Goal: Task Accomplishment & Management: Manage account settings

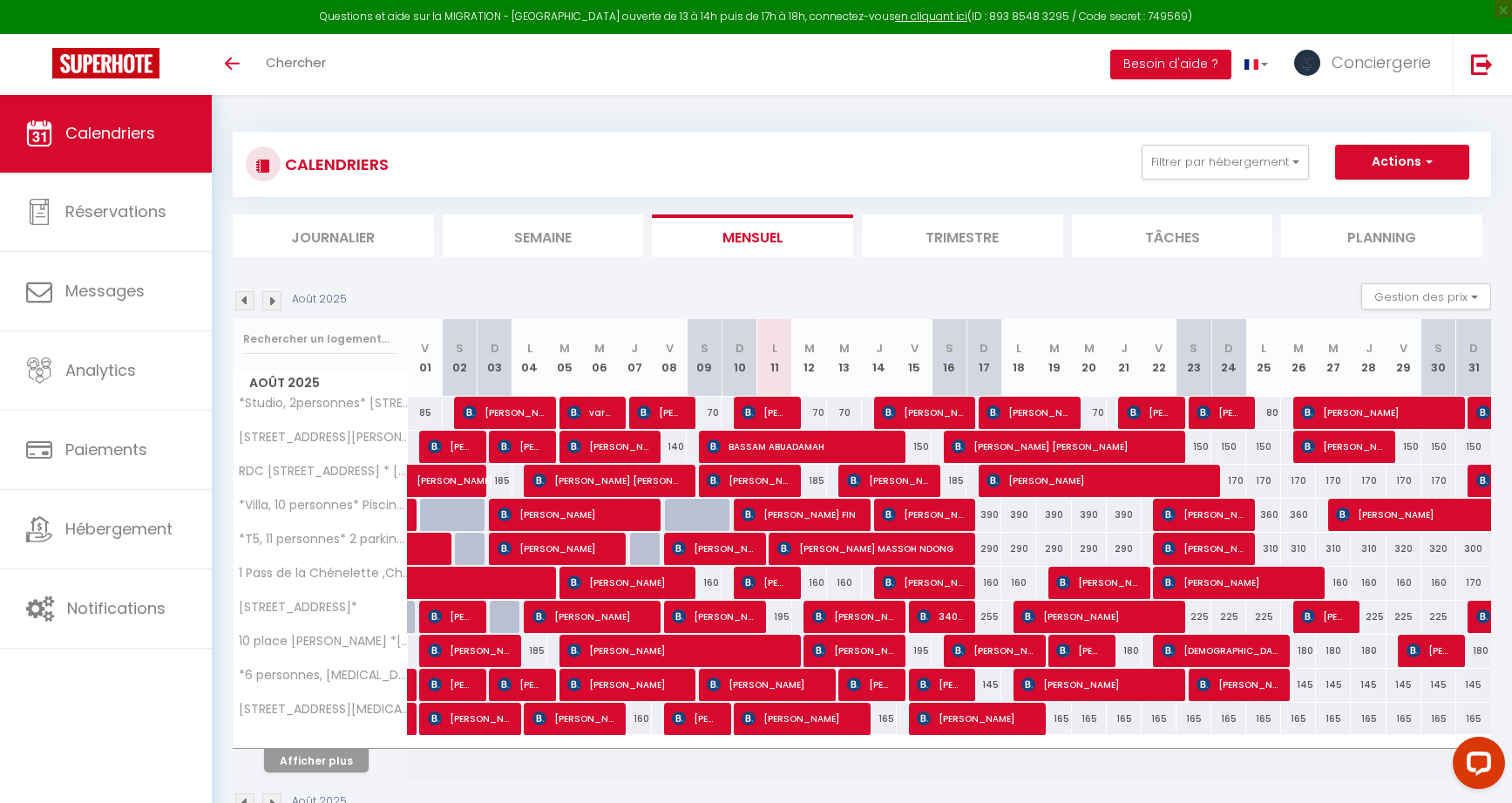
click at [296, 757] on button "Afficher plus" at bounding box center [316, 760] width 104 height 23
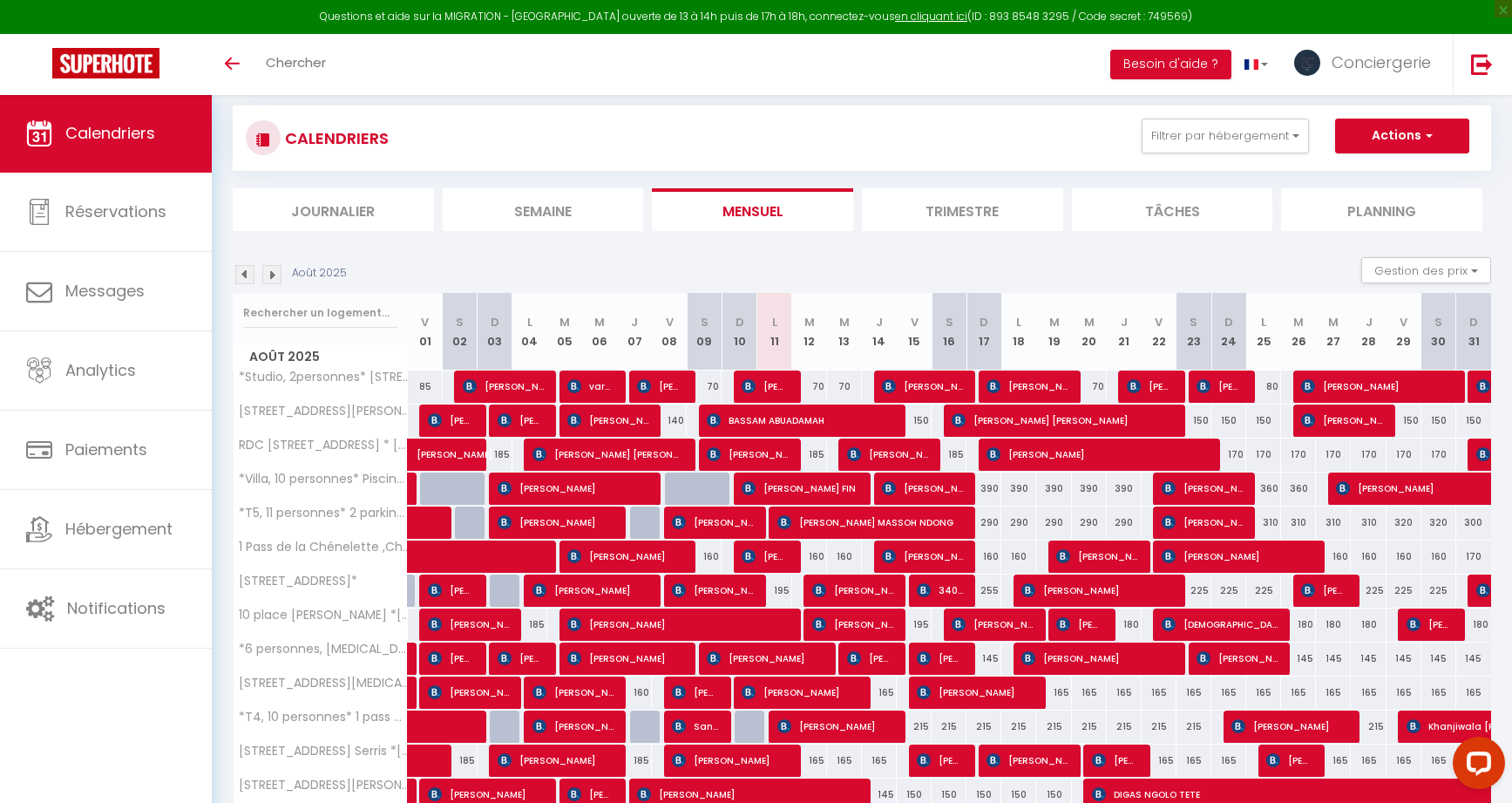
scroll to position [29, 0]
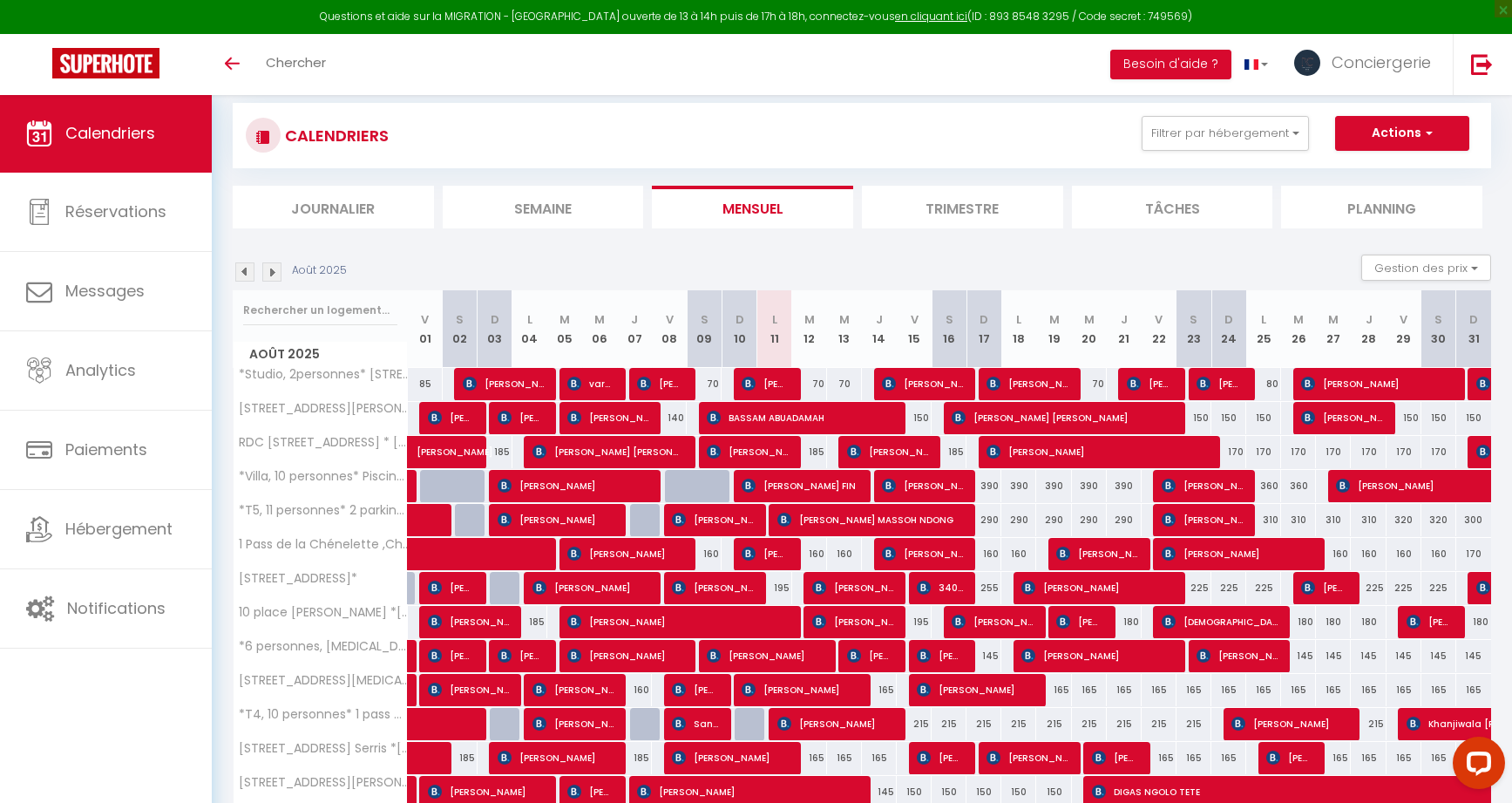
click at [1029, 460] on span "[PERSON_NAME]" at bounding box center [1097, 451] width 221 height 33
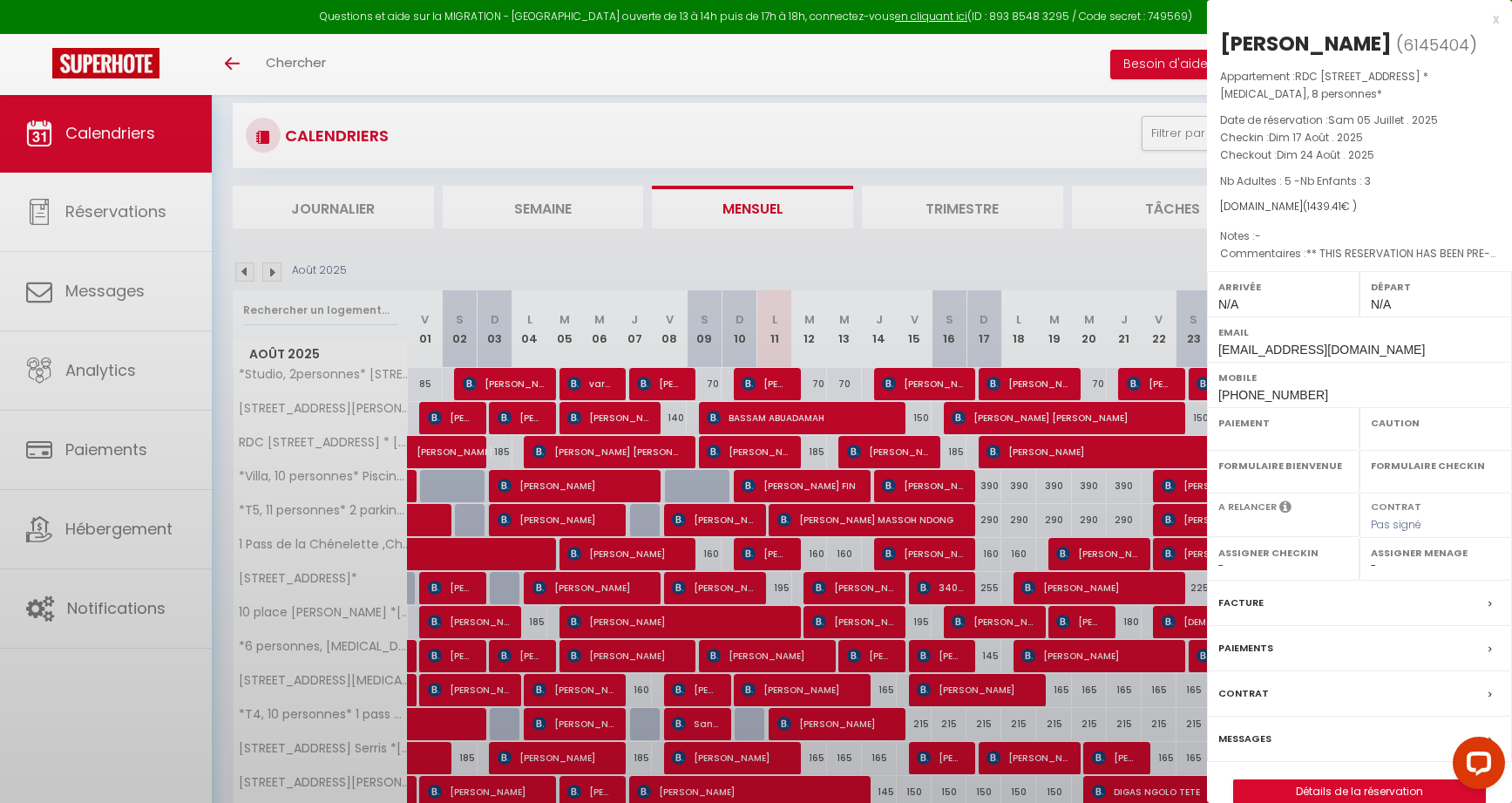
select select "OK"
select select "0"
select select "1"
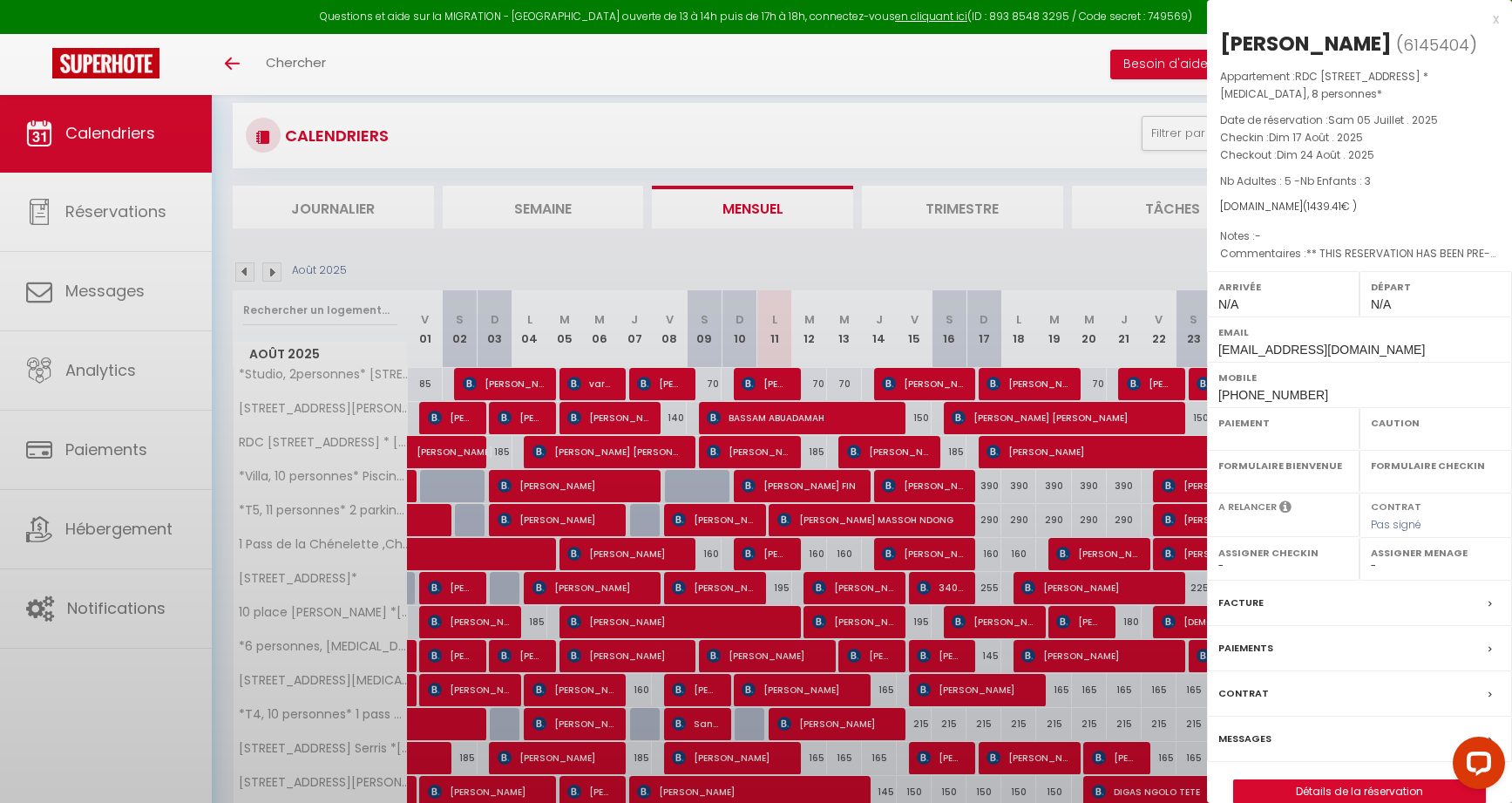
select select
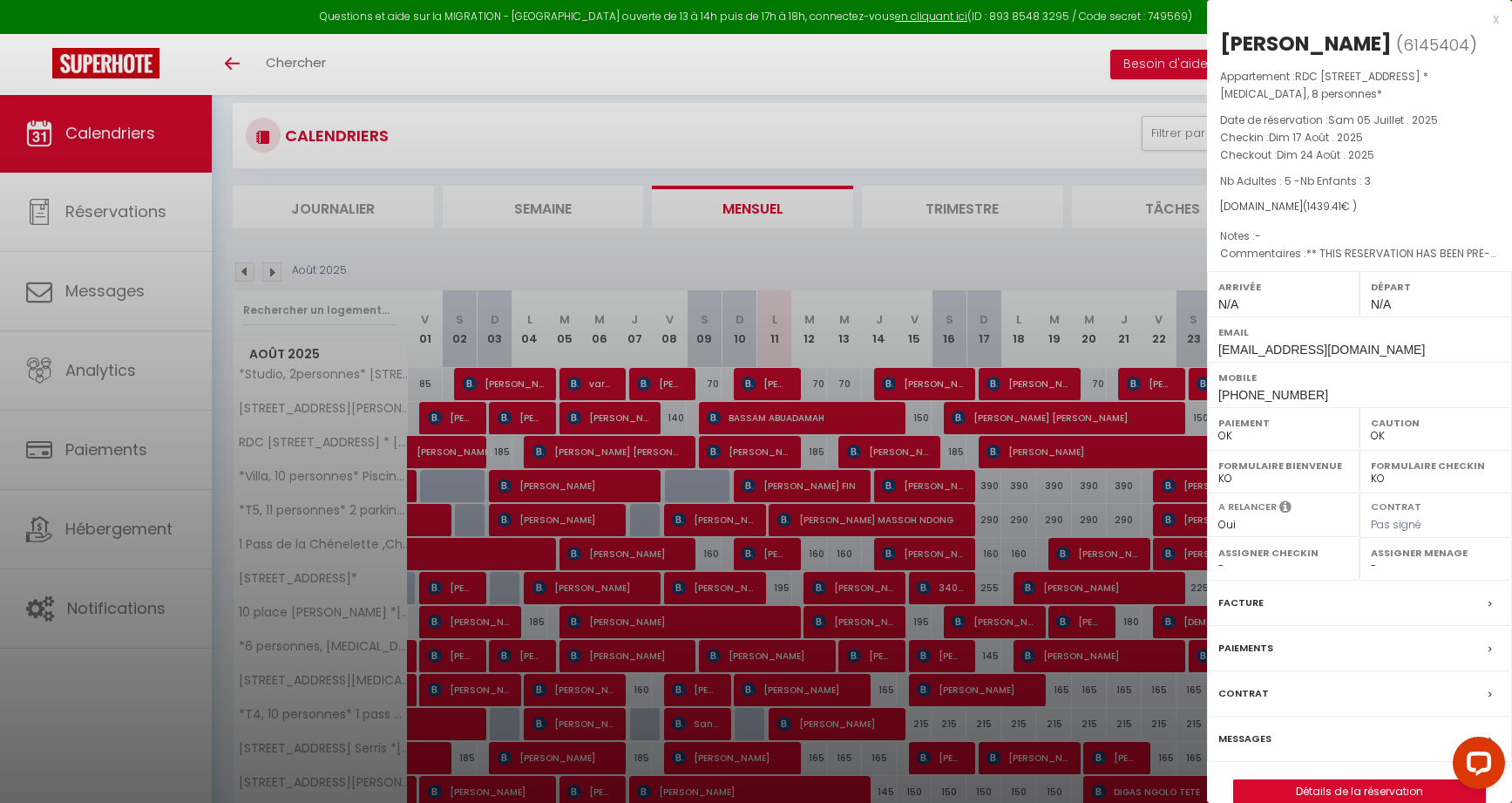
click at [1029, 460] on div at bounding box center [756, 401] width 1512 height 803
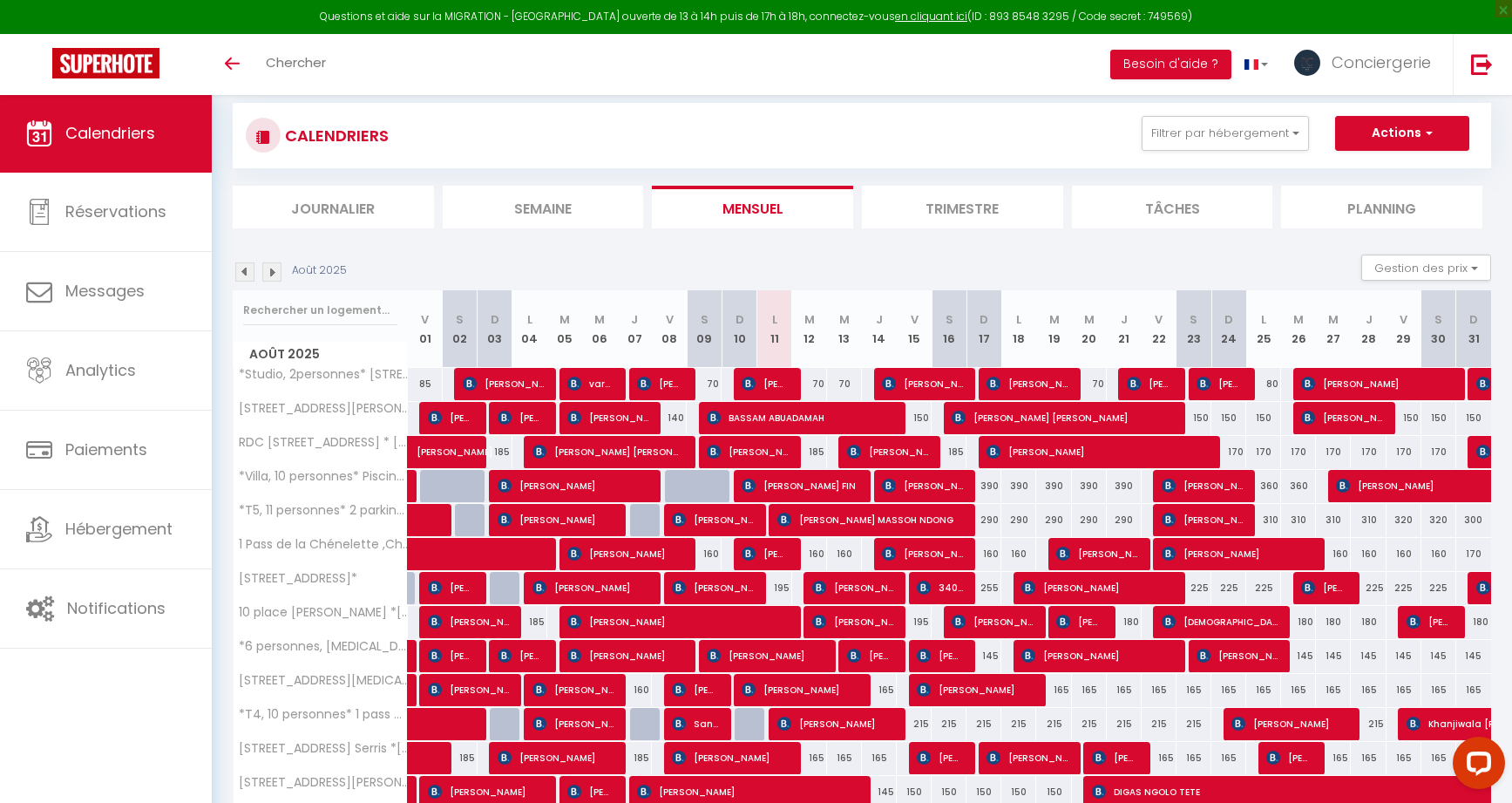
click at [873, 454] on span "[PERSON_NAME]" at bounding box center [888, 451] width 81 height 33
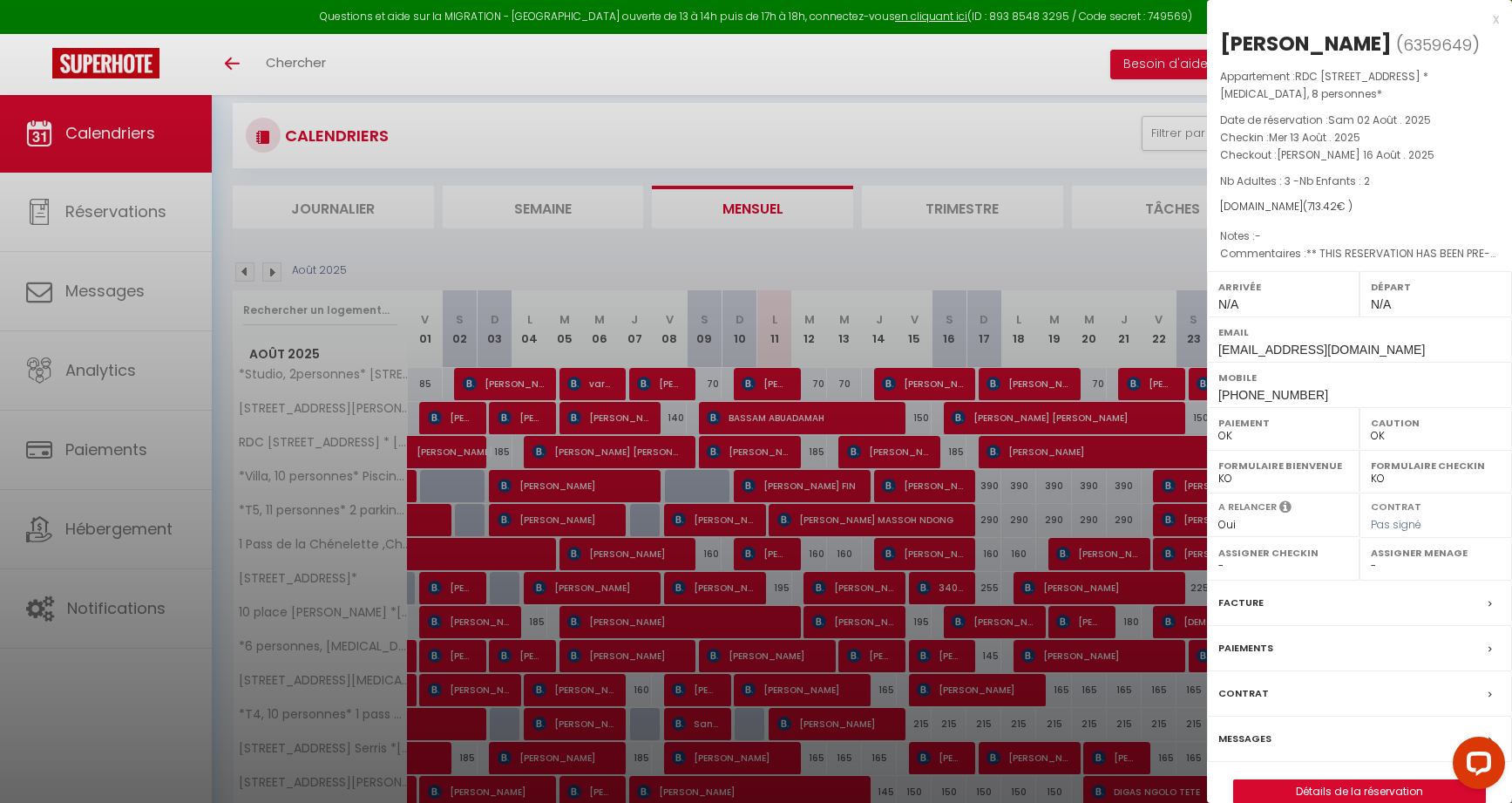
click at [873, 454] on div at bounding box center [756, 401] width 1512 height 803
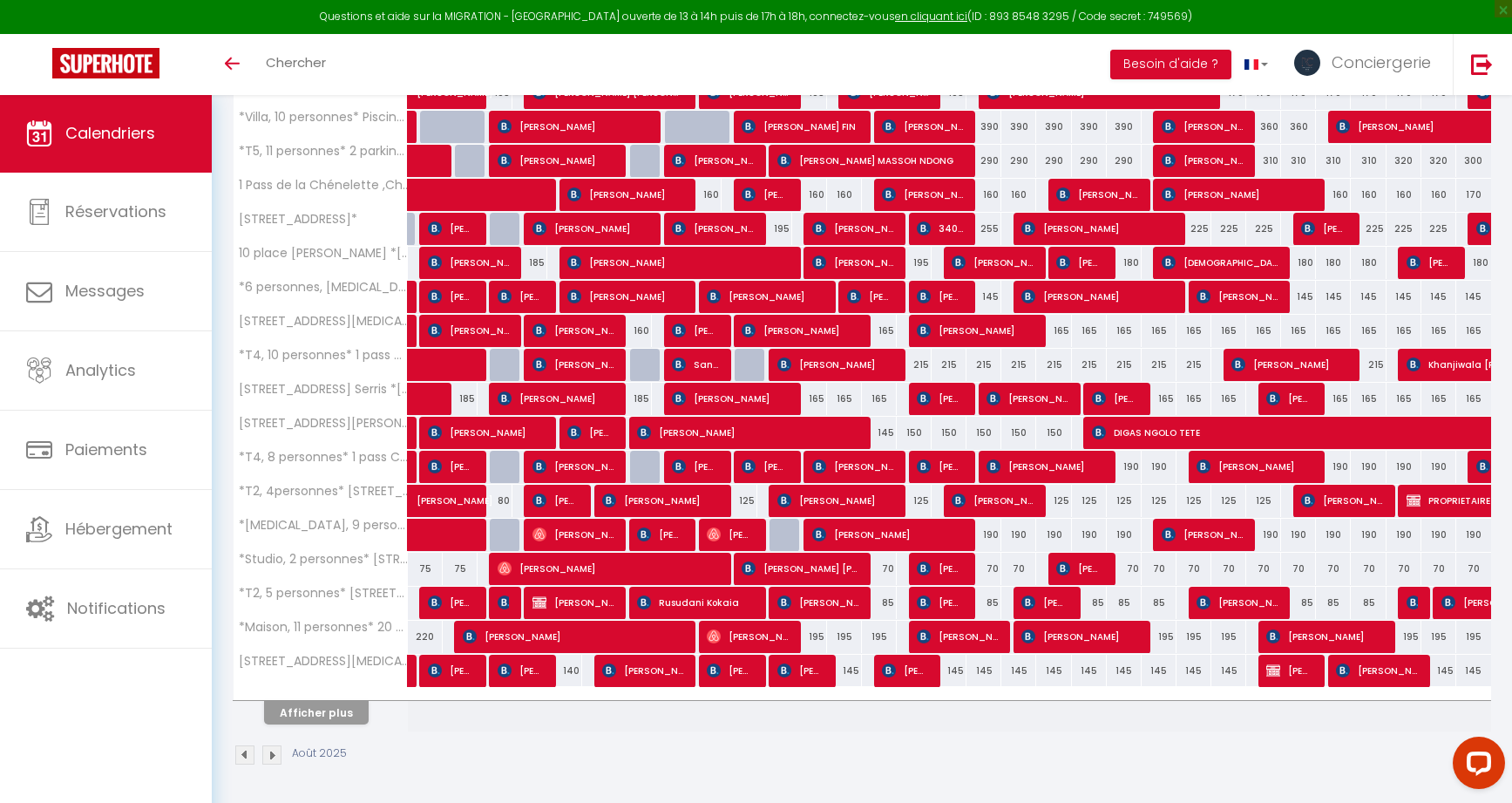
scroll to position [387, 0]
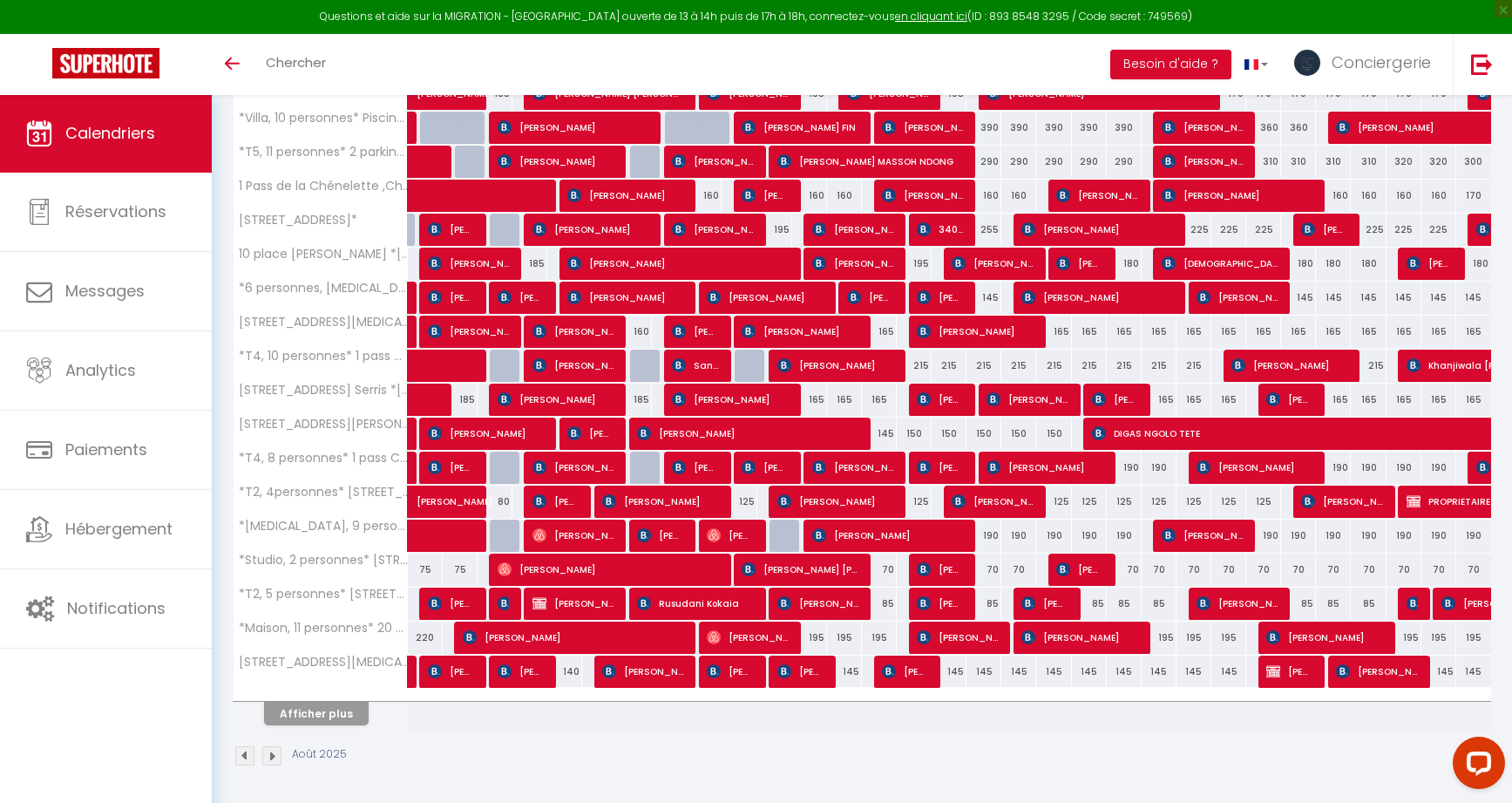
click at [317, 712] on button "Afficher plus" at bounding box center [316, 714] width 104 height 23
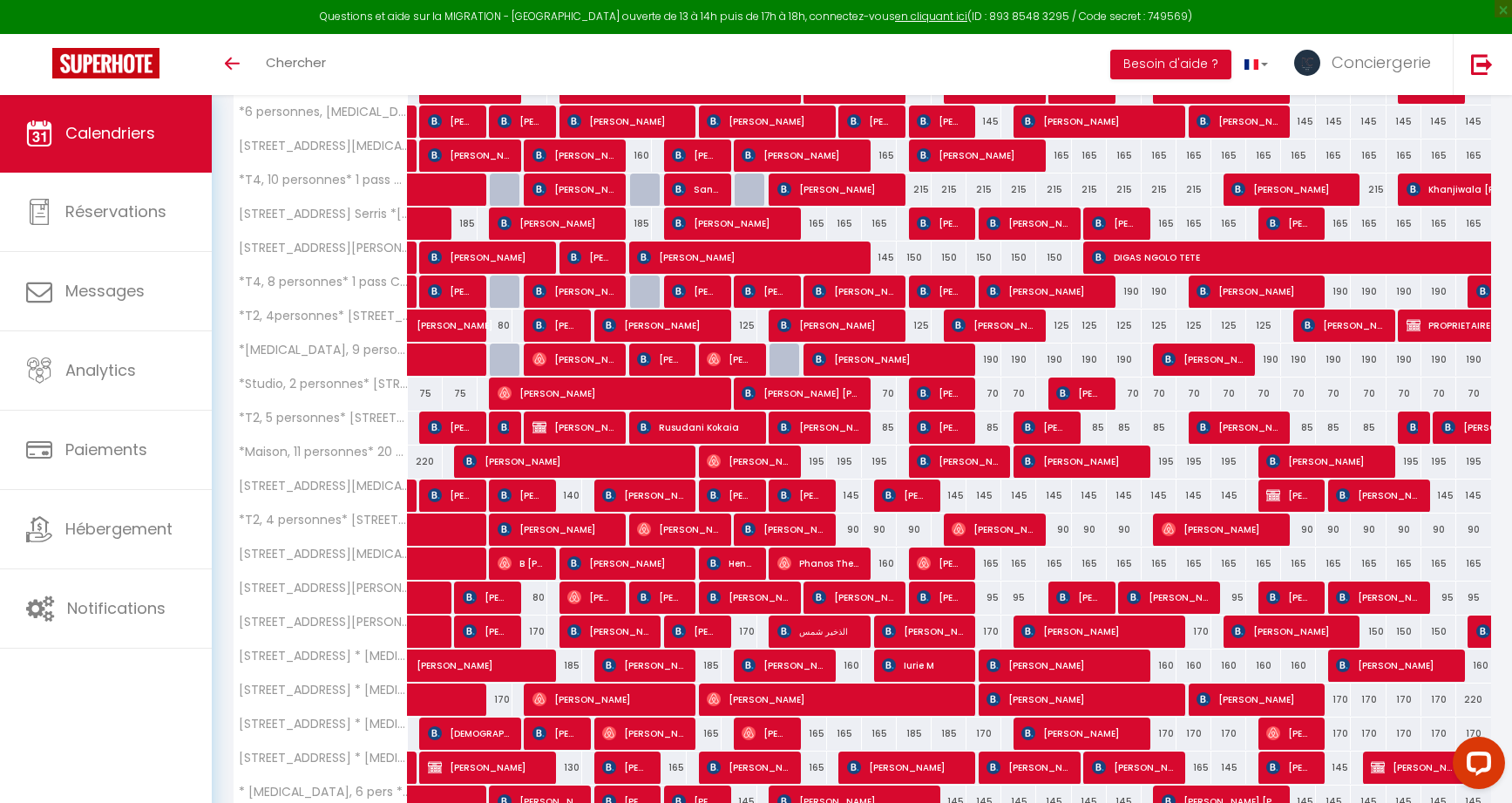
scroll to position [565, 0]
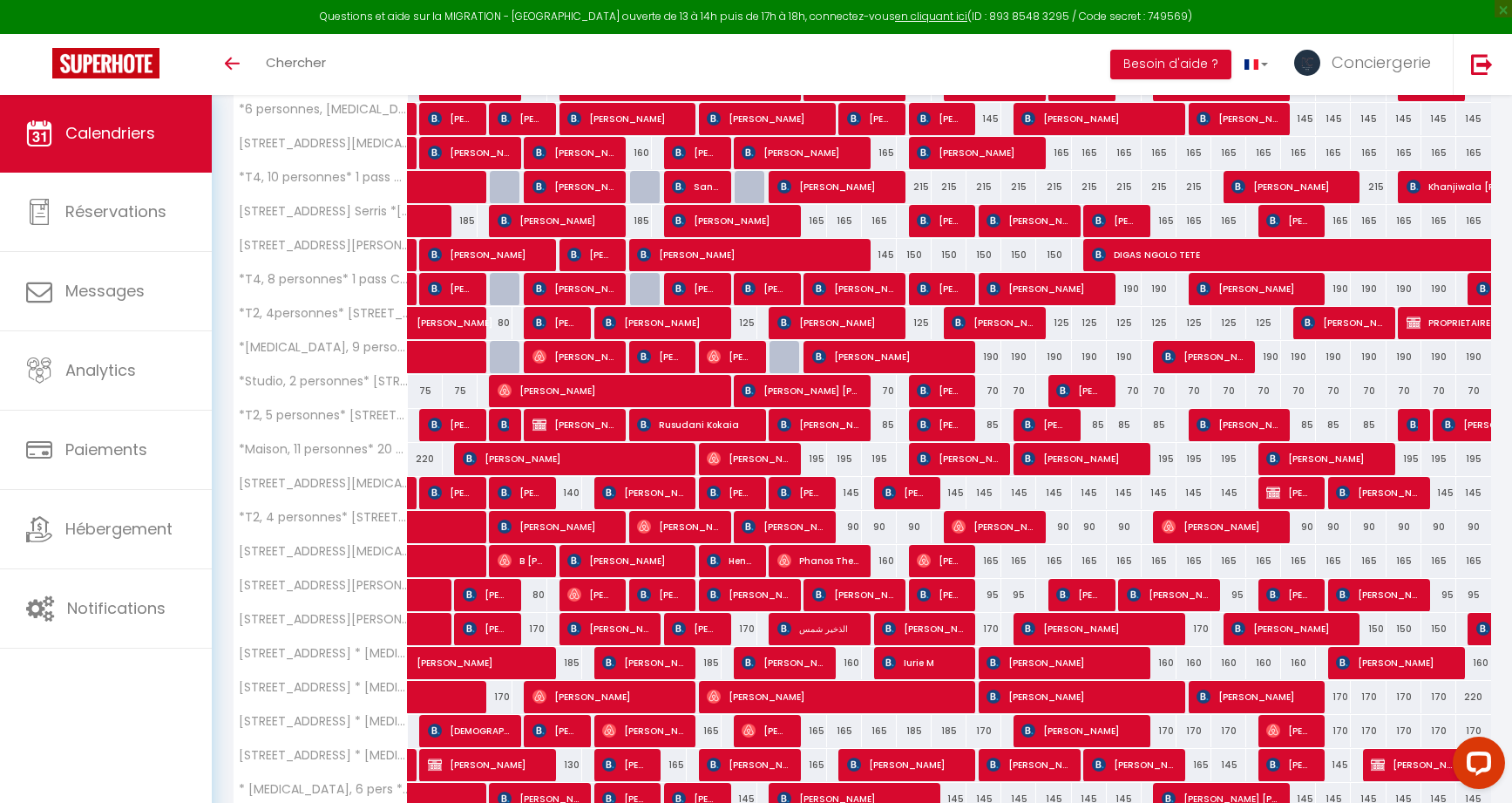
click at [768, 730] on span "[PERSON_NAME]" at bounding box center [764, 730] width 46 height 33
select select "42974"
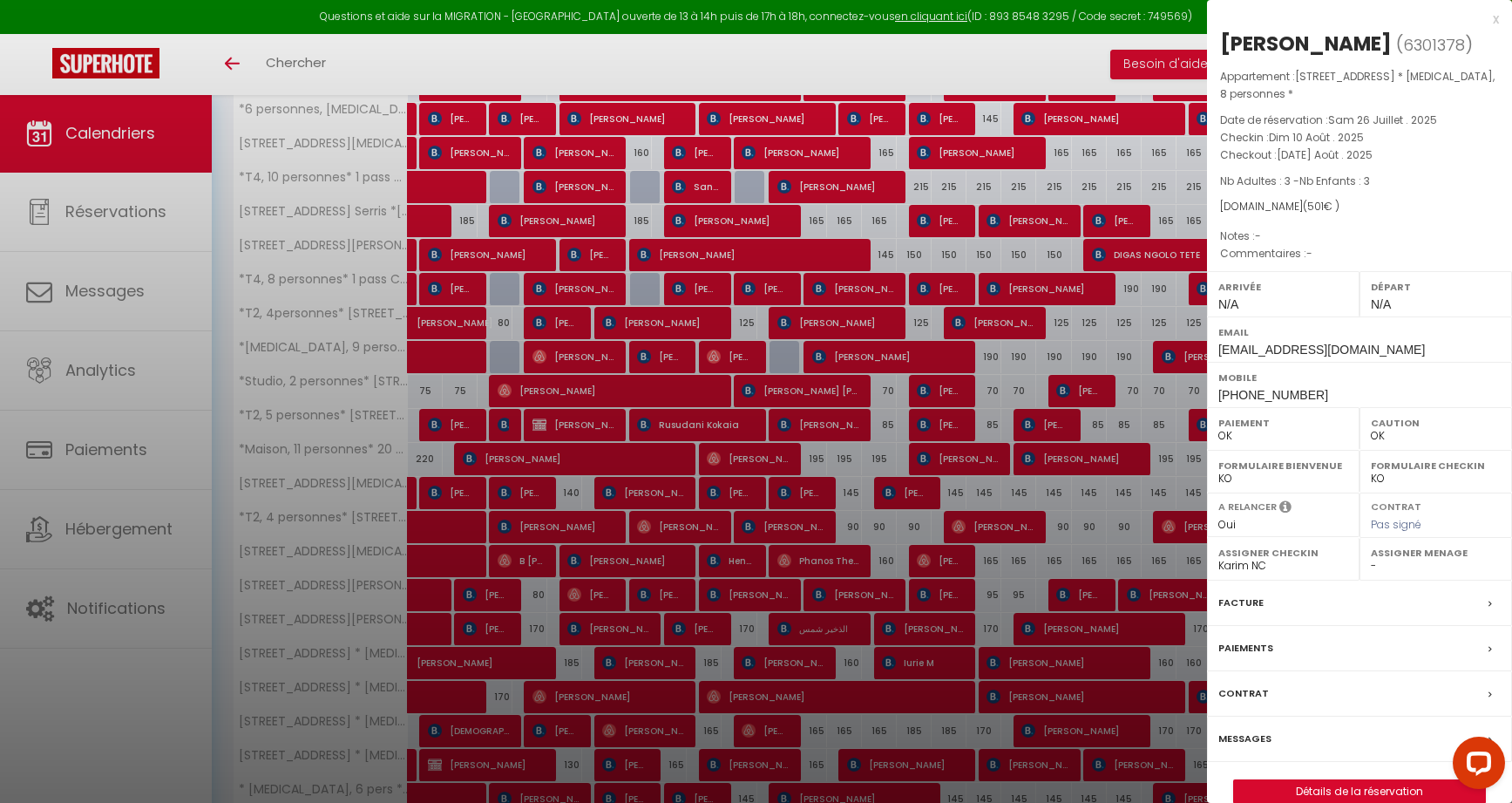
click at [768, 730] on div at bounding box center [756, 401] width 1512 height 803
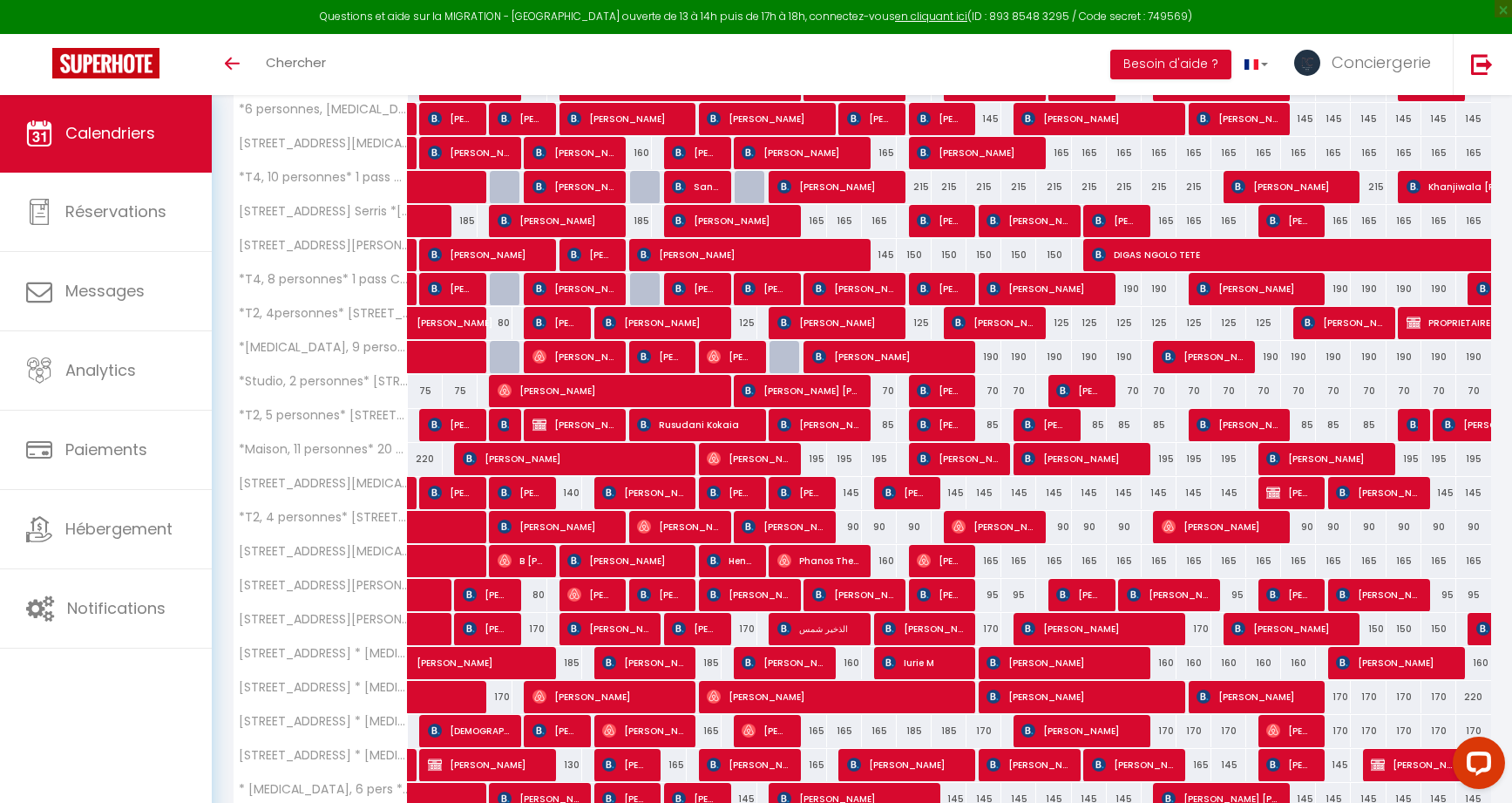
click at [1090, 741] on span "[PERSON_NAME]" at bounding box center [1080, 730] width 116 height 33
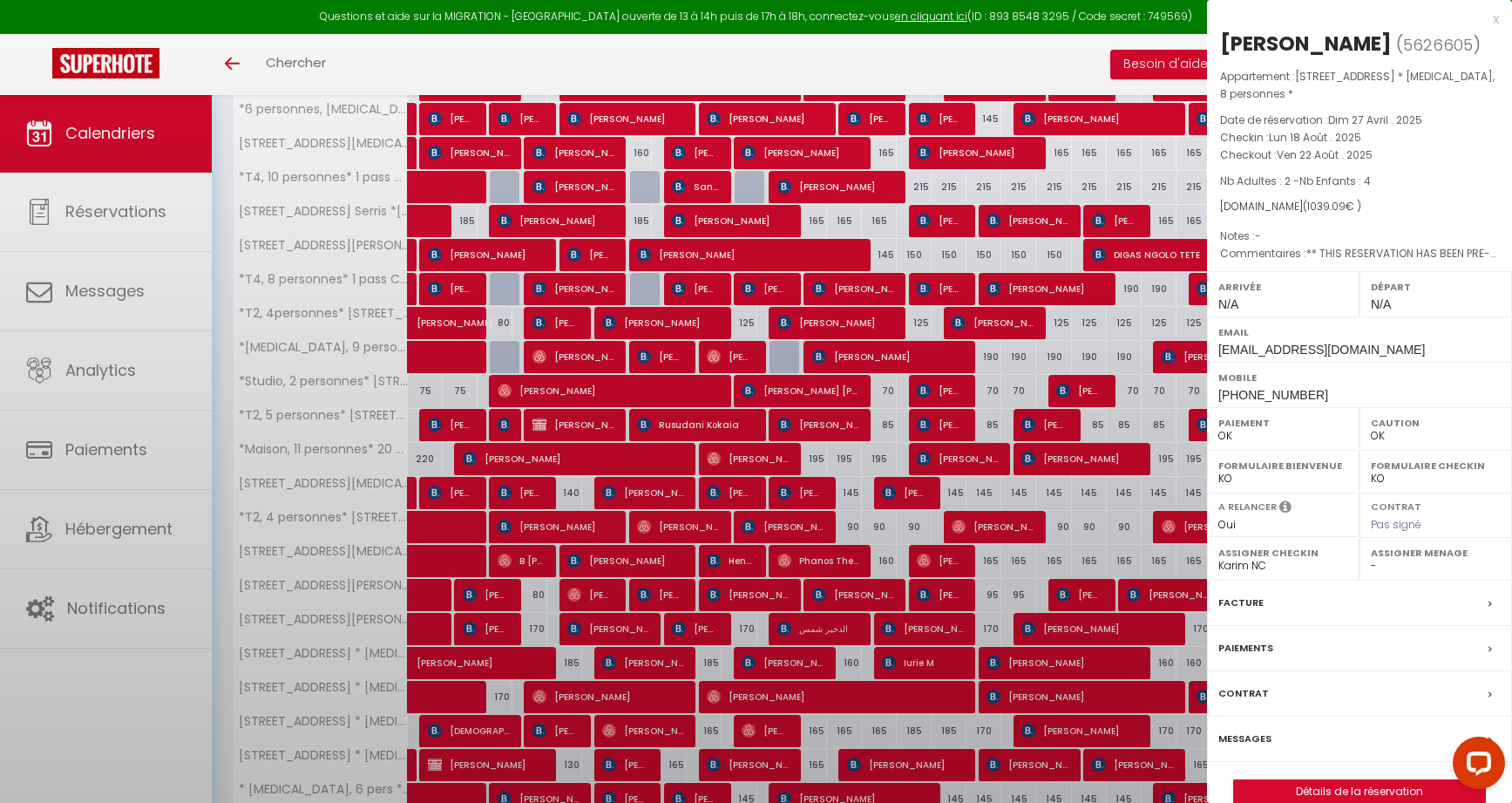
select select "KO"
select select
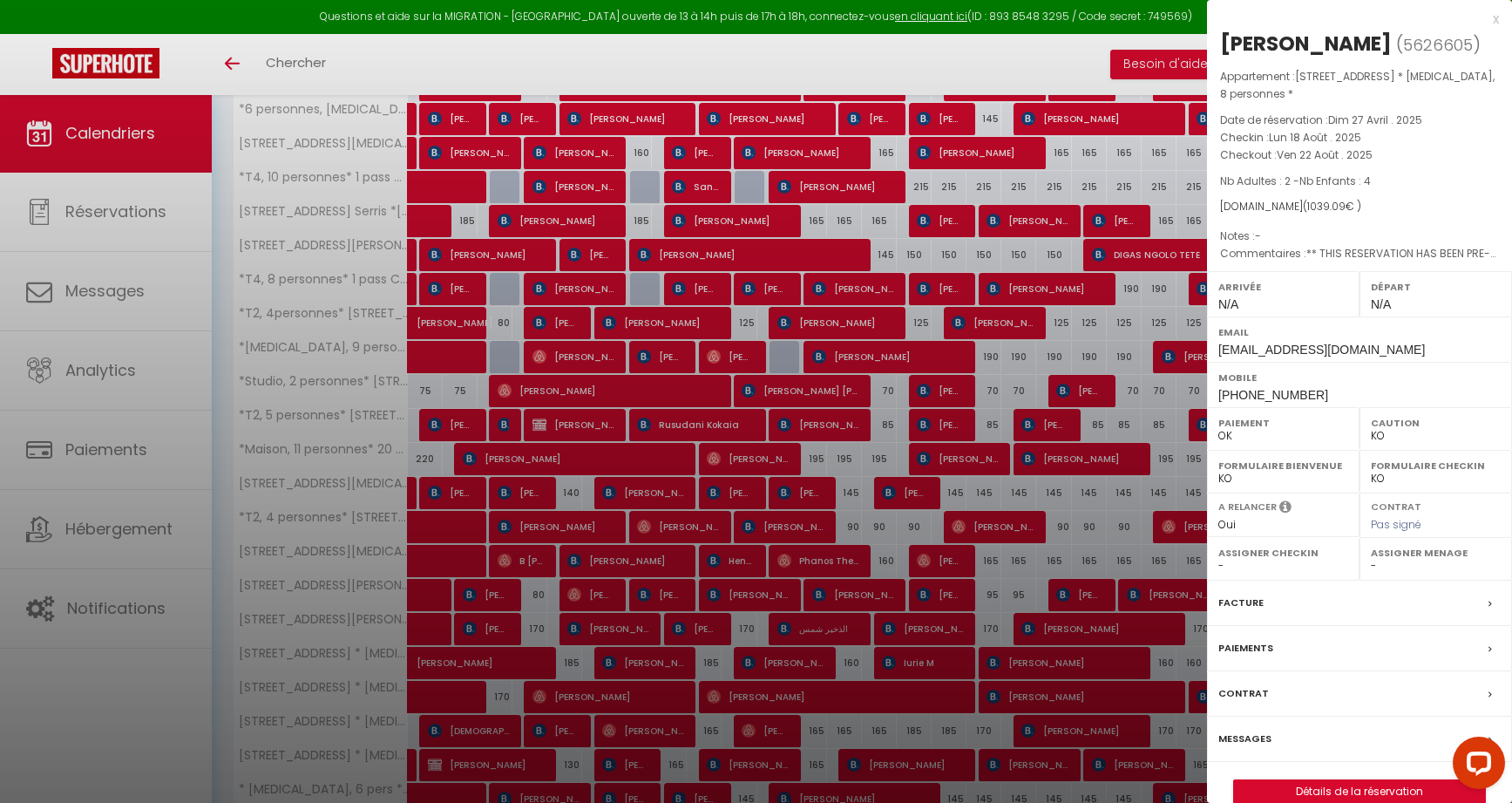
click at [1090, 741] on div at bounding box center [756, 401] width 1512 height 803
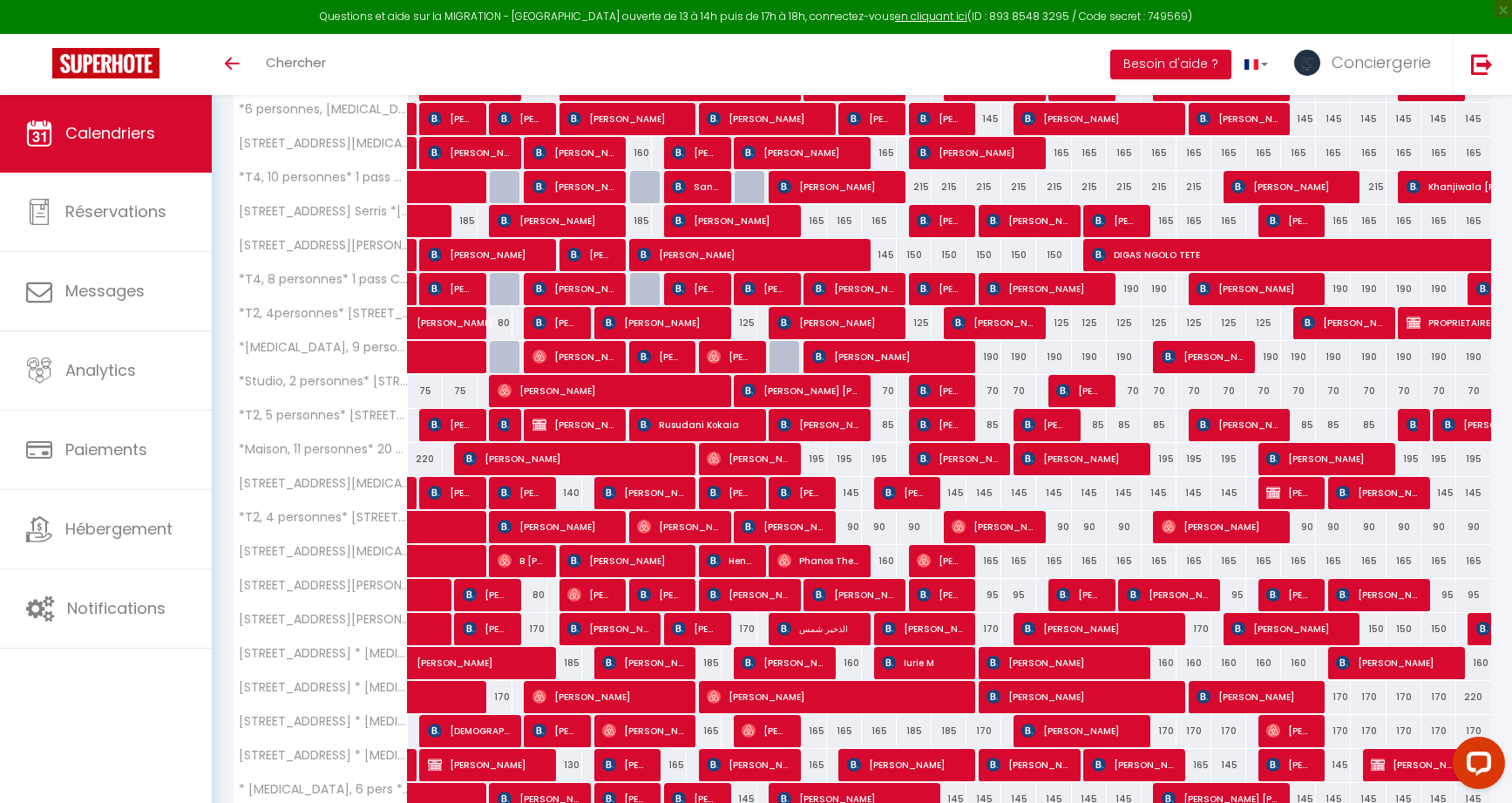
click at [1305, 737] on span "[PERSON_NAME]" at bounding box center [1290, 730] width 46 height 33
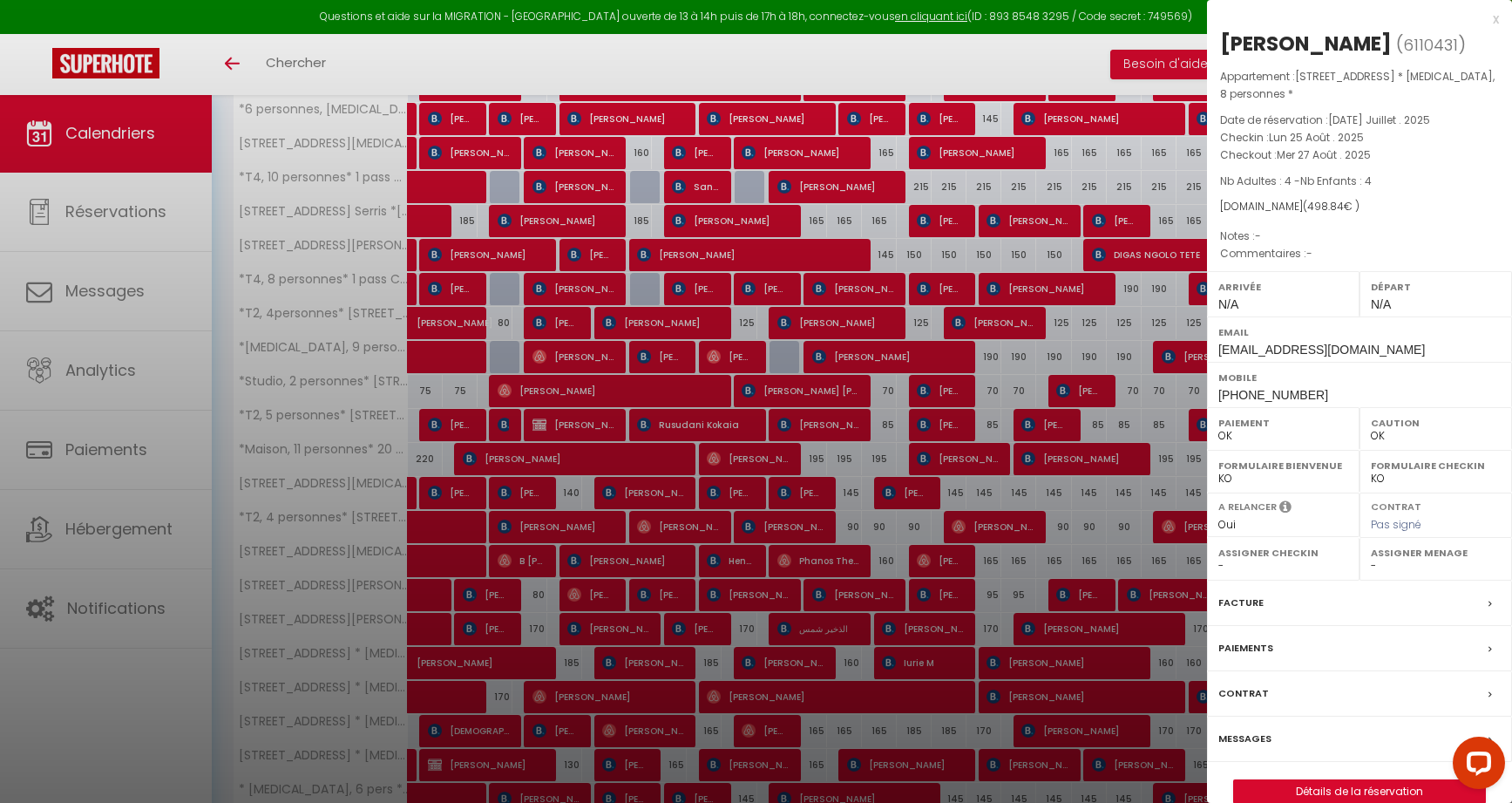
click at [1090, 726] on div at bounding box center [756, 401] width 1512 height 803
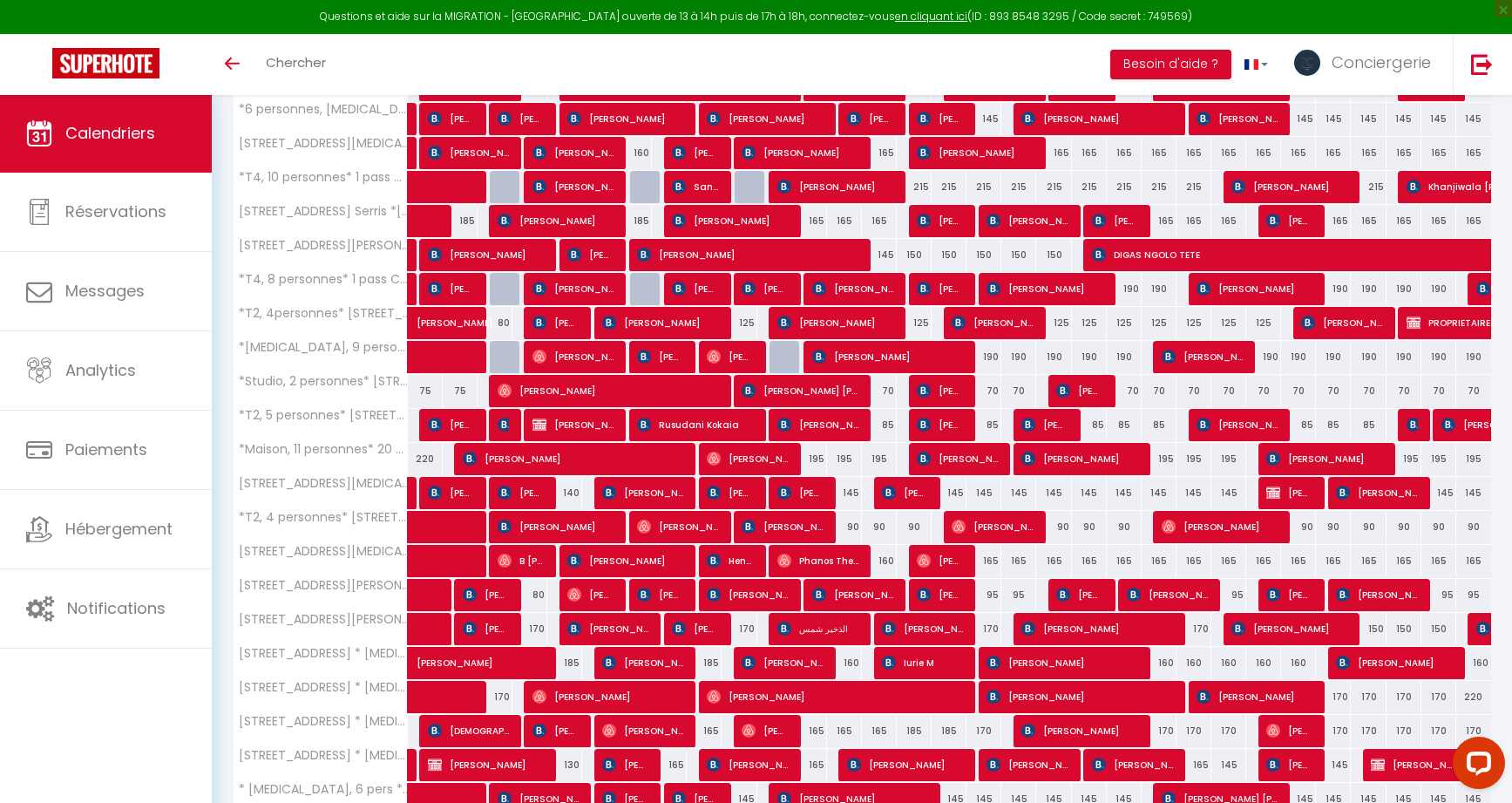
click at [1090, 726] on span "[PERSON_NAME]" at bounding box center [1080, 730] width 116 height 33
select select "KO"
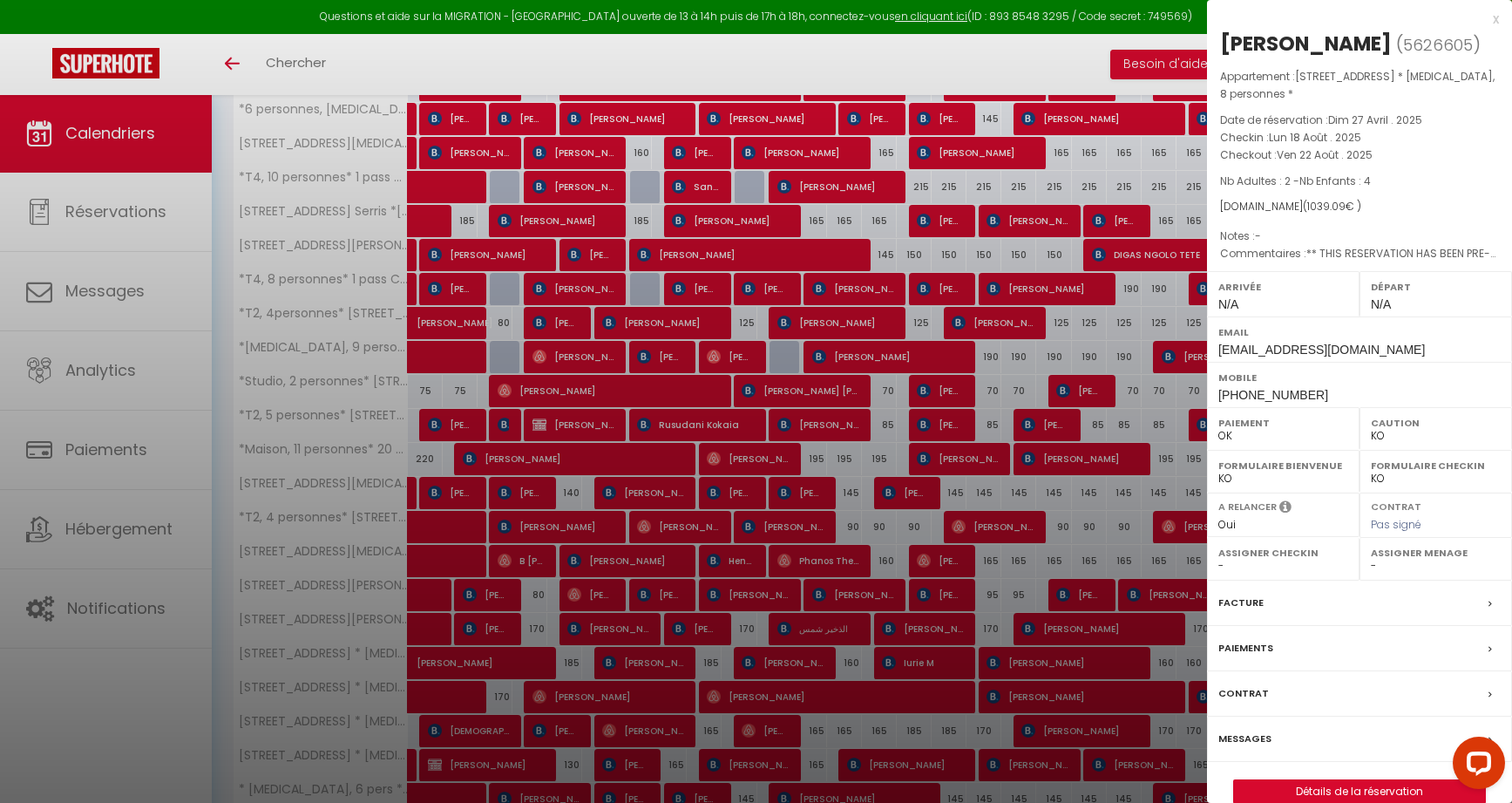
click at [1090, 726] on div at bounding box center [756, 401] width 1512 height 803
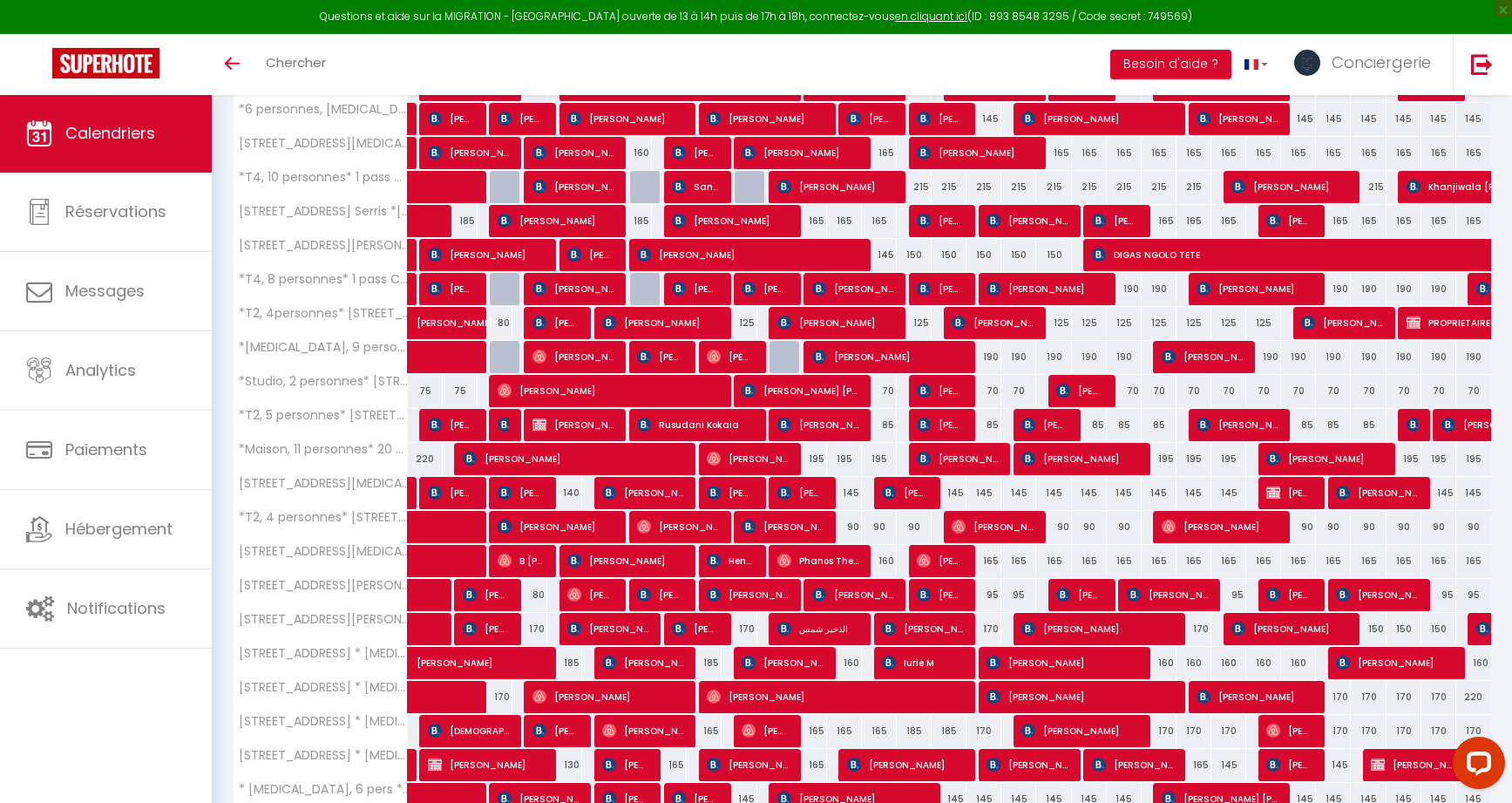
click at [530, 738] on div at bounding box center [541, 731] width 35 height 33
click at [543, 732] on img at bounding box center [539, 731] width 14 height 14
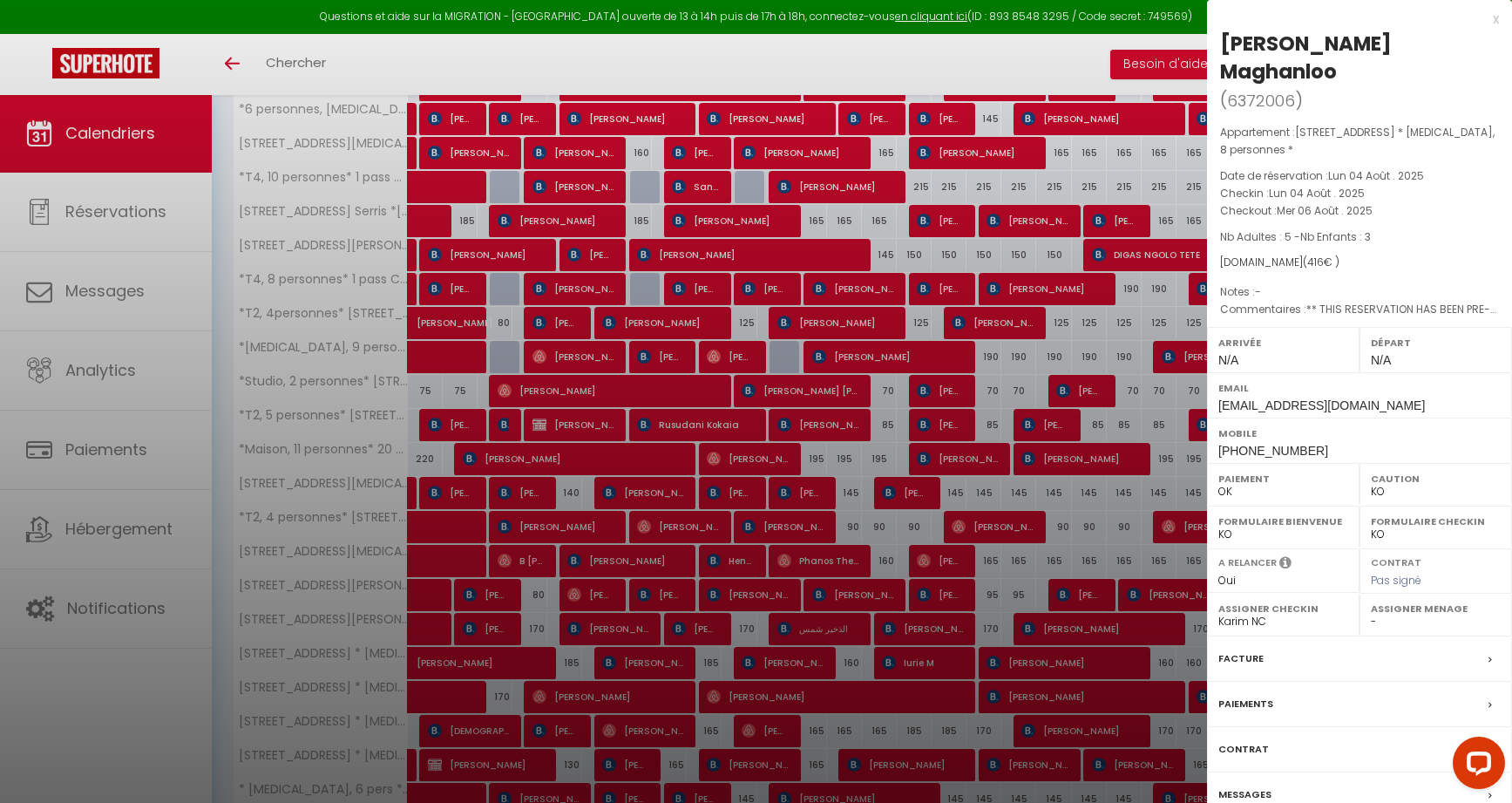
click at [543, 732] on div at bounding box center [756, 401] width 1512 height 803
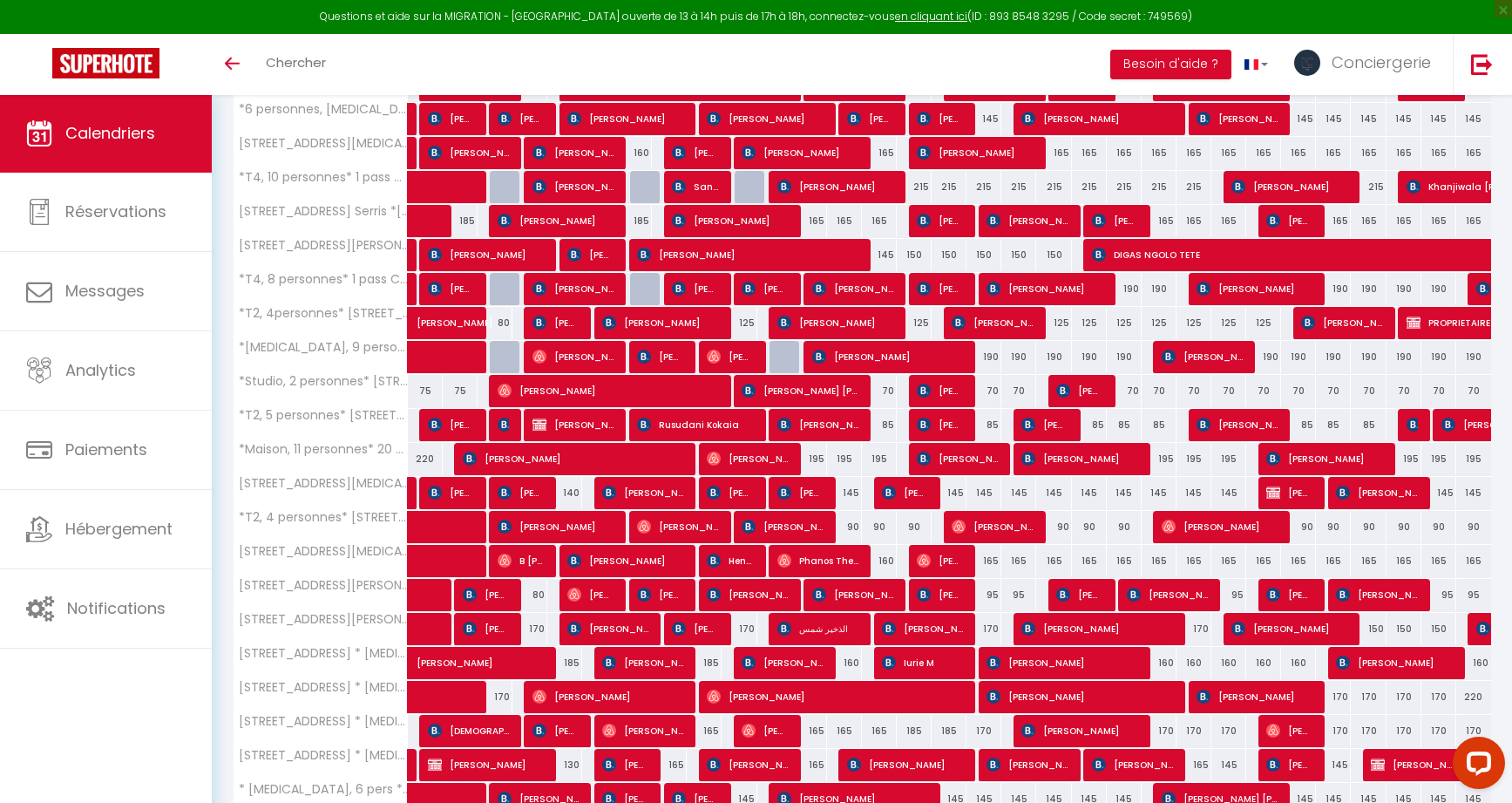
click at [497, 723] on span "[DEMOGRAPHIC_DATA][PERSON_NAME]" at bounding box center [468, 730] width 81 height 33
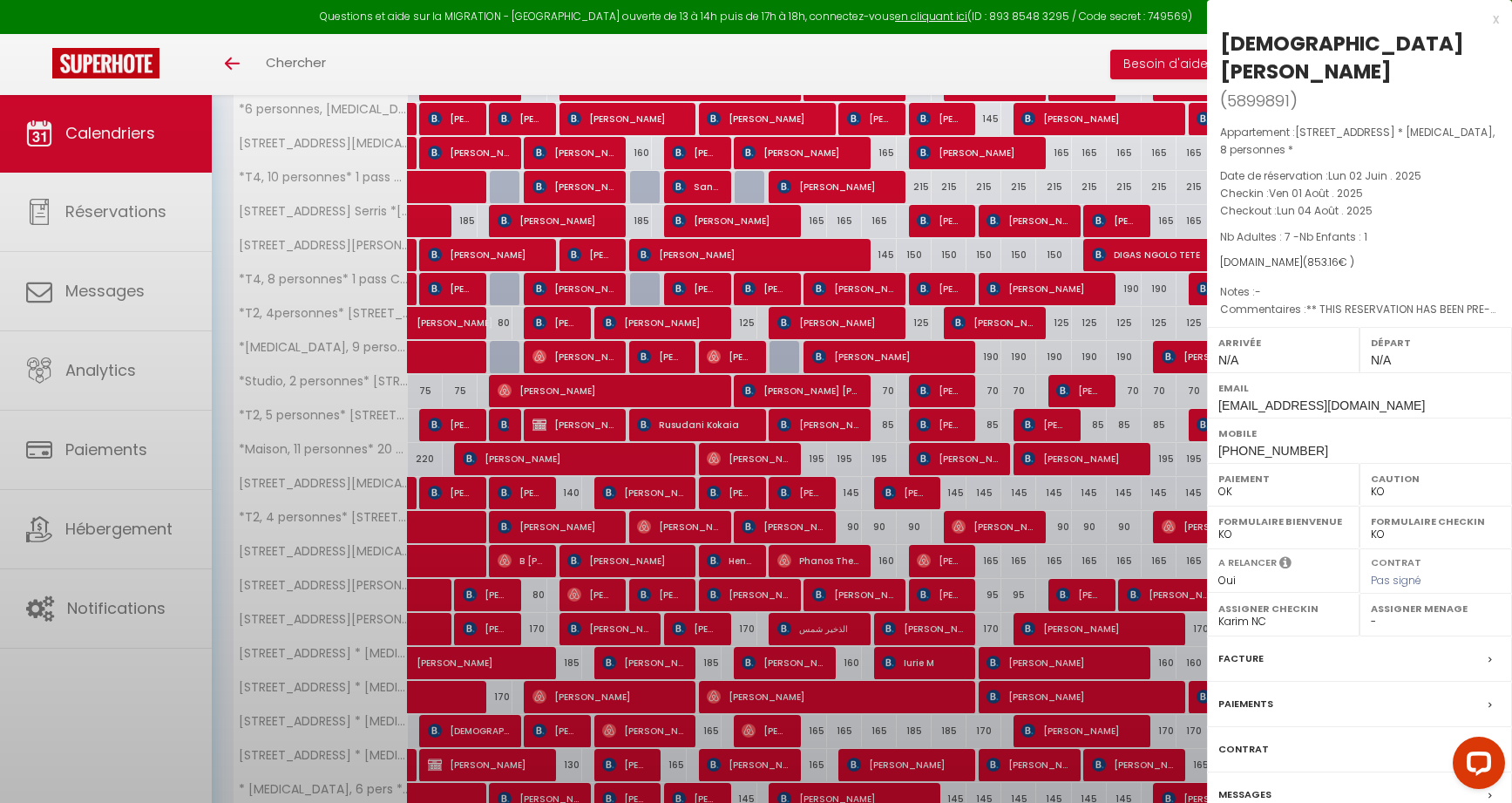
select select "44136"
select select "38618"
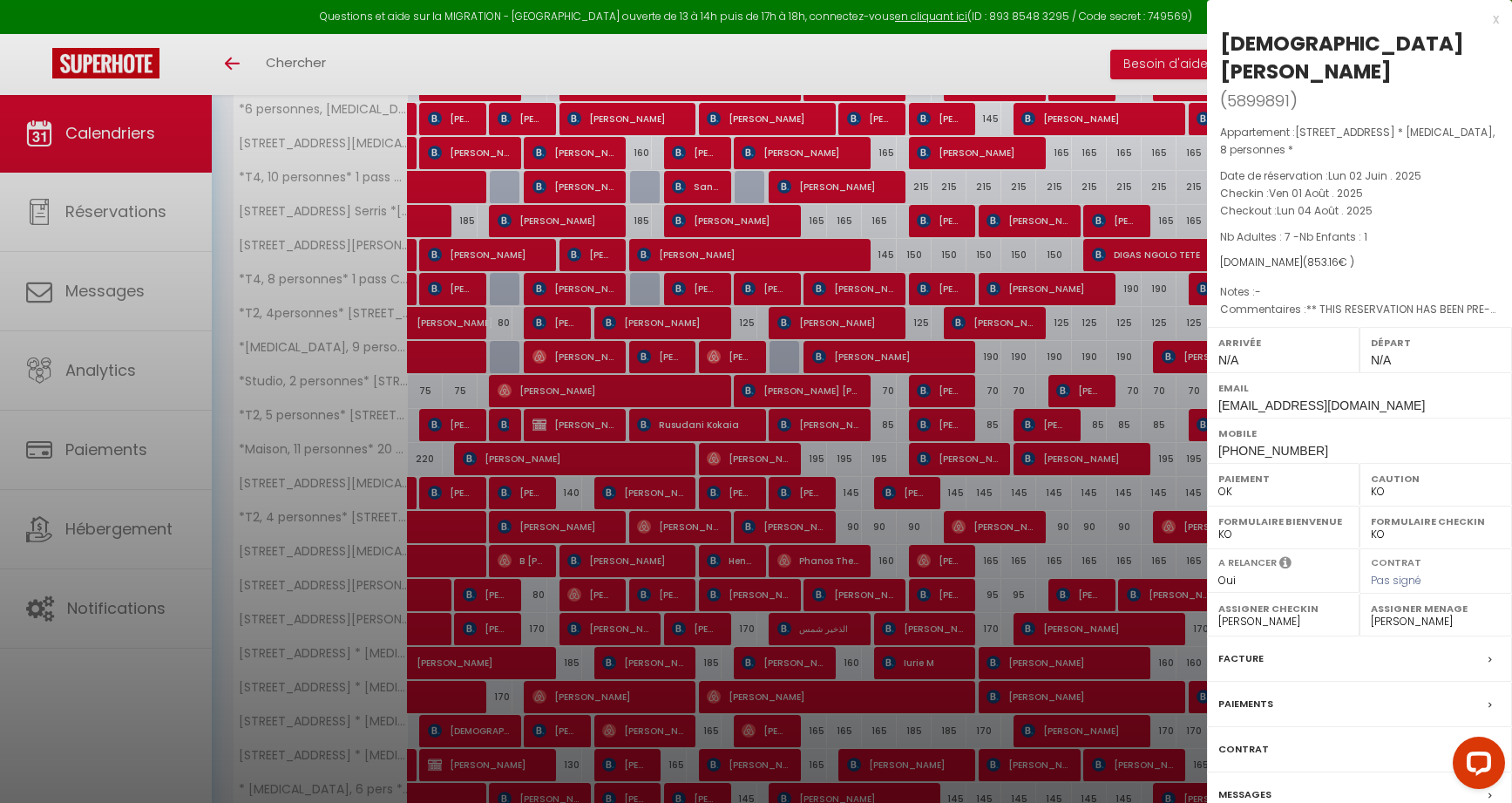
click at [497, 723] on div at bounding box center [756, 401] width 1512 height 803
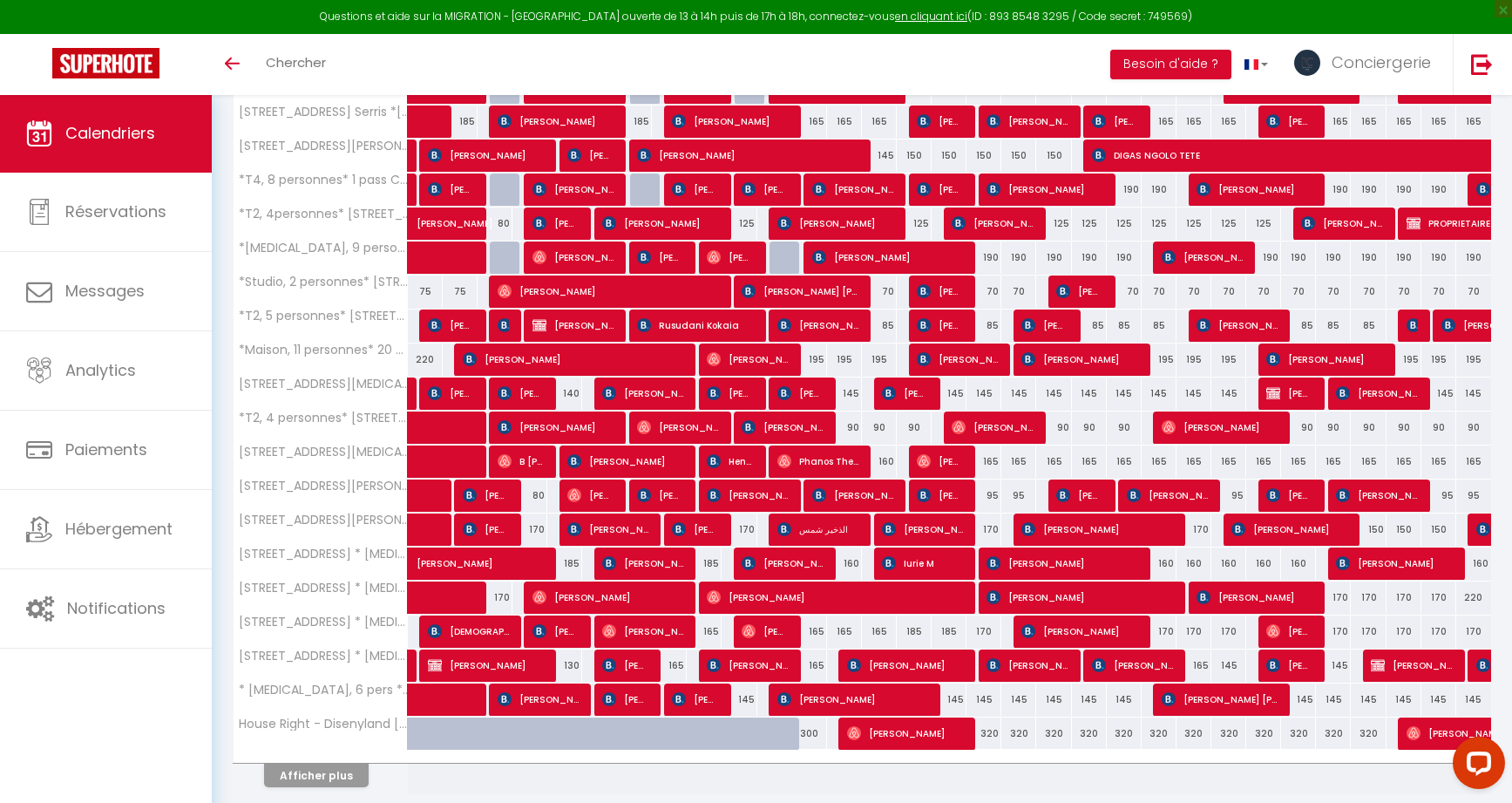
scroll to position [679, 0]
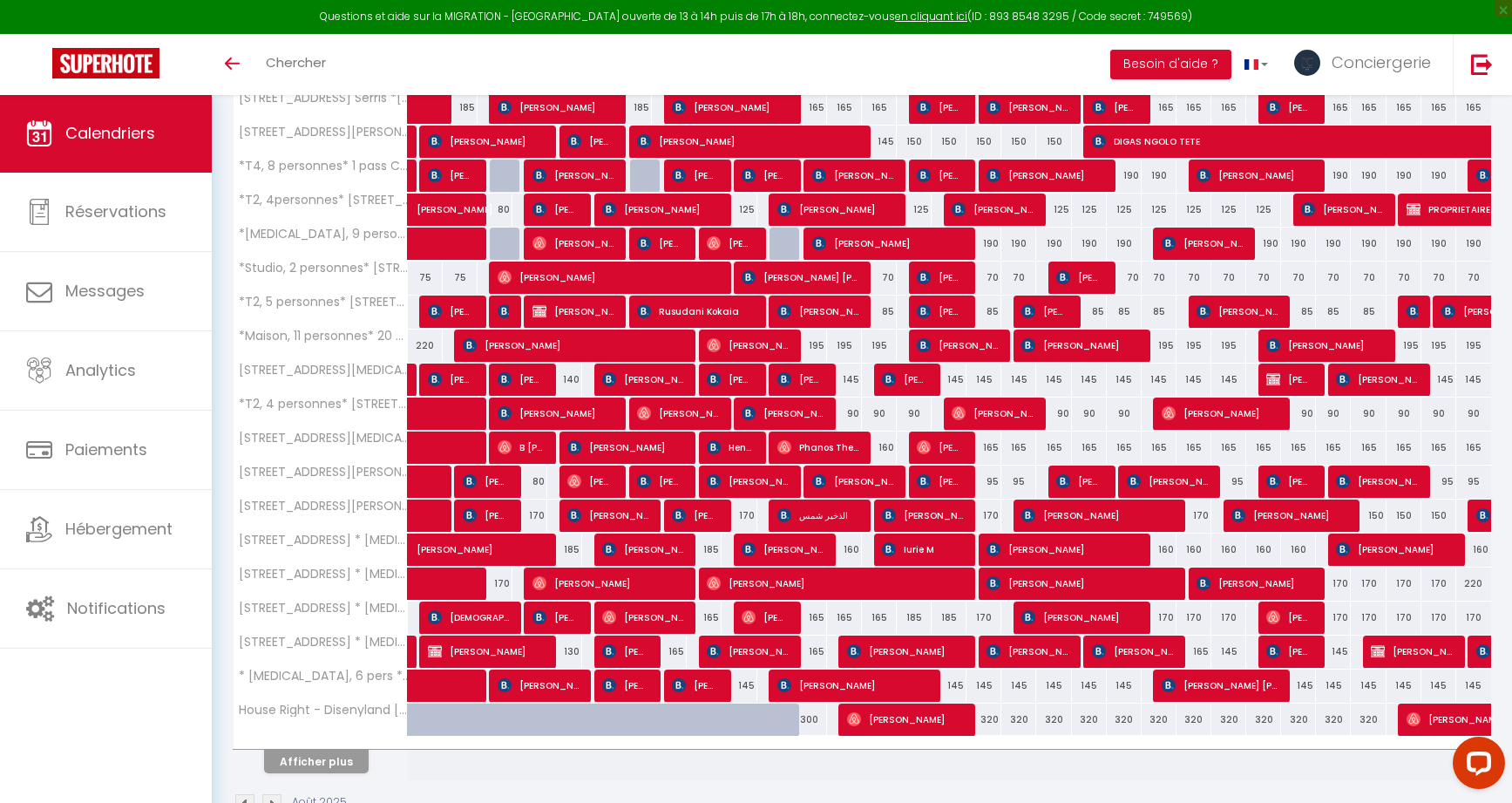
click at [334, 760] on button "Afficher plus" at bounding box center [316, 761] width 104 height 23
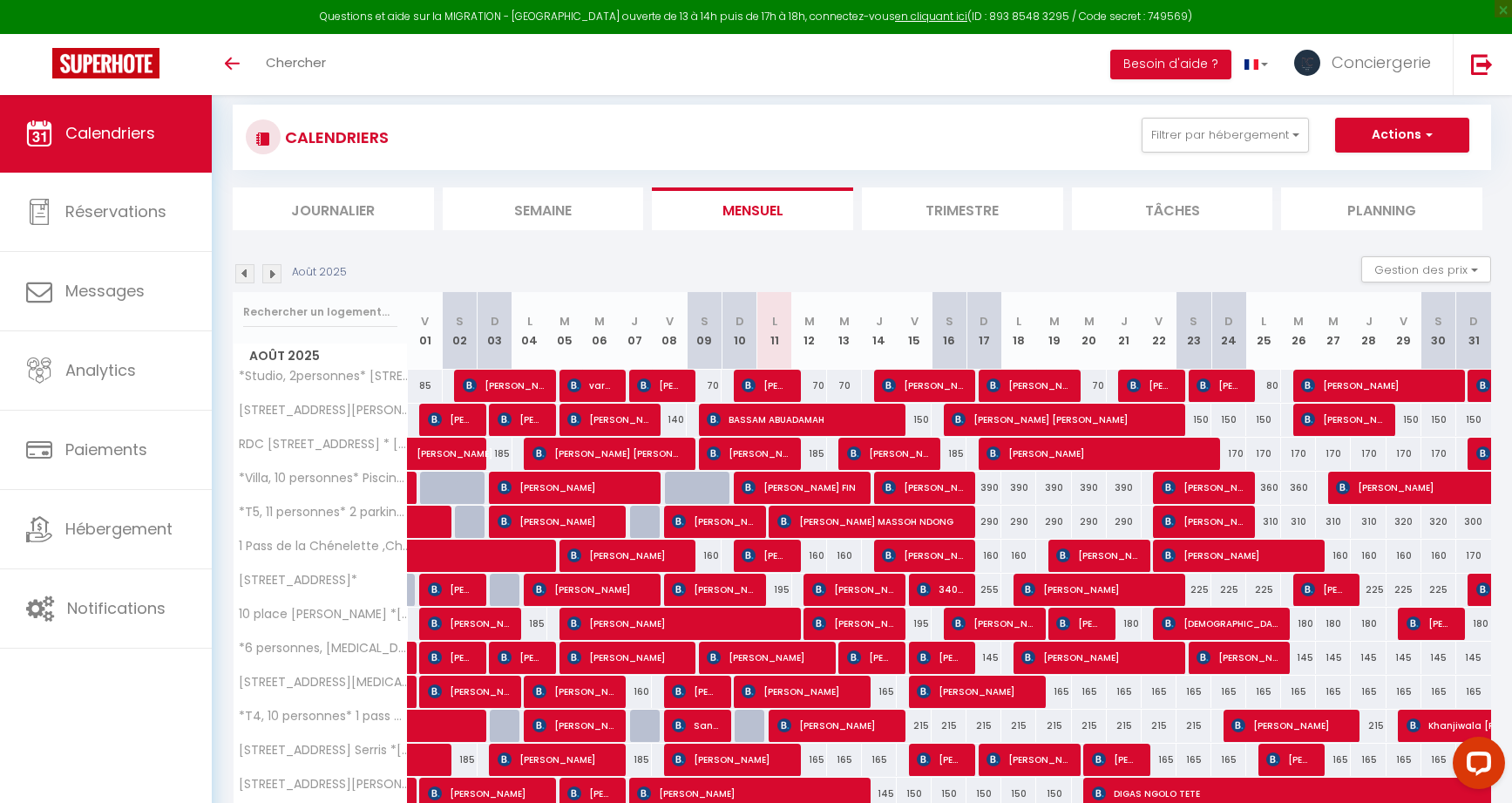
scroll to position [42, 0]
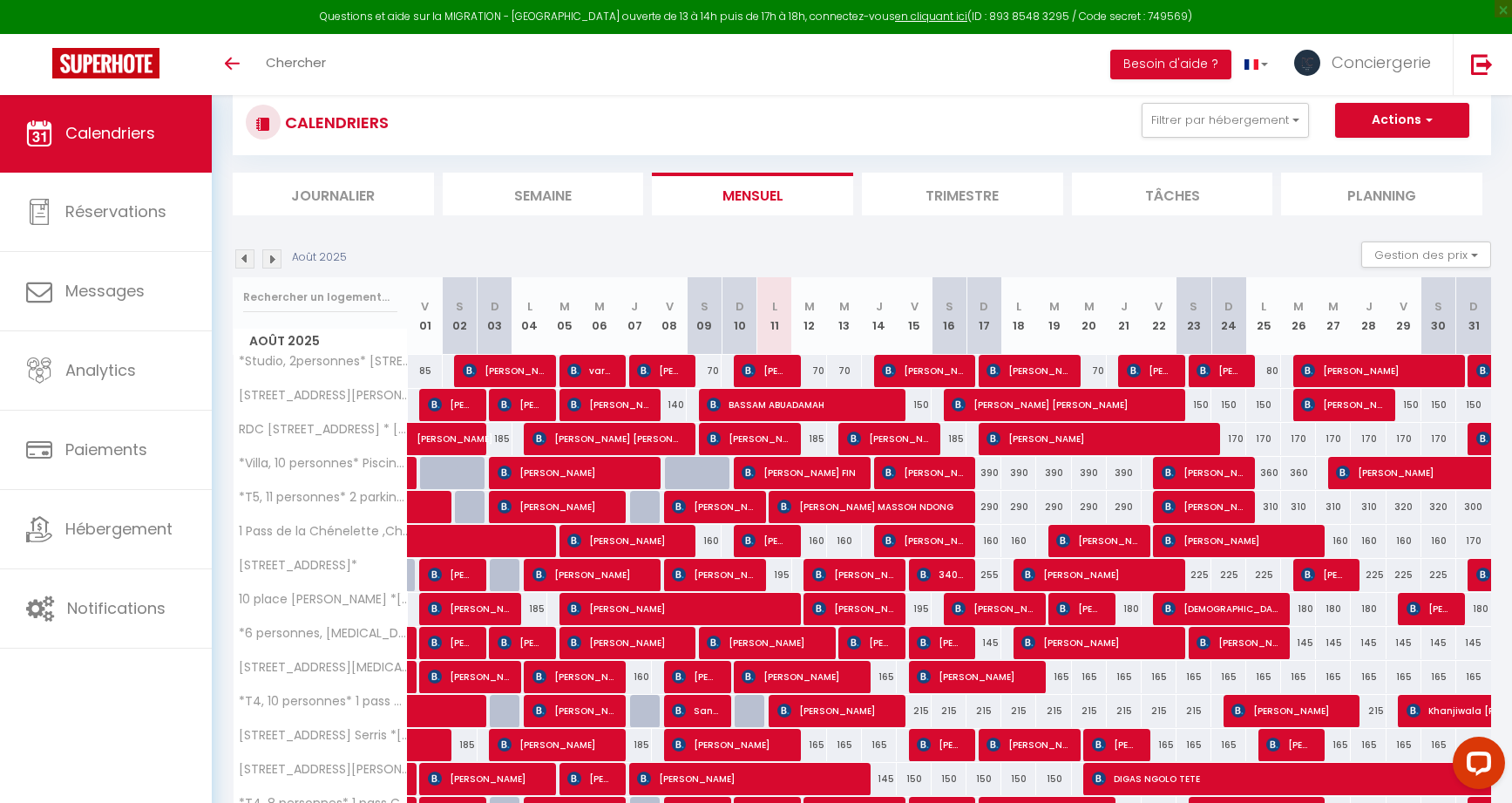
click at [443, 441] on span "[PERSON_NAME]" at bounding box center [456, 430] width 80 height 33
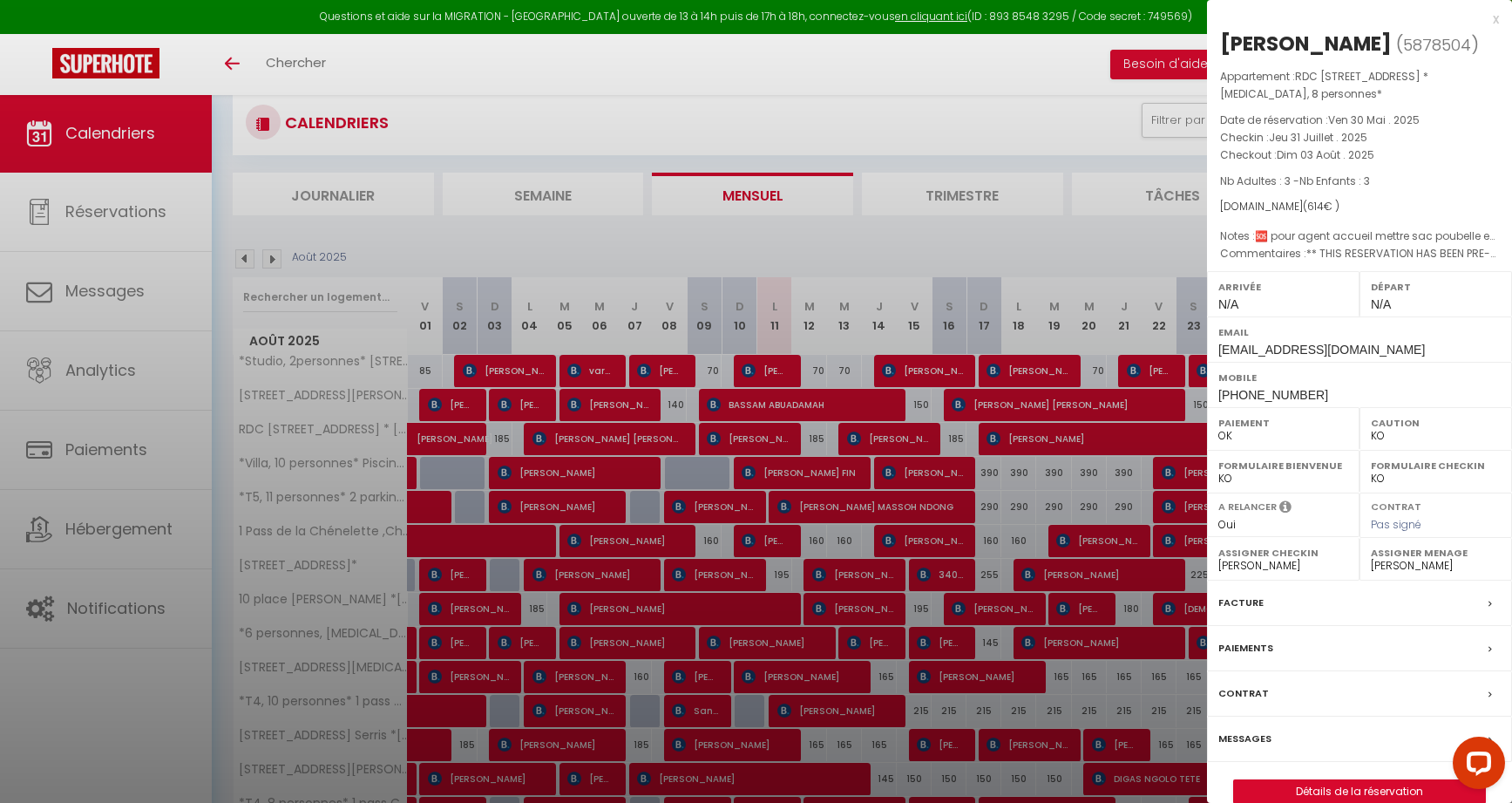
select select "OK"
select select "42973"
select select "24058"
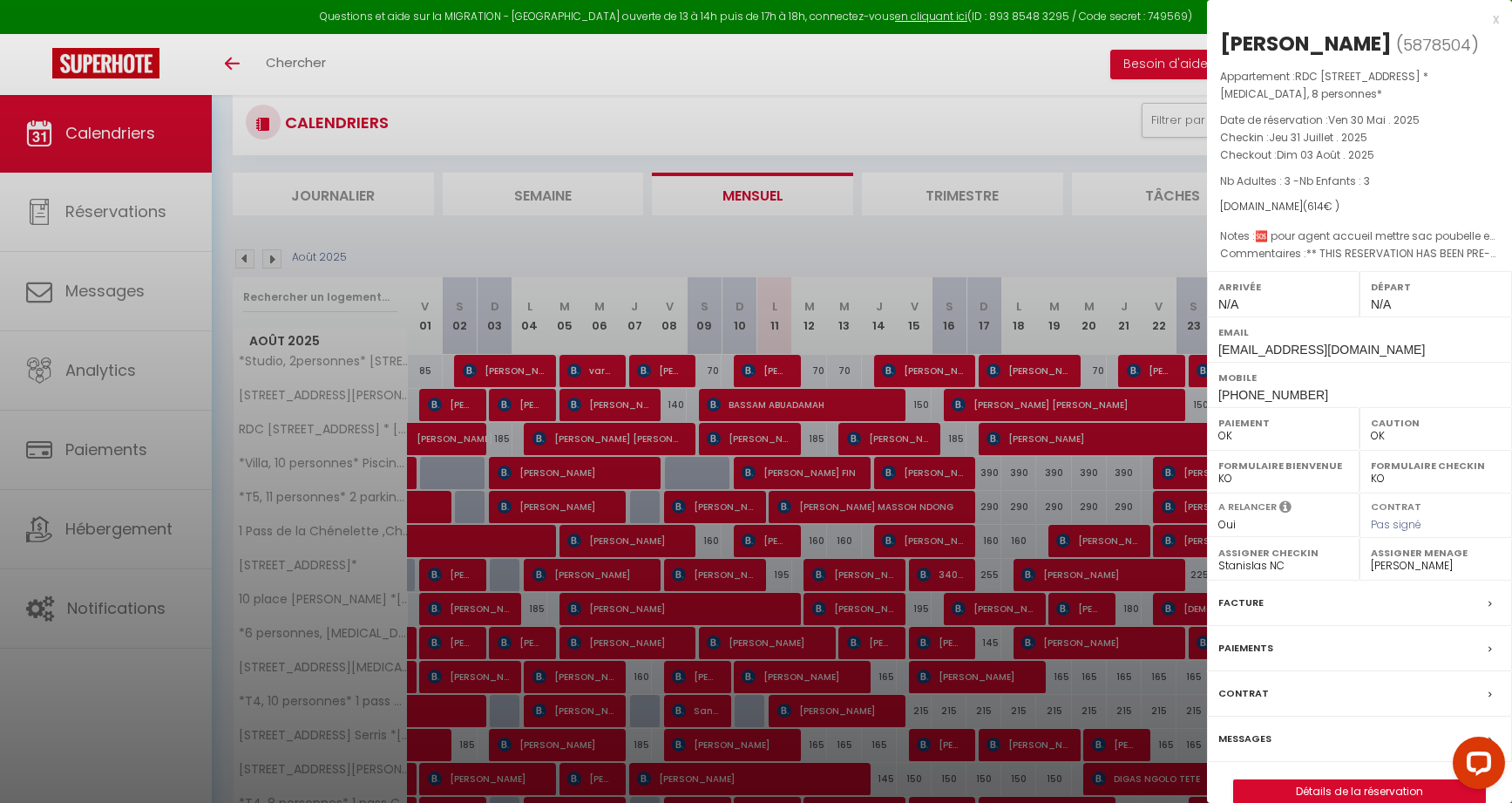
click at [443, 441] on div at bounding box center [756, 401] width 1512 height 803
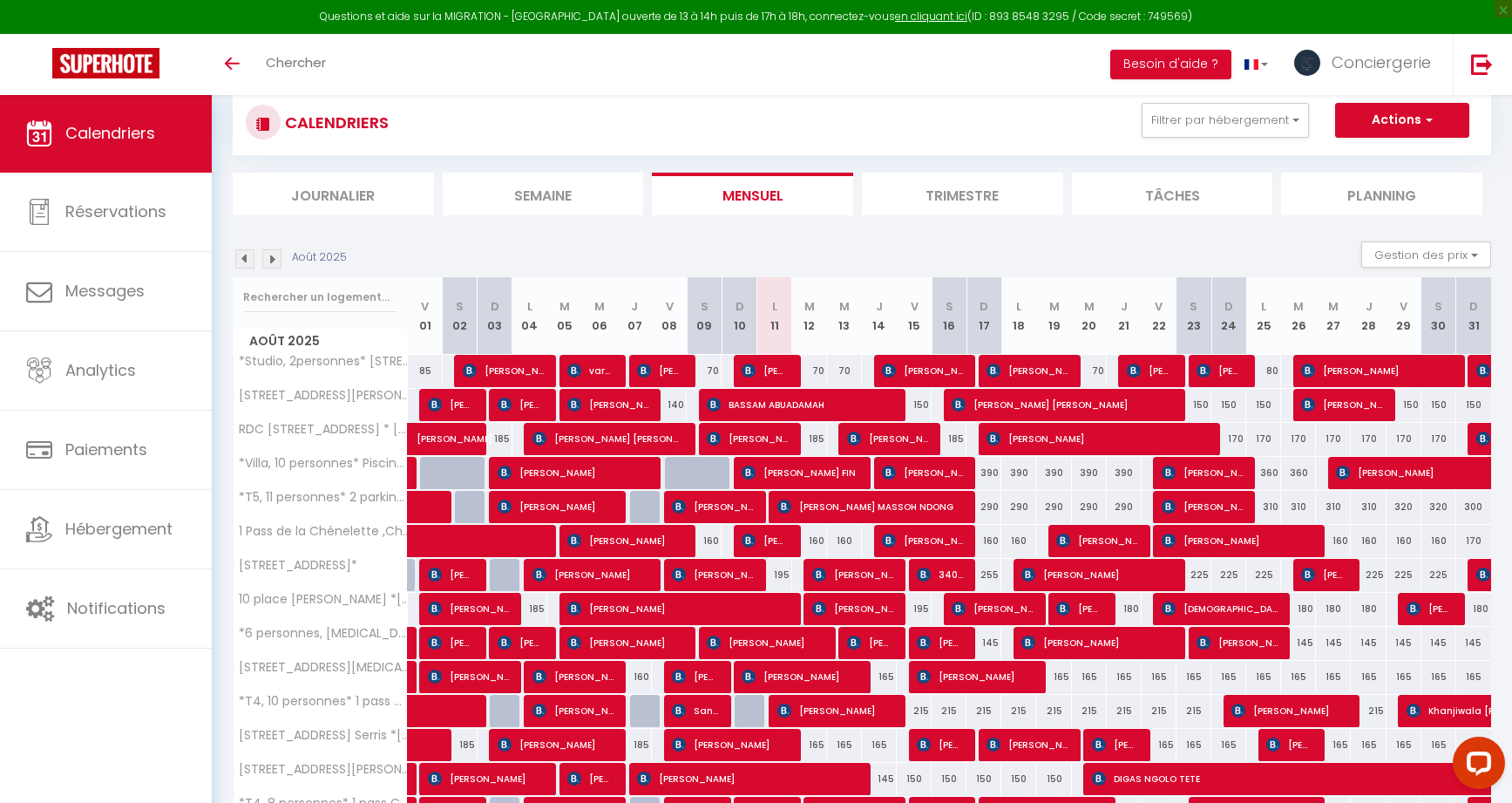
click at [246, 255] on img at bounding box center [244, 258] width 19 height 19
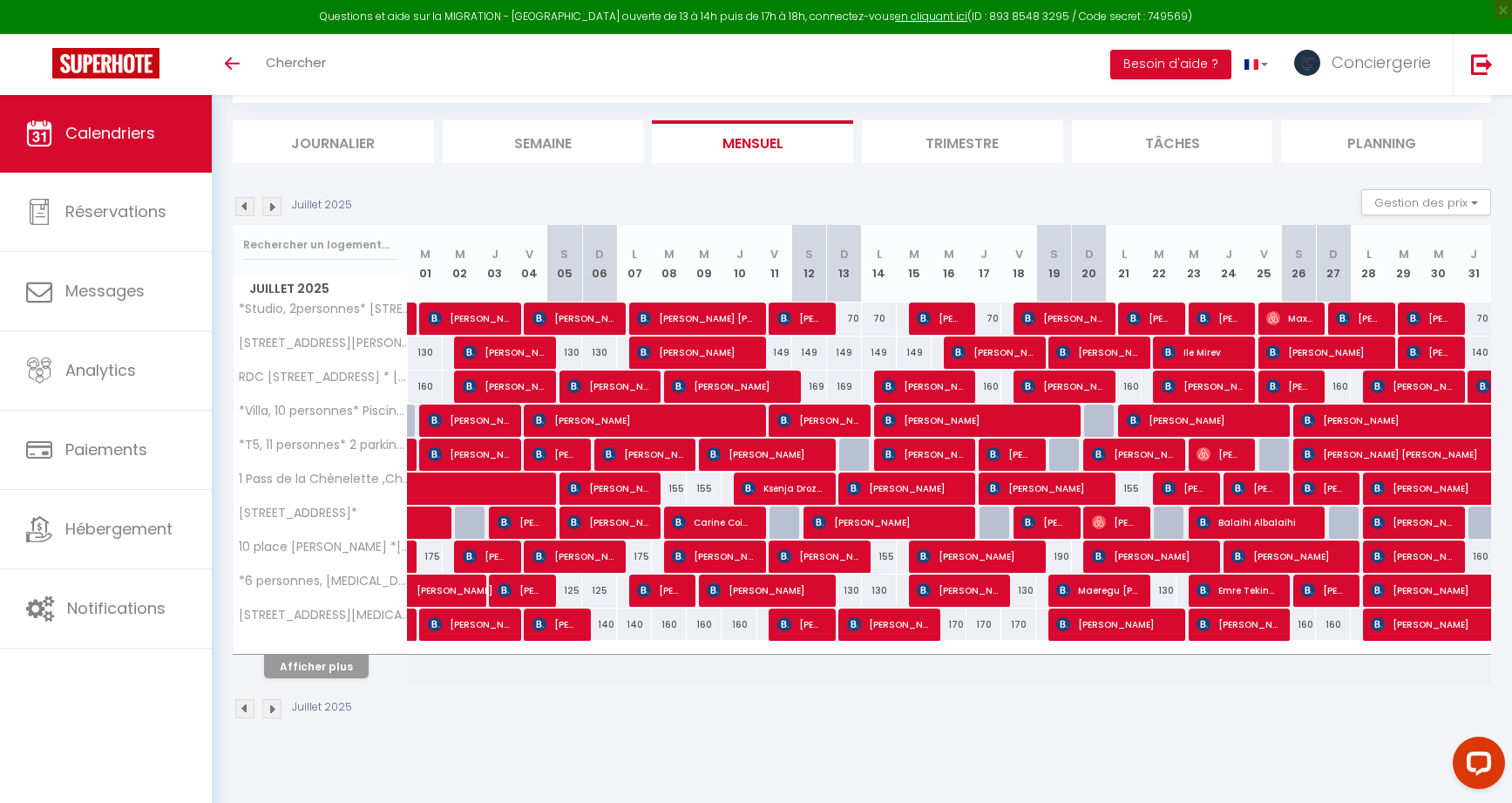
scroll to position [94, 0]
click at [301, 665] on button "Afficher plus" at bounding box center [316, 666] width 104 height 23
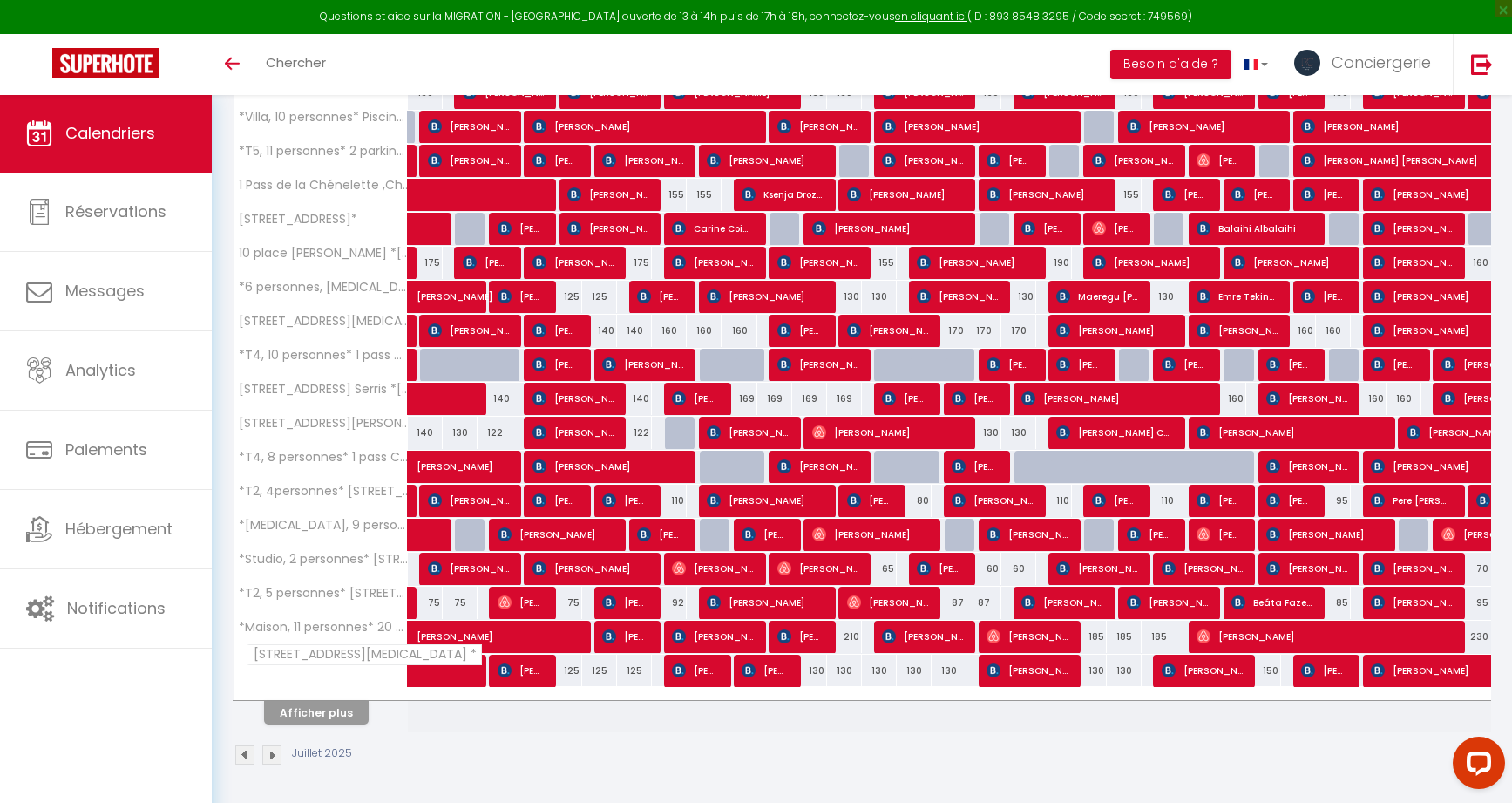
scroll to position [387, 0]
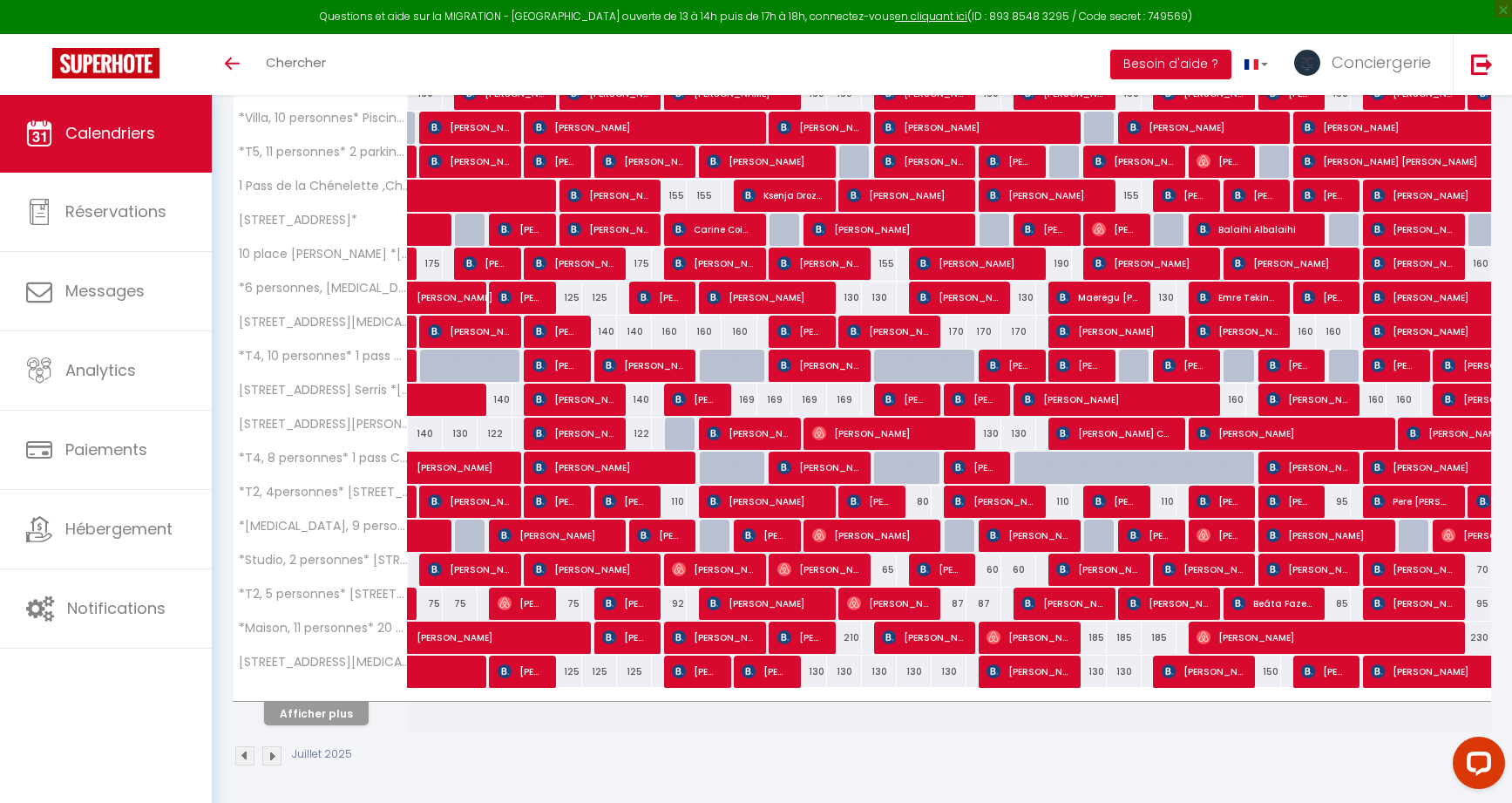
click at [324, 708] on button "Afficher plus" at bounding box center [316, 714] width 104 height 23
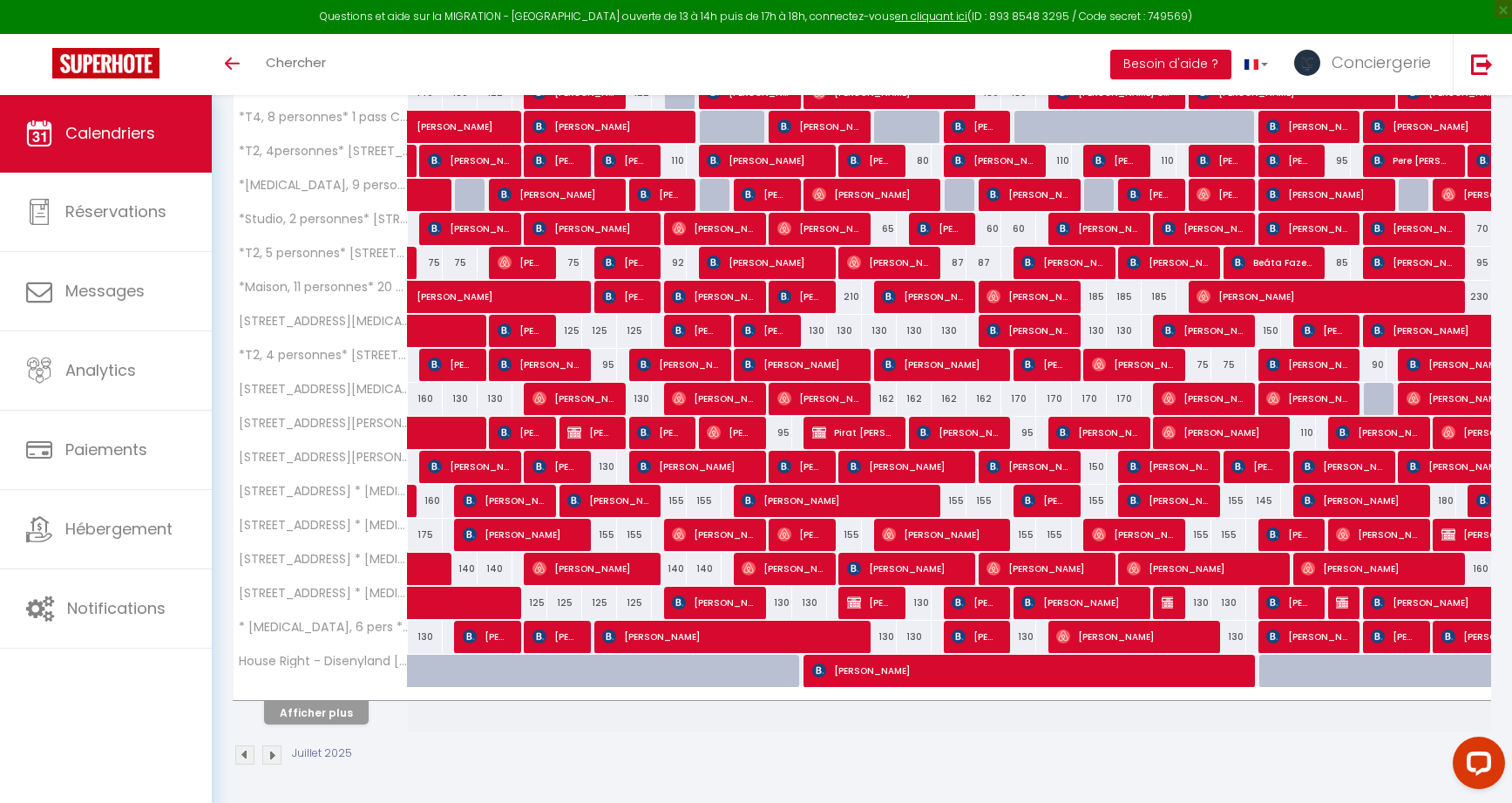
scroll to position [727, 0]
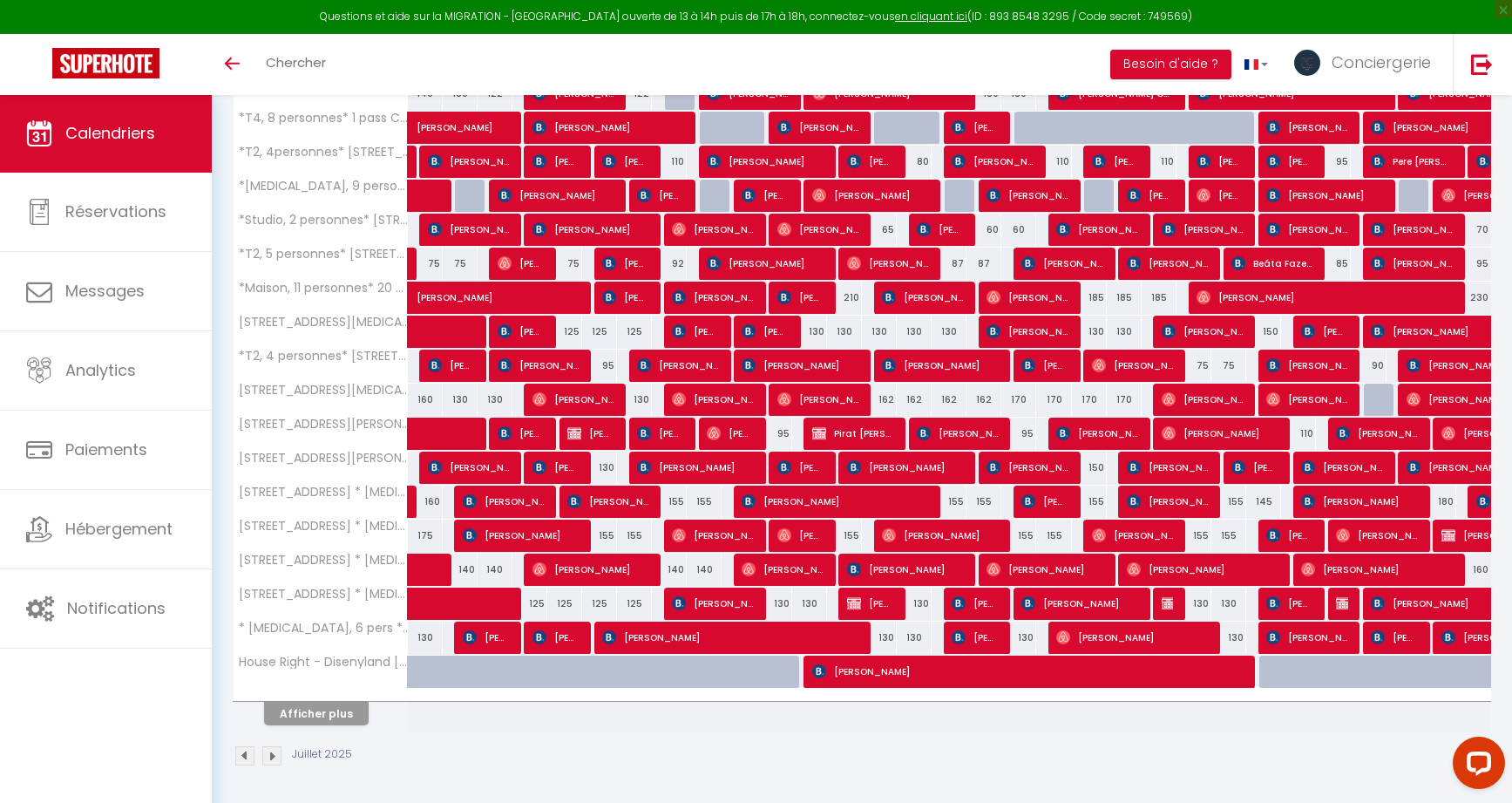
click at [440, 573] on span at bounding box center [447, 570] width 40 height 33
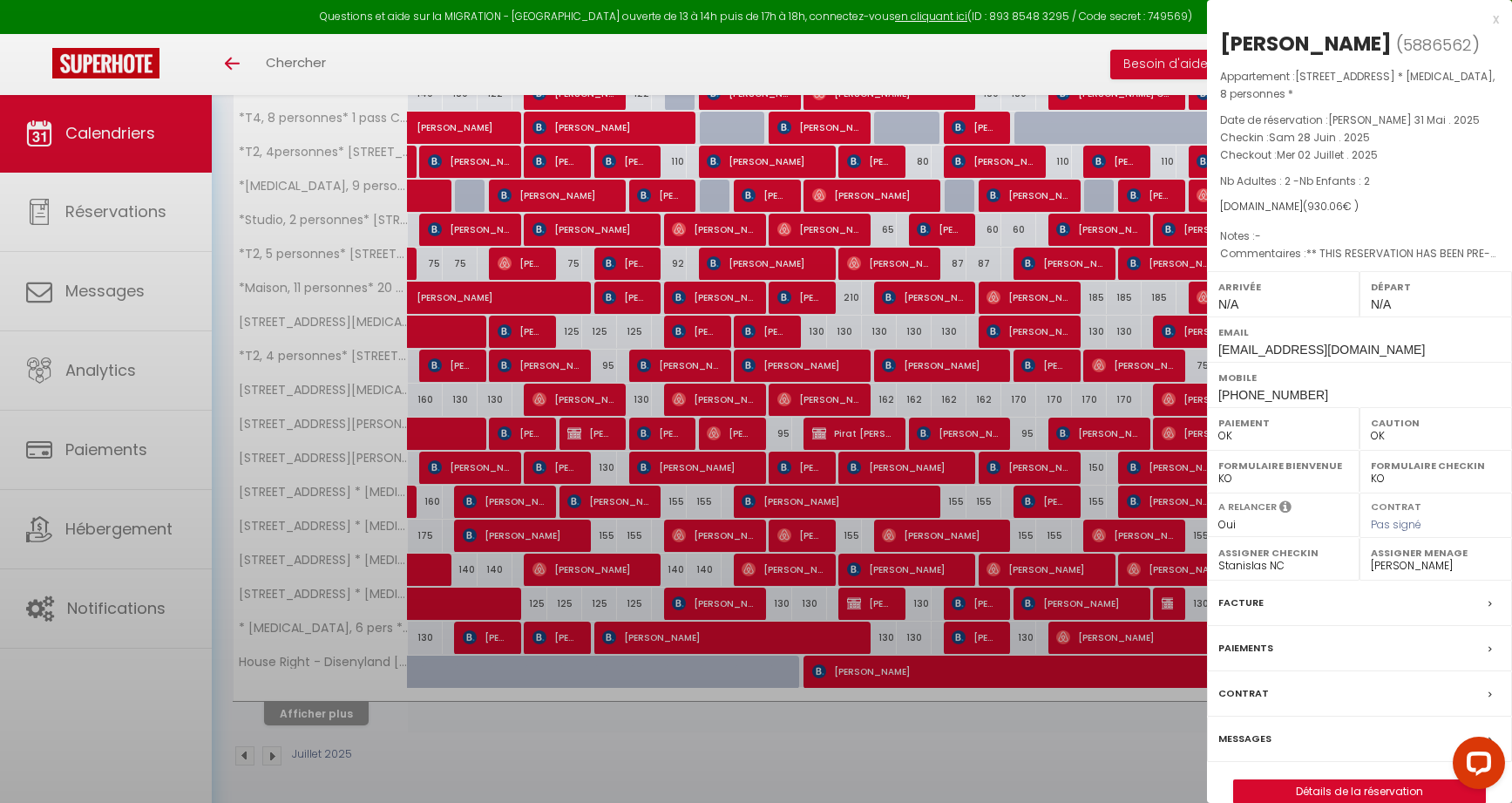
select select "KO"
select select "42974"
select select "38618"
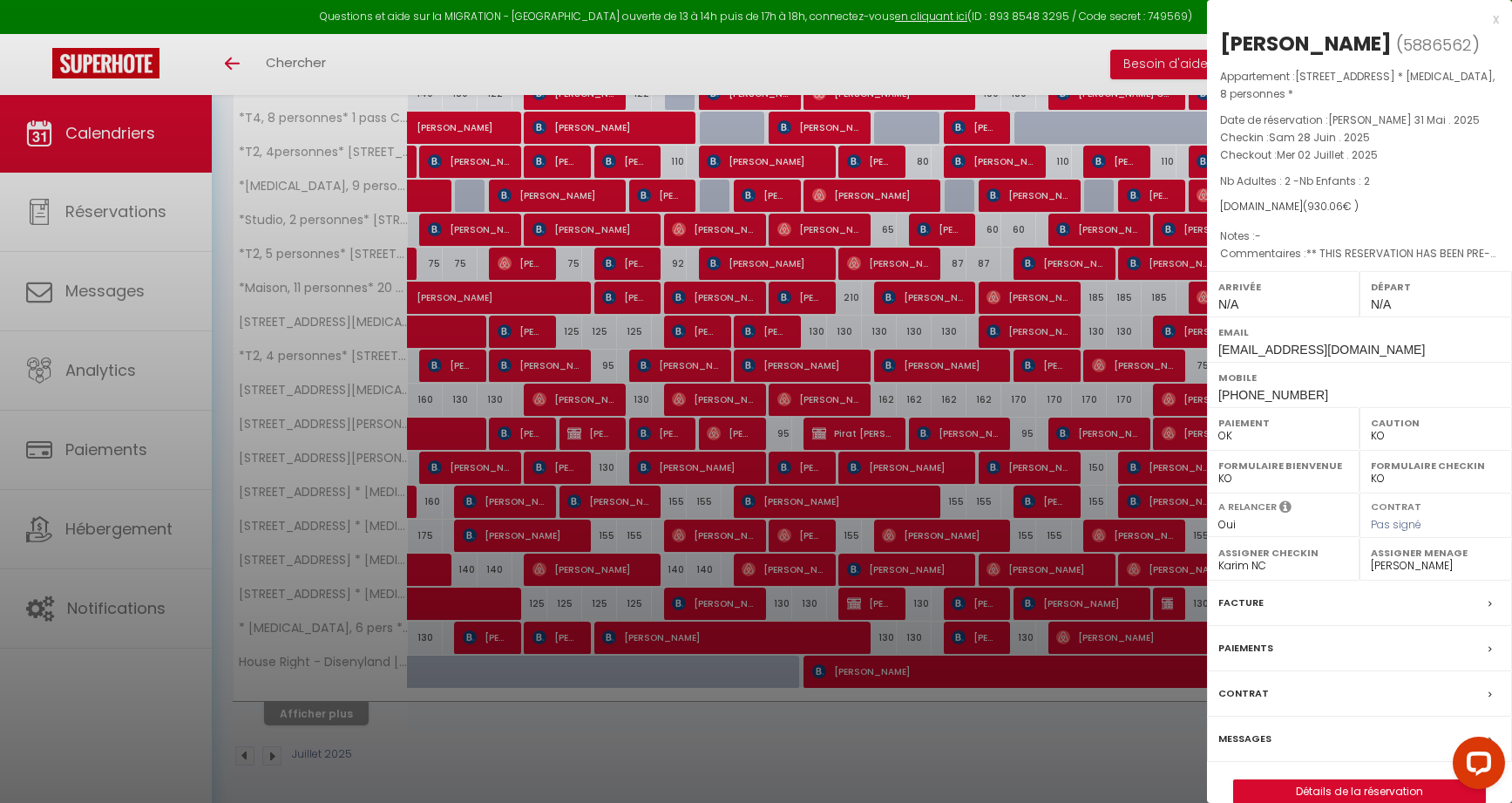
click at [440, 573] on div at bounding box center [756, 401] width 1512 height 803
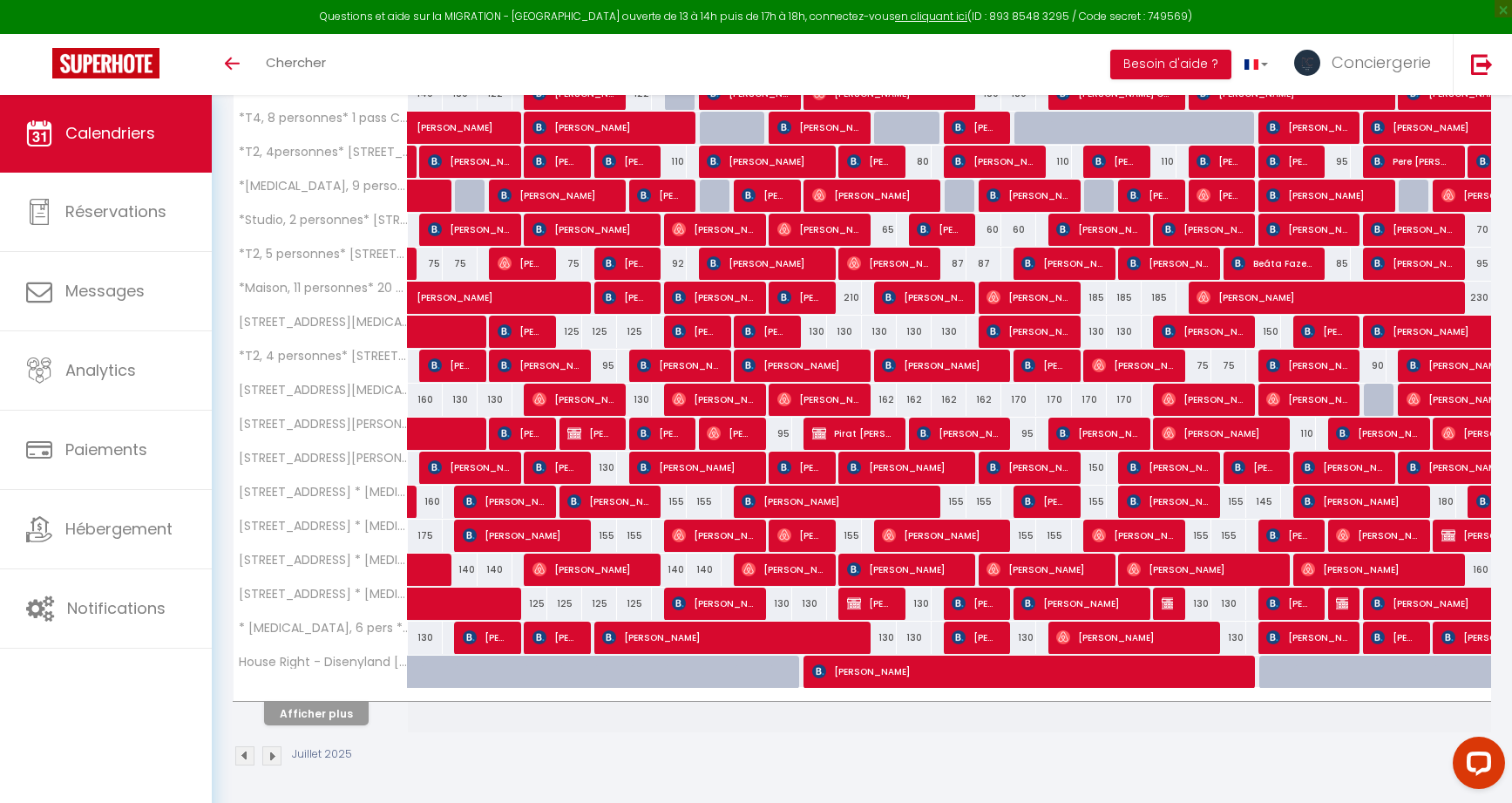
click at [421, 577] on link at bounding box center [425, 570] width 35 height 33
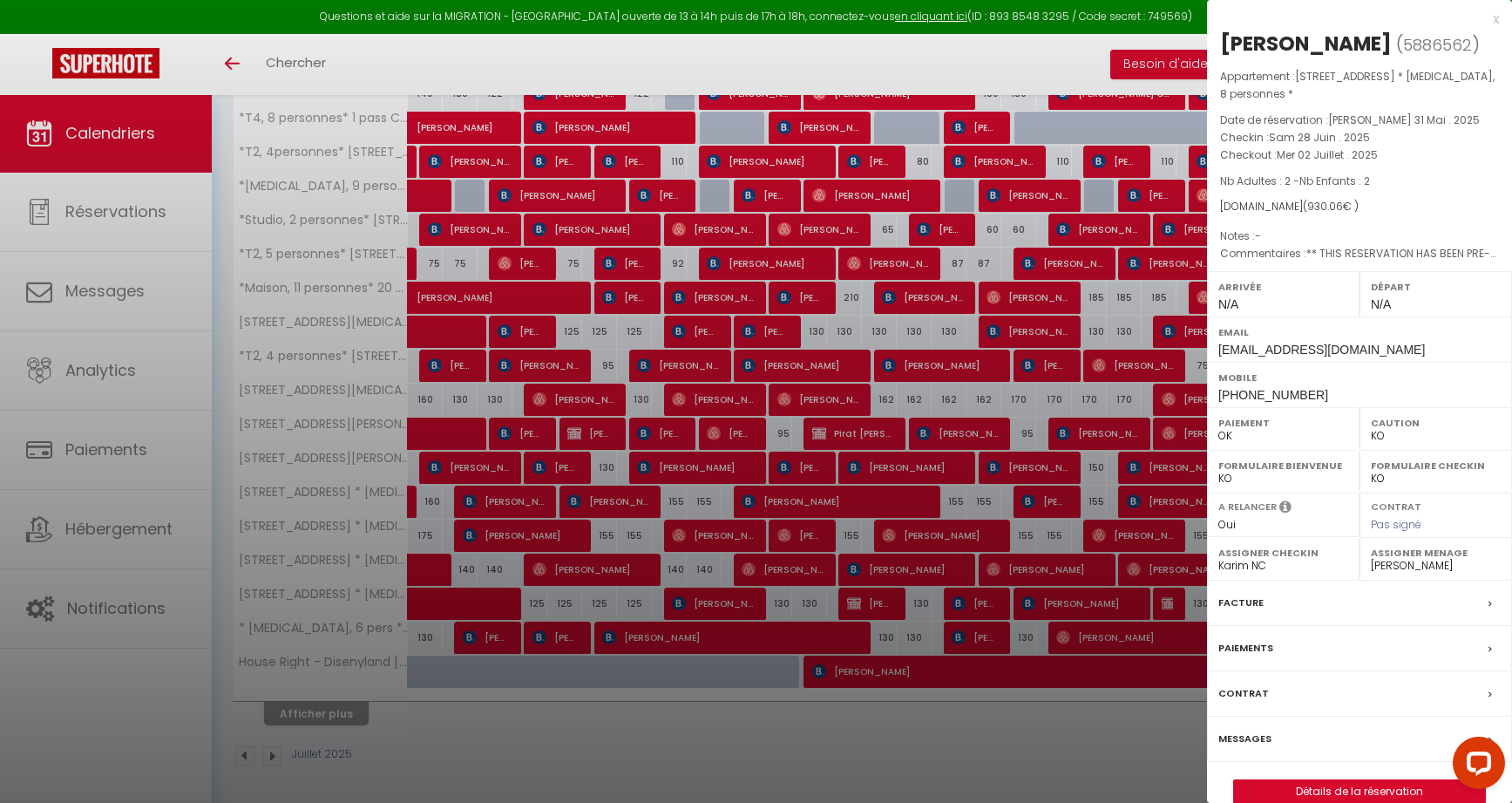
click at [421, 577] on div at bounding box center [756, 401] width 1512 height 803
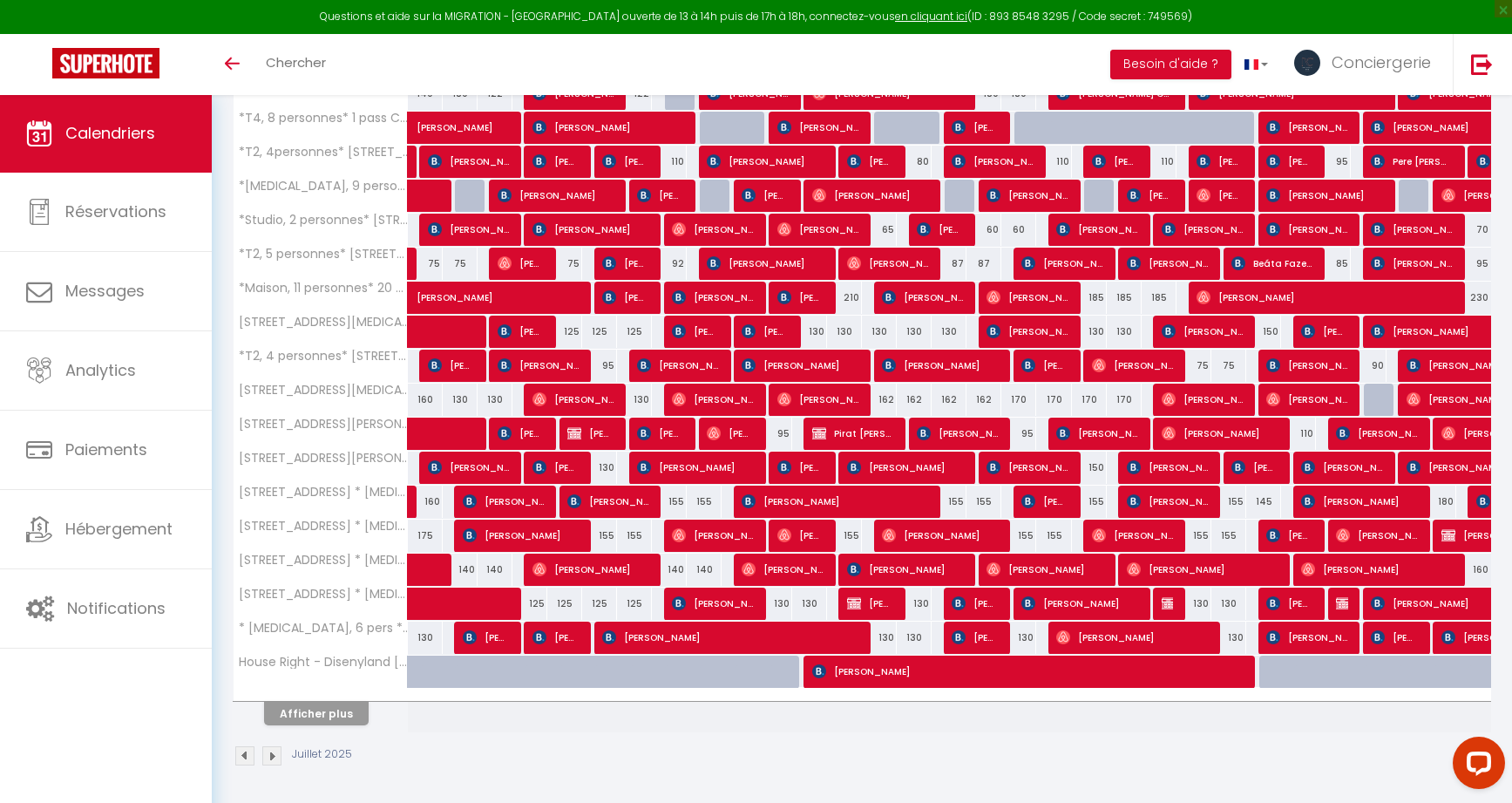
click at [919, 580] on span "Anas Turkistani" at bounding box center [906, 569] width 116 height 33
select select "24317"
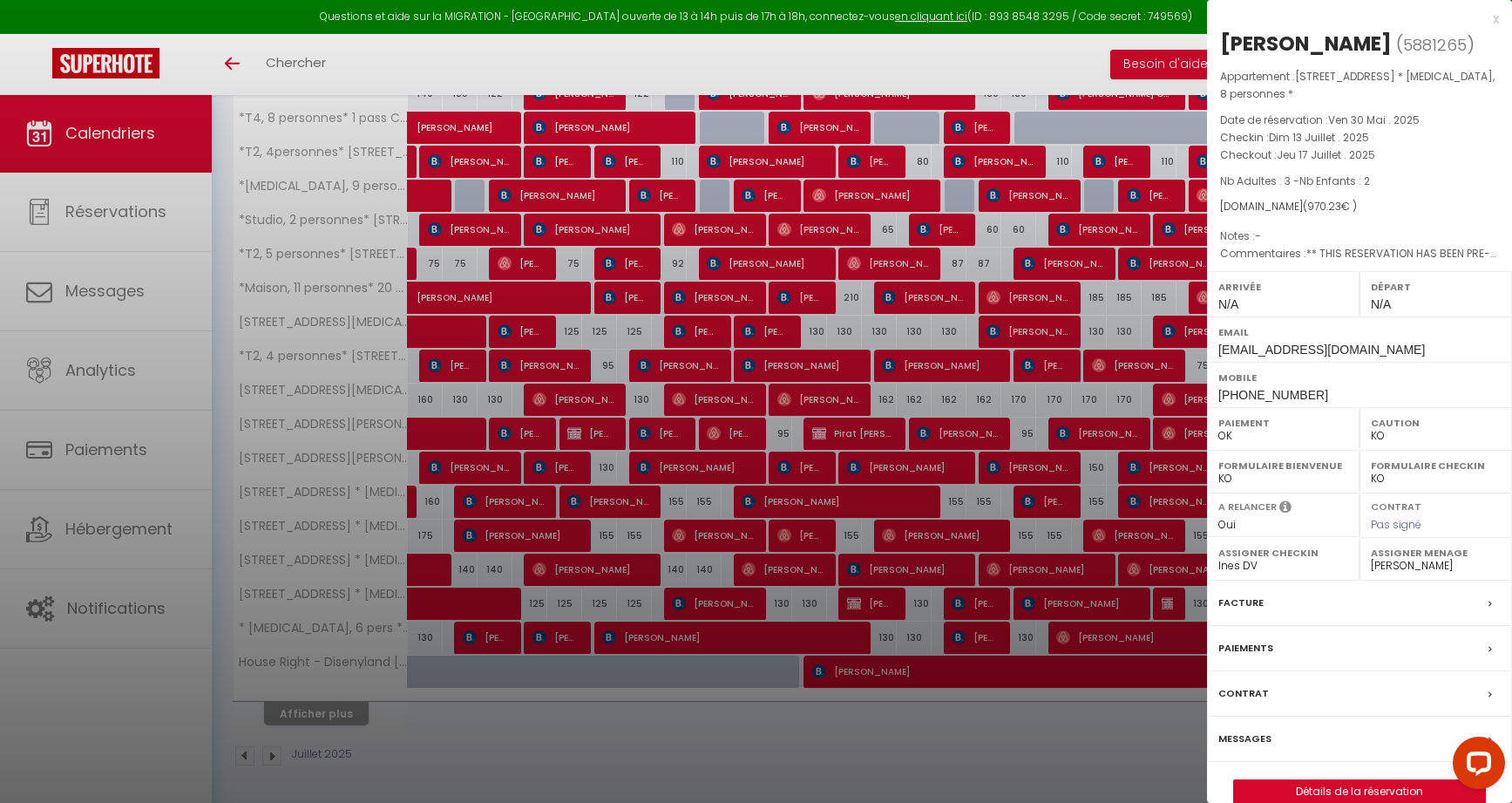
click at [919, 580] on div at bounding box center [756, 401] width 1512 height 803
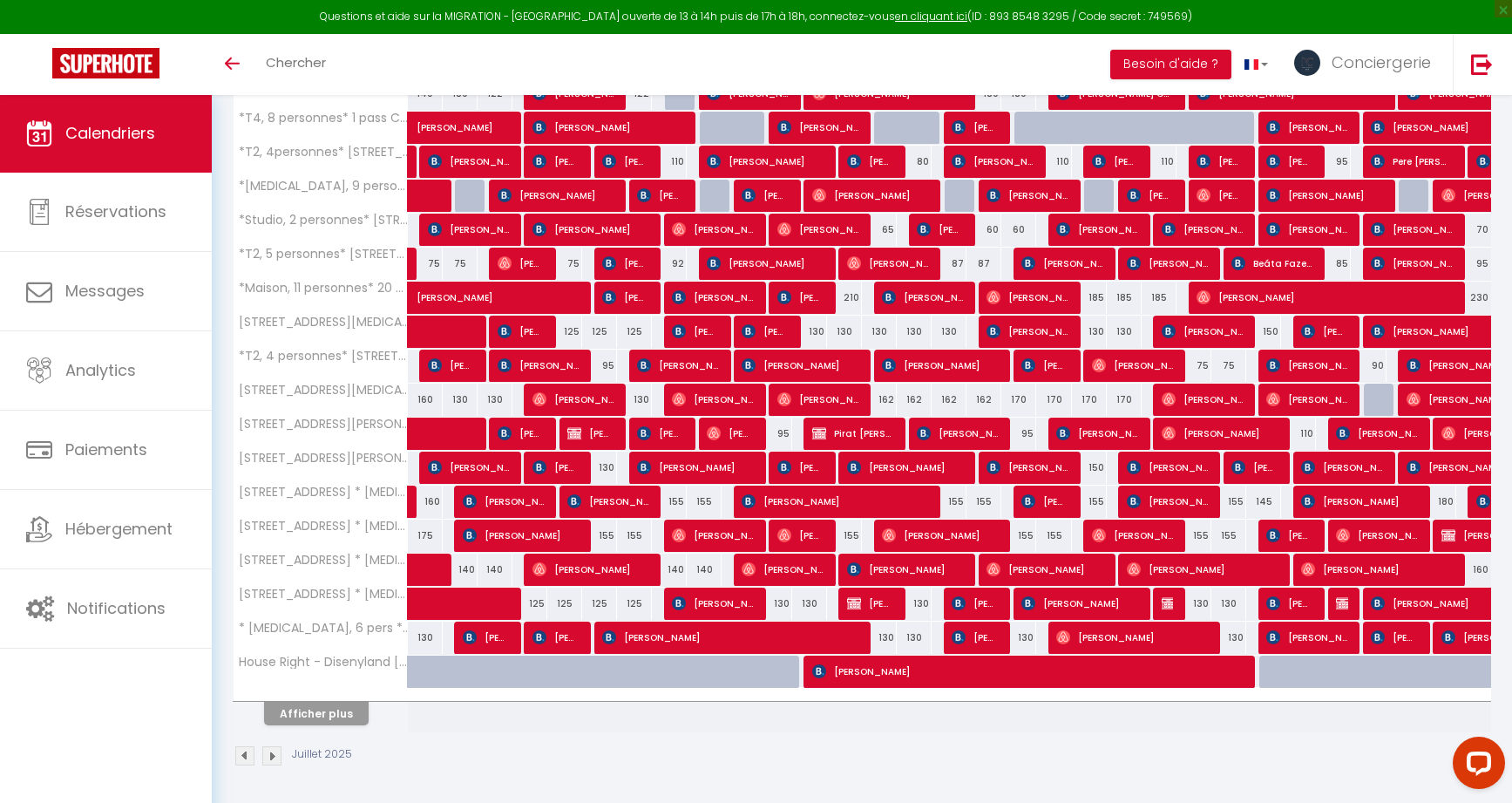
click at [1050, 571] on span "Mohsin Khan" at bounding box center [1045, 569] width 116 height 33
select select "OK"
select select
select select "38619"
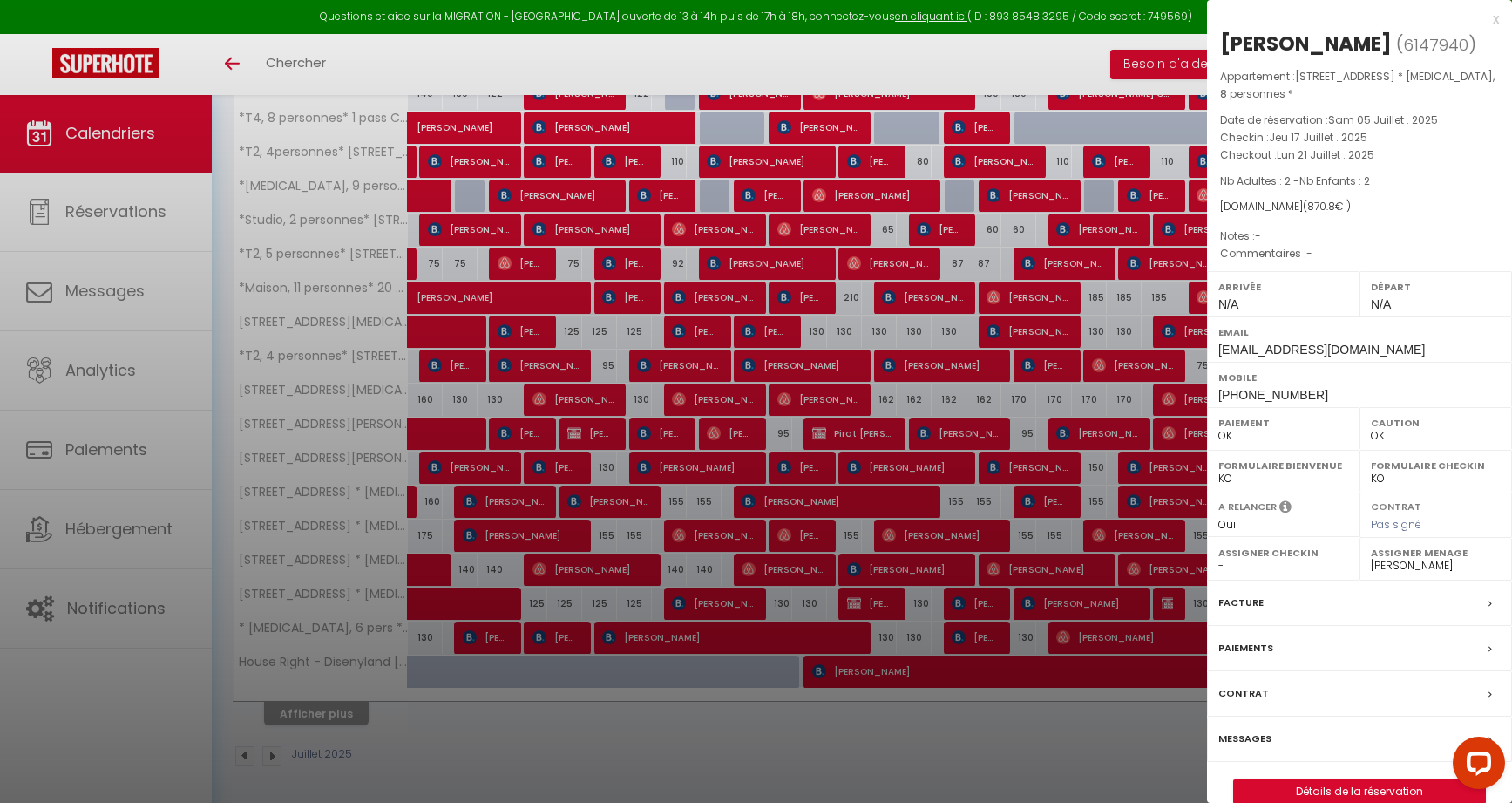
click at [1046, 567] on div at bounding box center [756, 401] width 1512 height 803
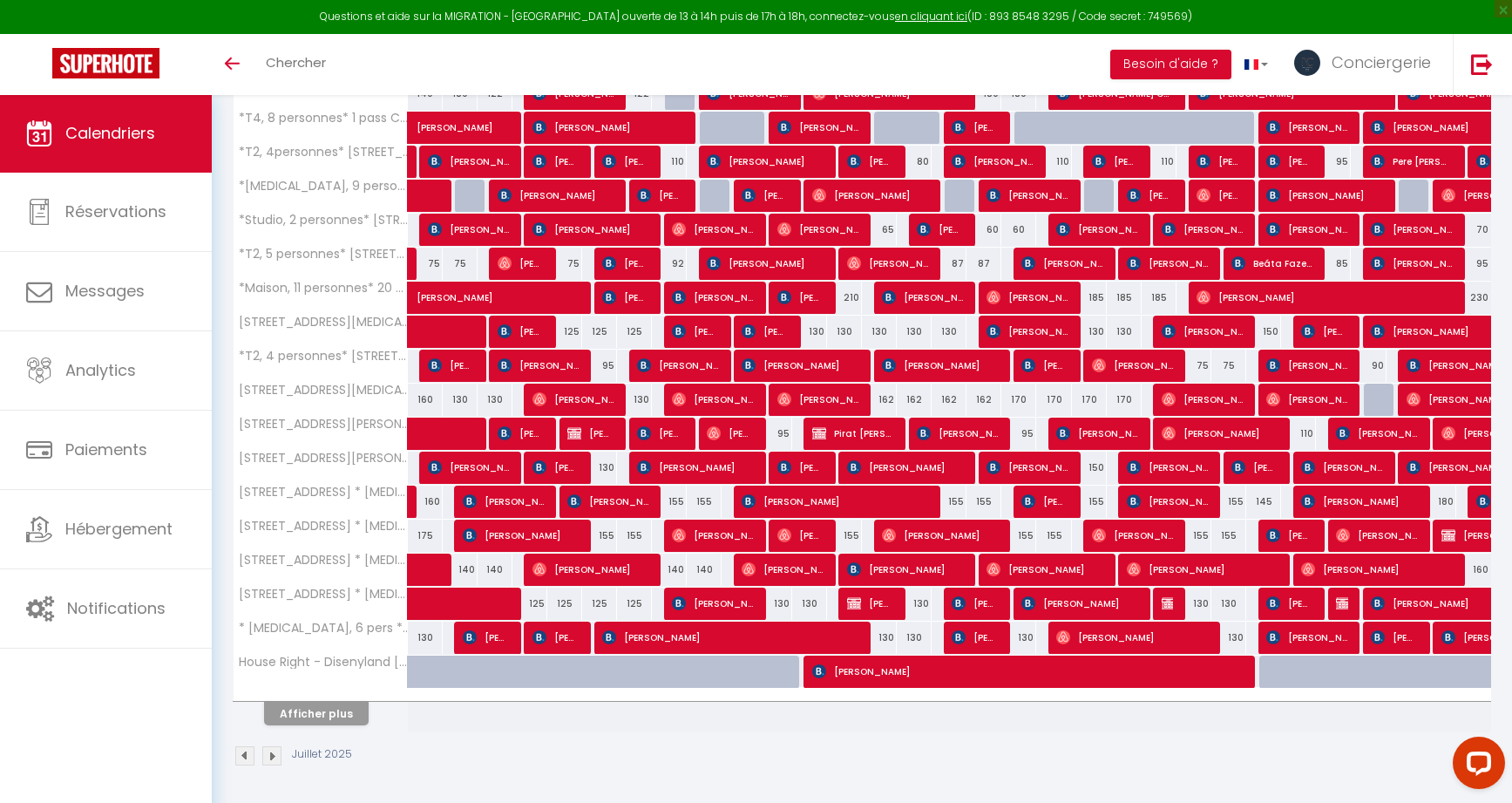
click at [930, 567] on span "Anas Turkistani" at bounding box center [906, 569] width 116 height 33
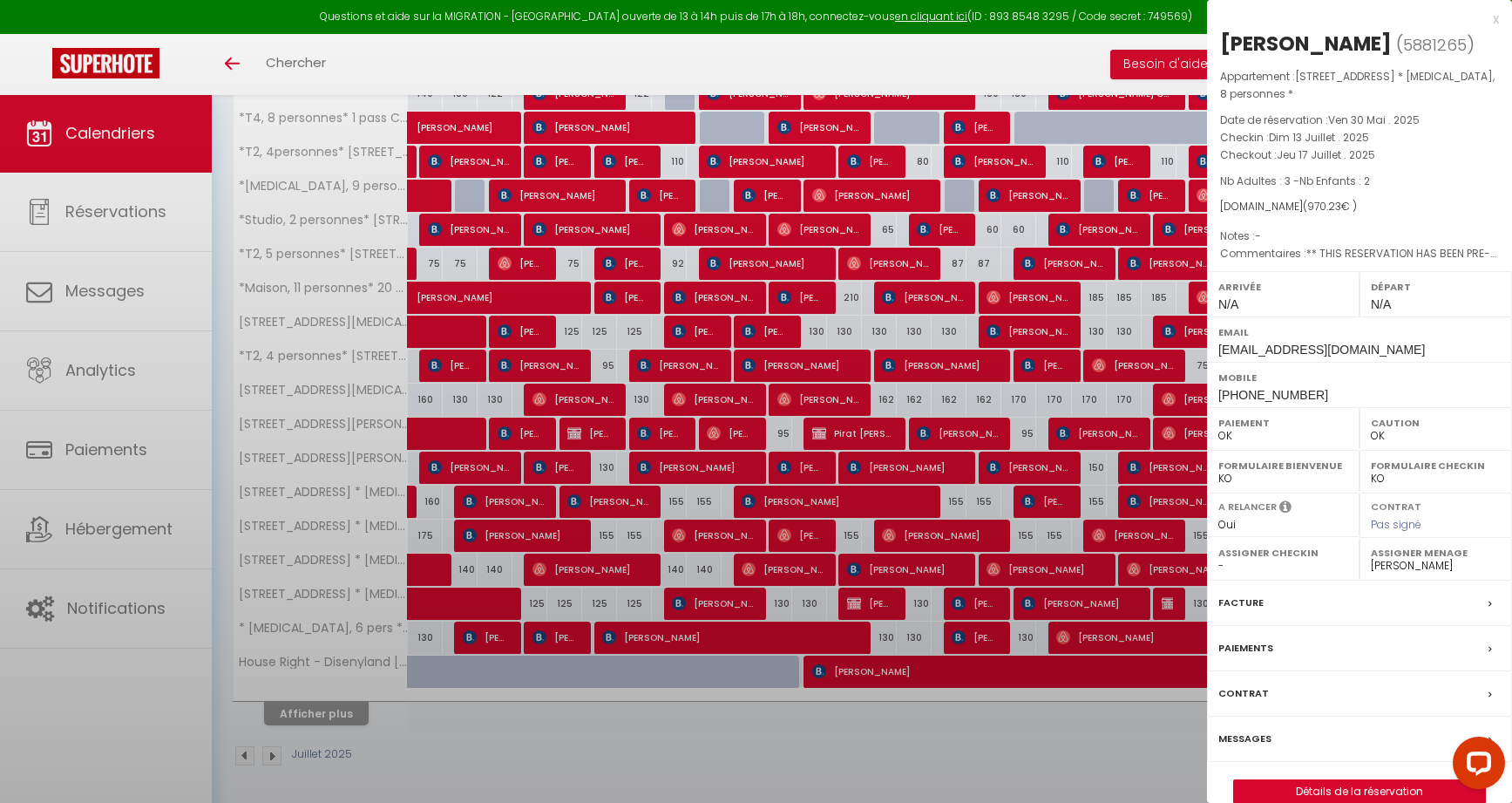
select select "KO"
select select "24317"
select select "38618"
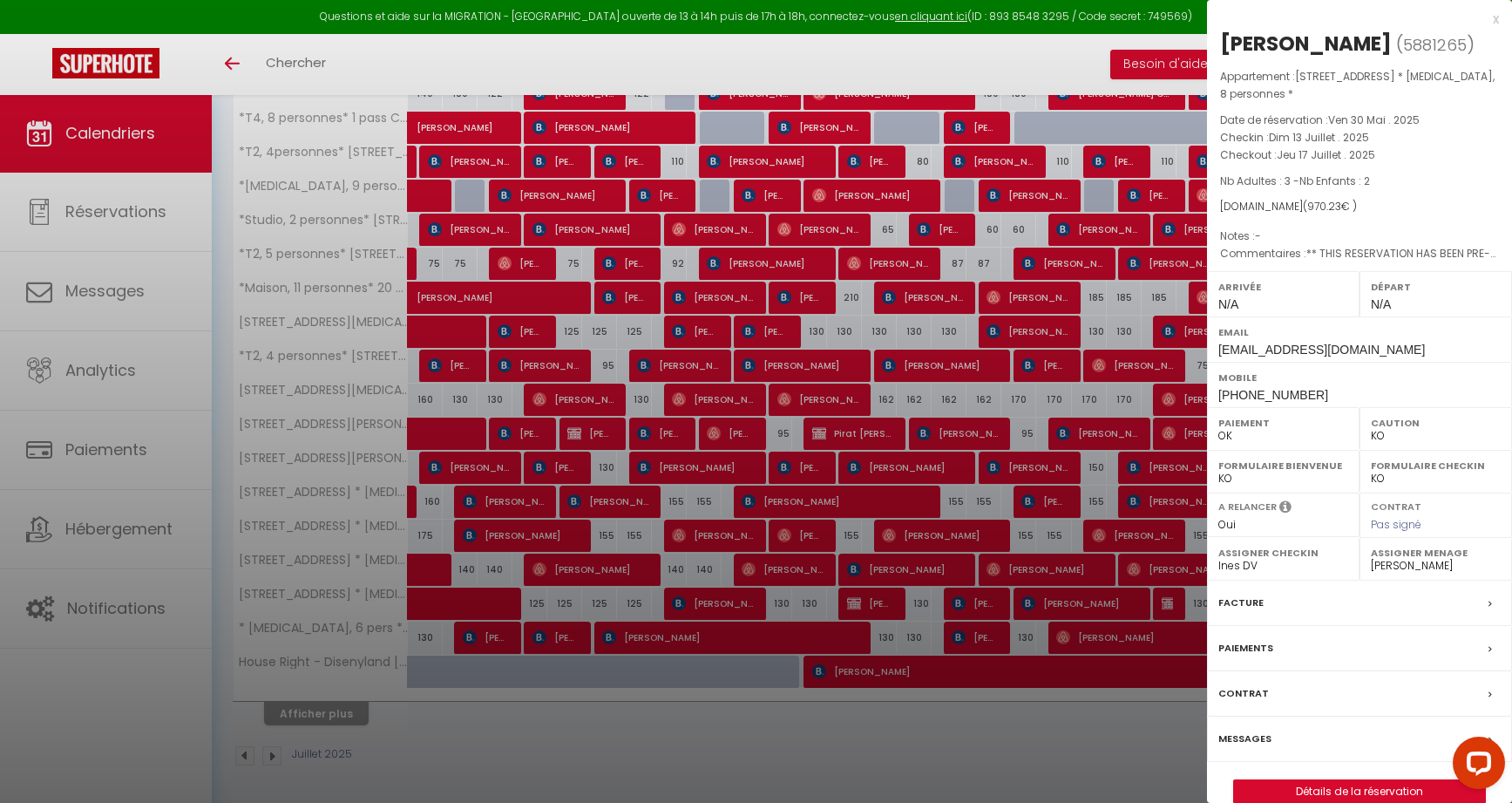
click at [937, 568] on div at bounding box center [756, 401] width 1512 height 803
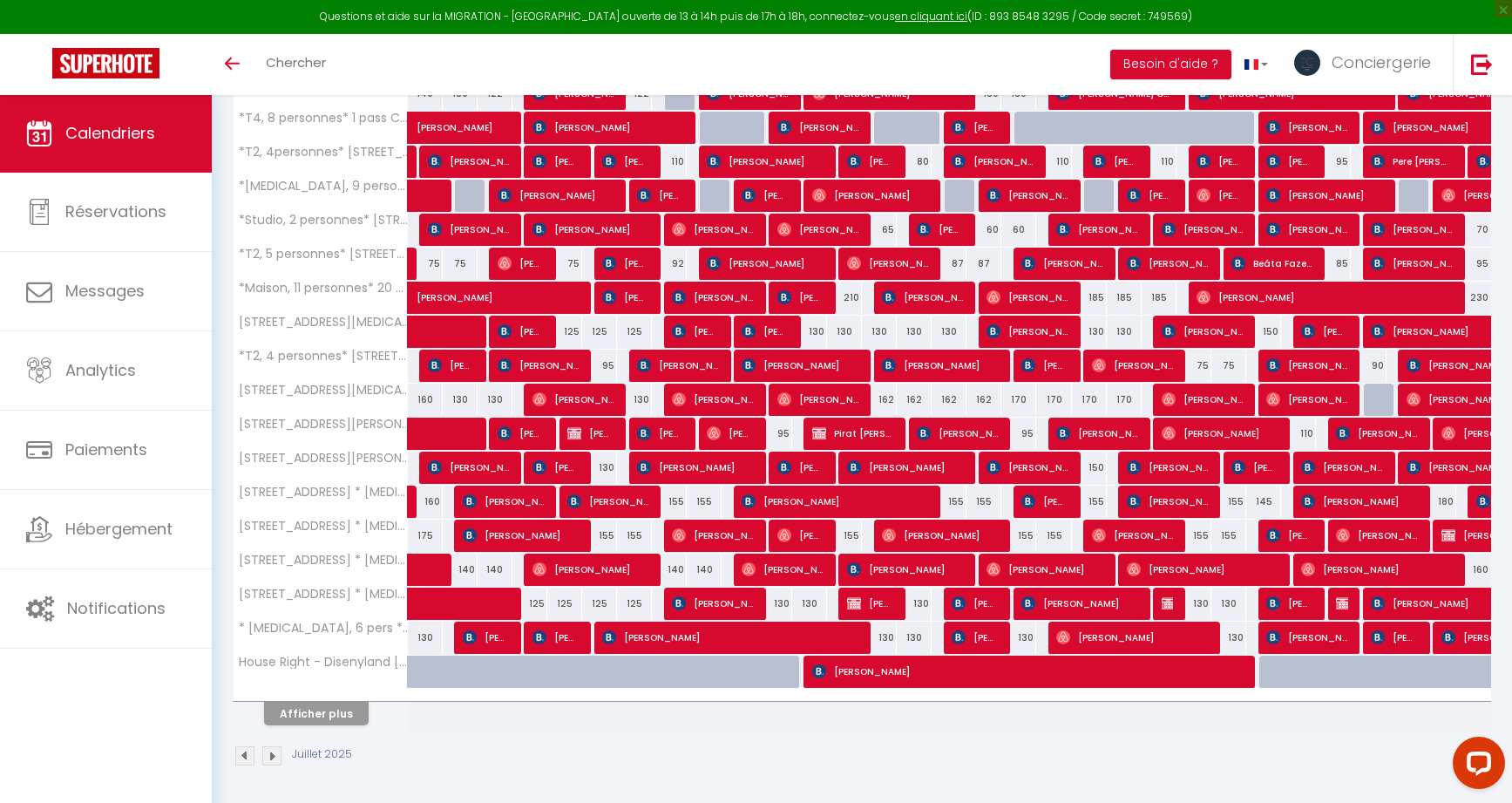
click at [1032, 568] on span "Mohsin Khan" at bounding box center [1045, 569] width 116 height 33
select select "OK"
select select
select select "38619"
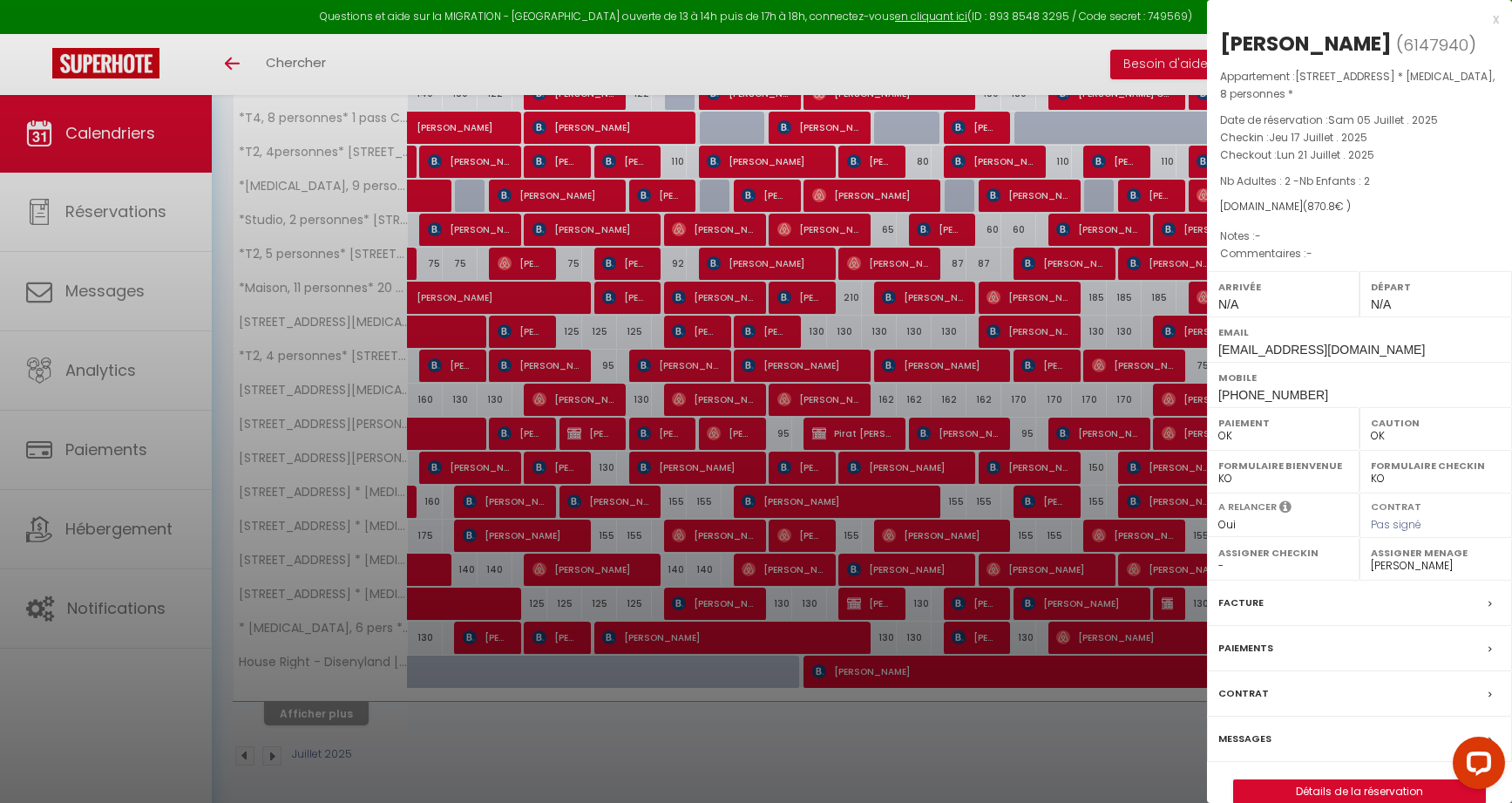
click at [1031, 575] on div at bounding box center [756, 401] width 1512 height 803
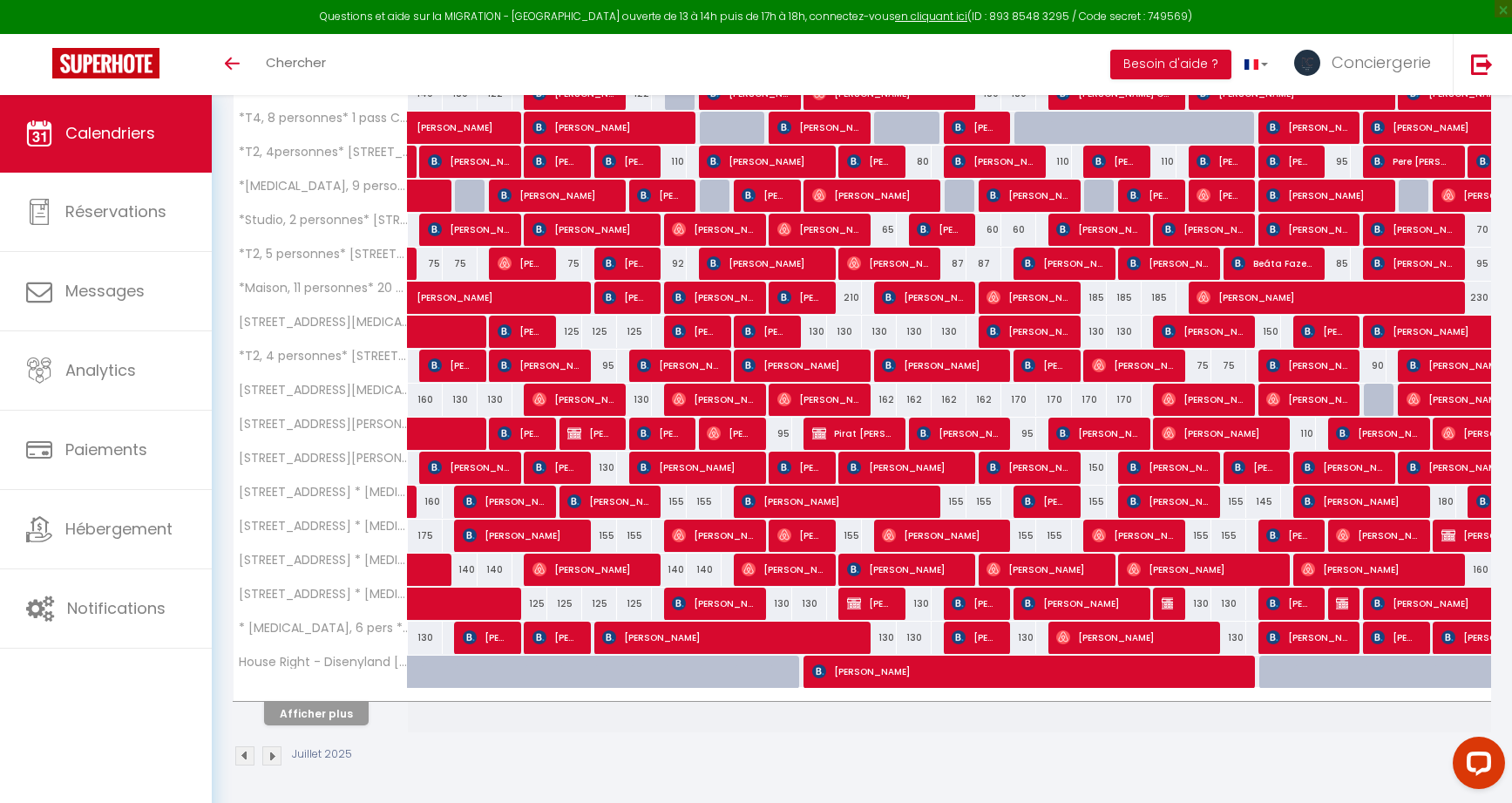
click at [432, 568] on span at bounding box center [447, 570] width 40 height 33
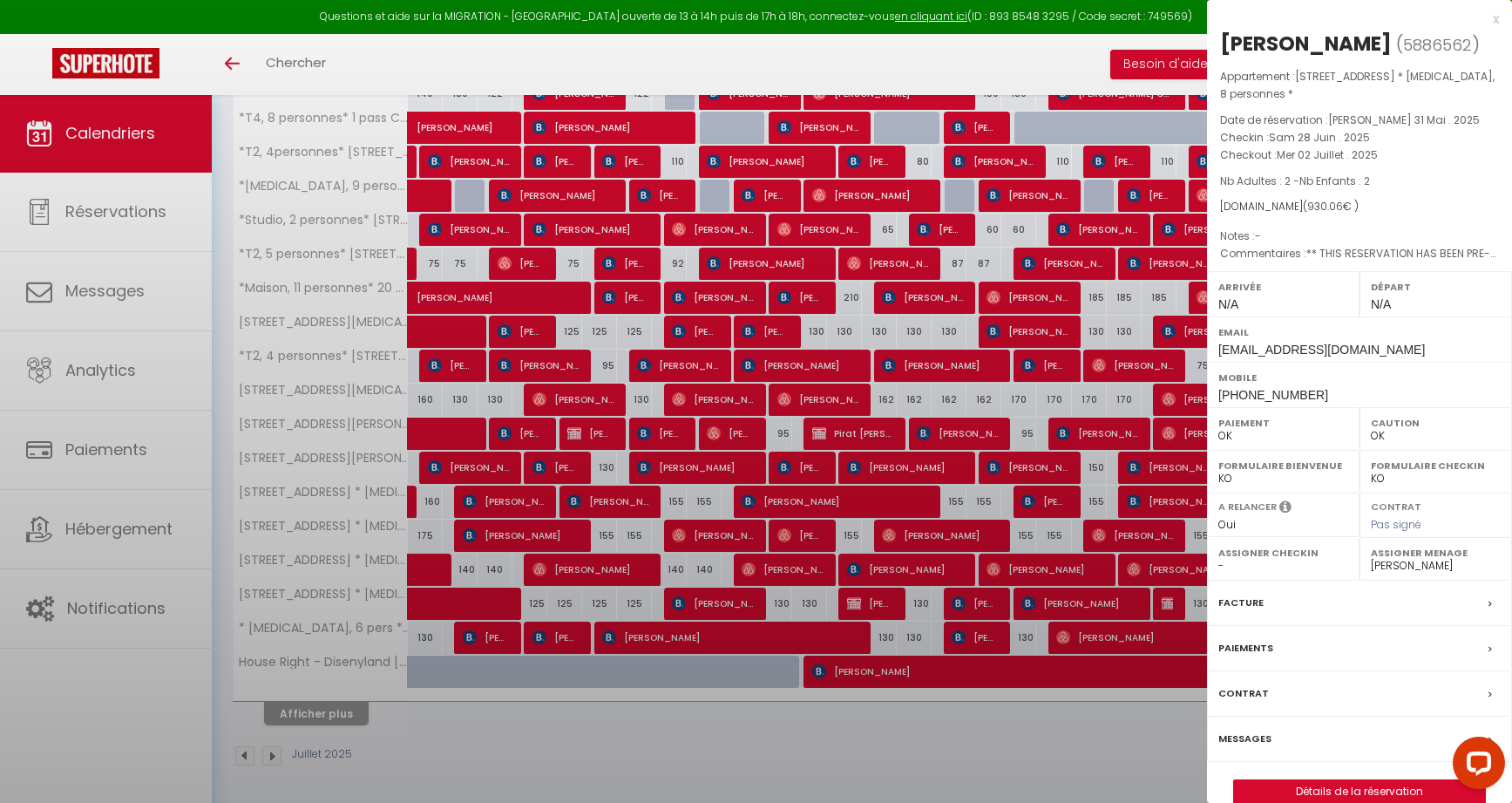
select select "KO"
select select "42974"
select select "38618"
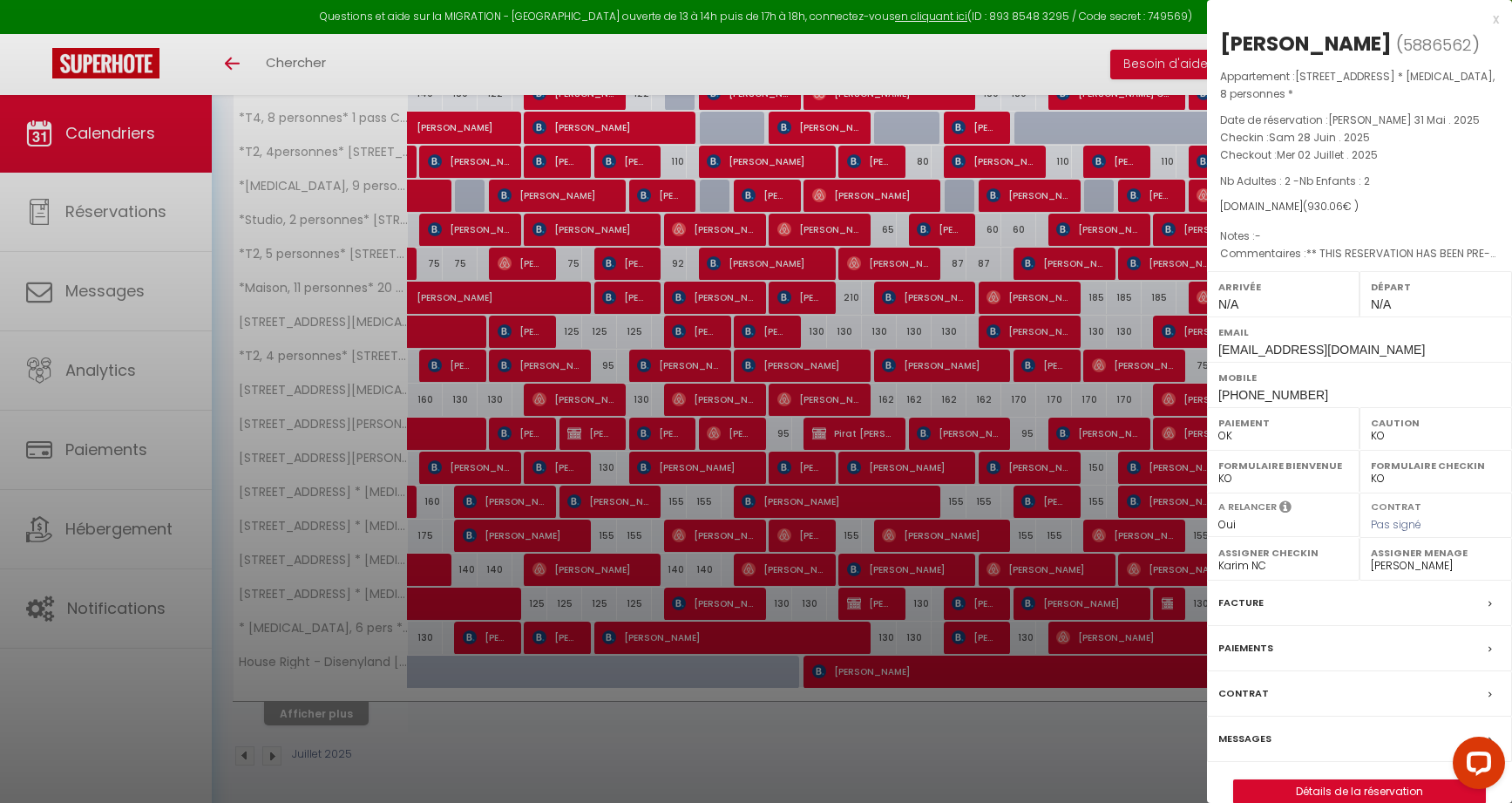
click at [432, 568] on div at bounding box center [756, 401] width 1512 height 803
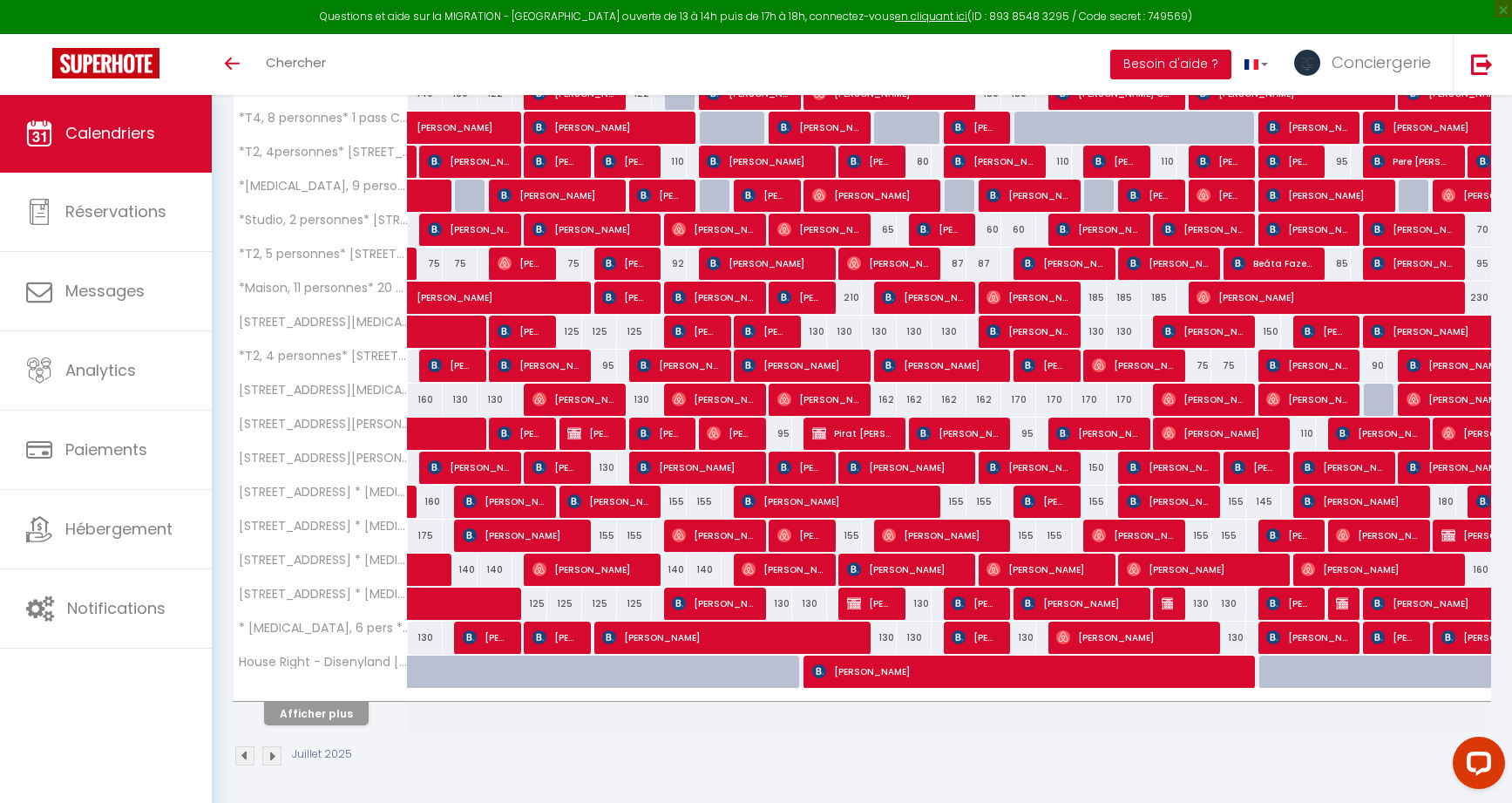
click at [568, 570] on span "Pepe Castro" at bounding box center [590, 569] width 116 height 33
select select "OK"
select select "37647"
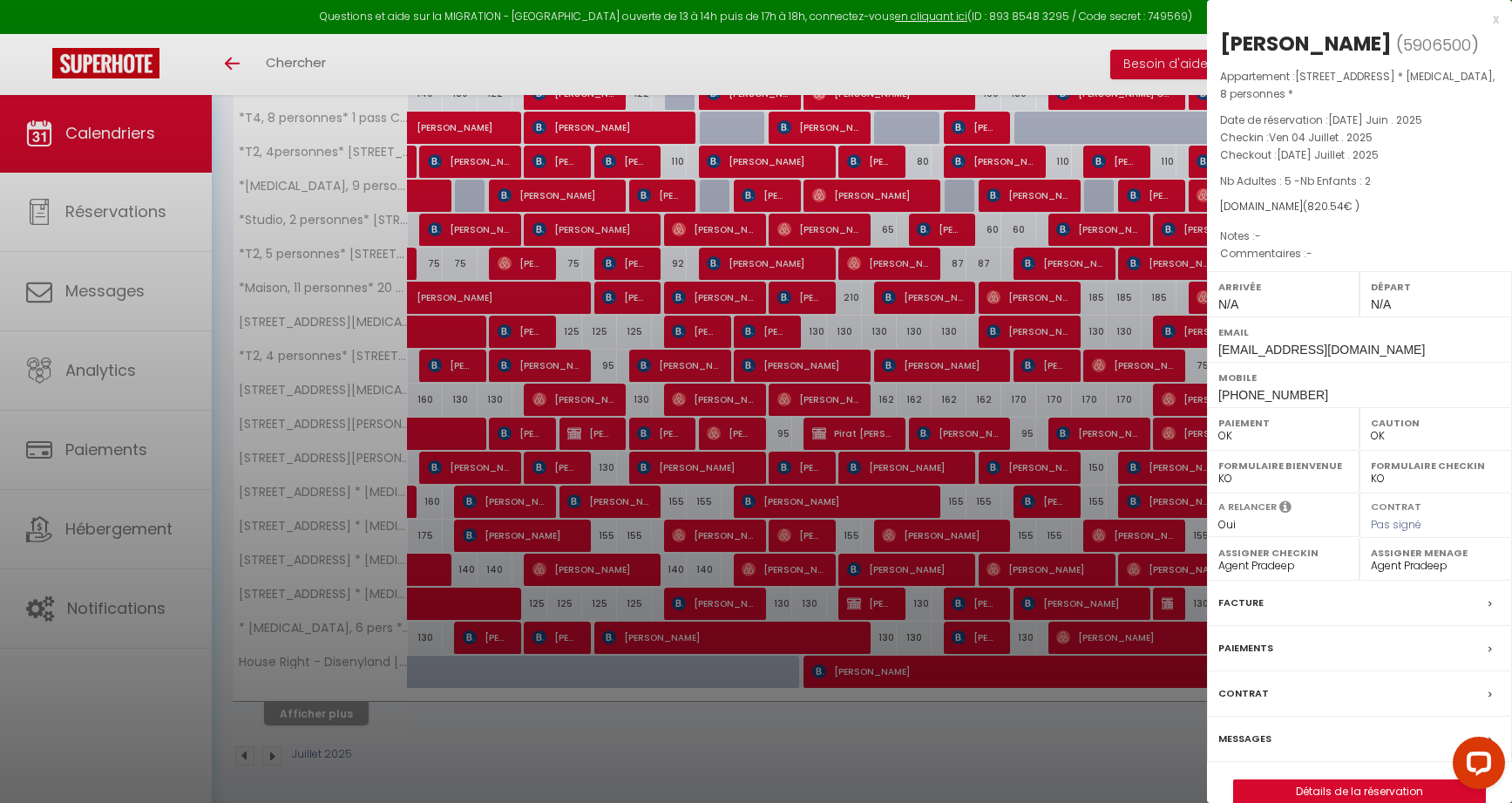
click at [568, 570] on div at bounding box center [756, 401] width 1512 height 803
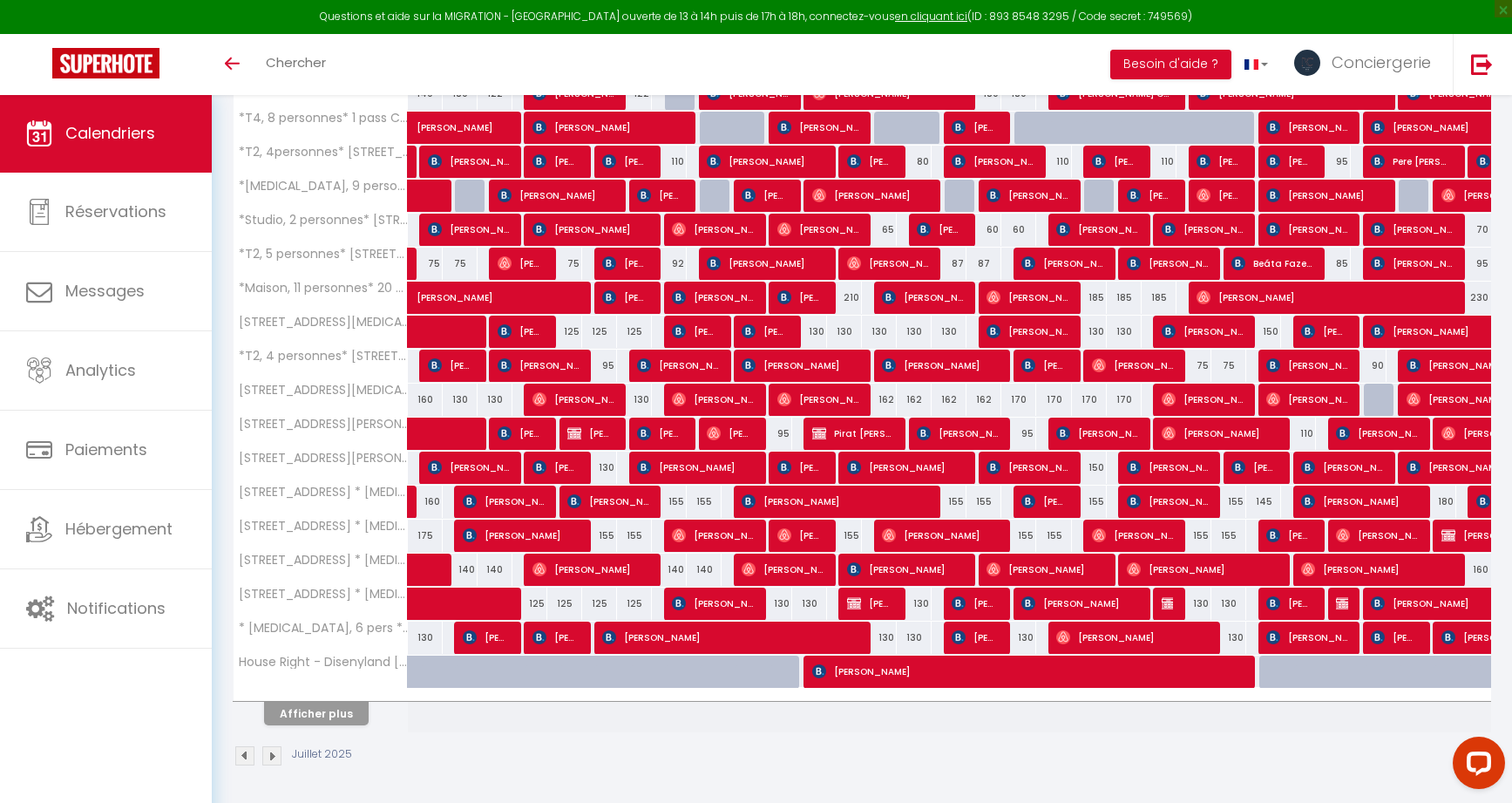
click at [768, 561] on span "Susan Espinosa" at bounding box center [781, 569] width 81 height 33
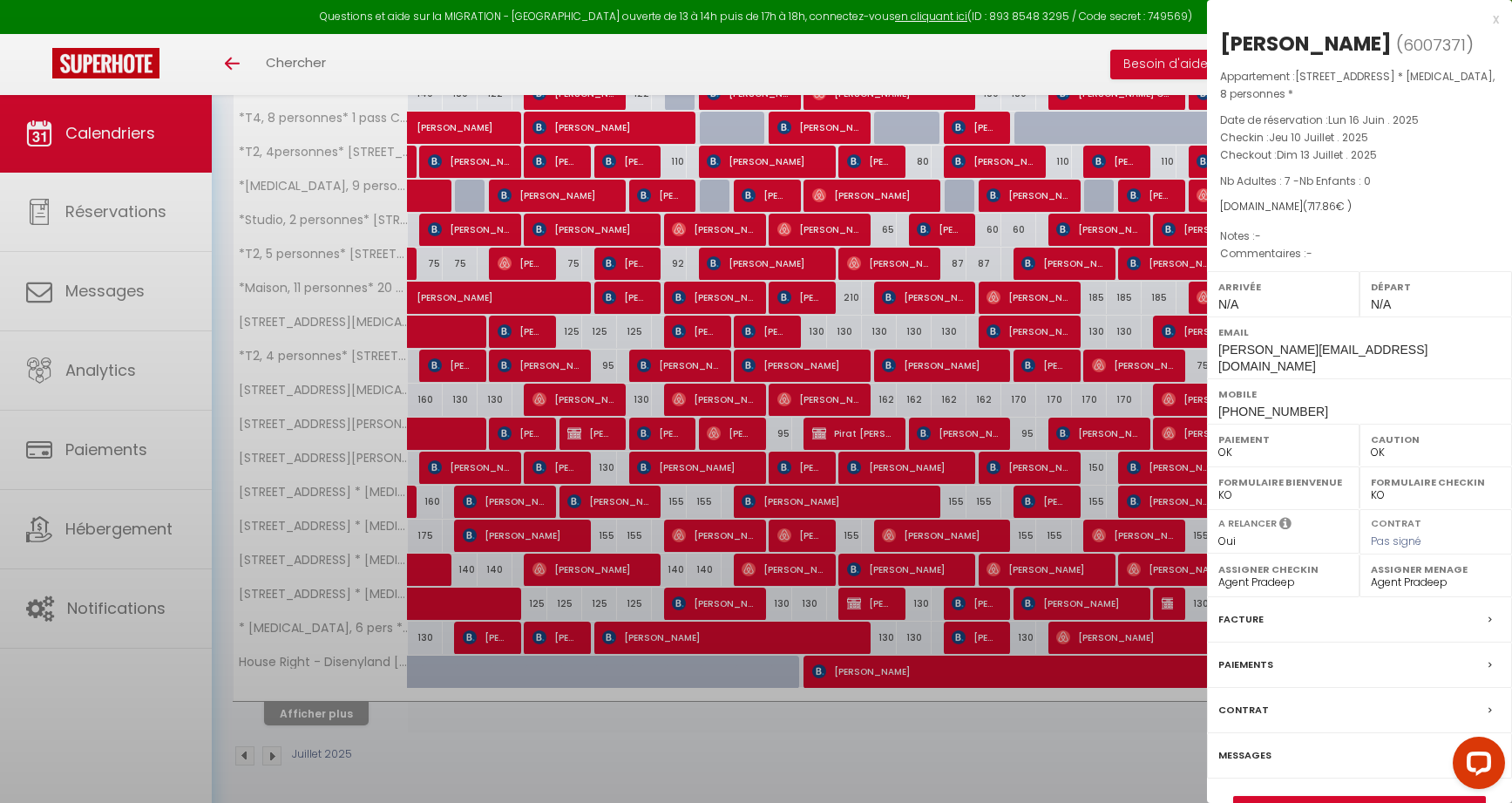
select select
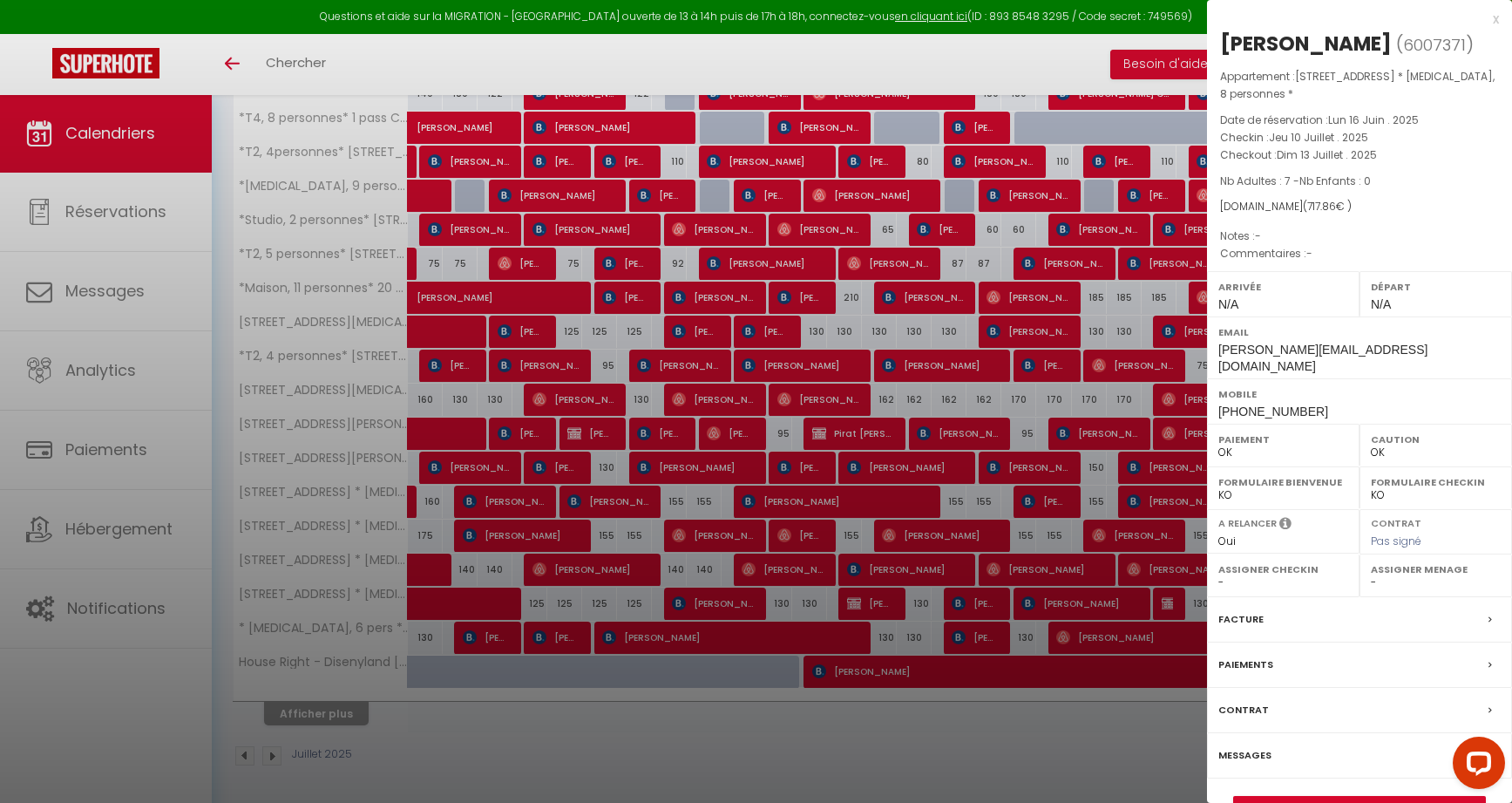
click at [768, 561] on div at bounding box center [756, 401] width 1512 height 803
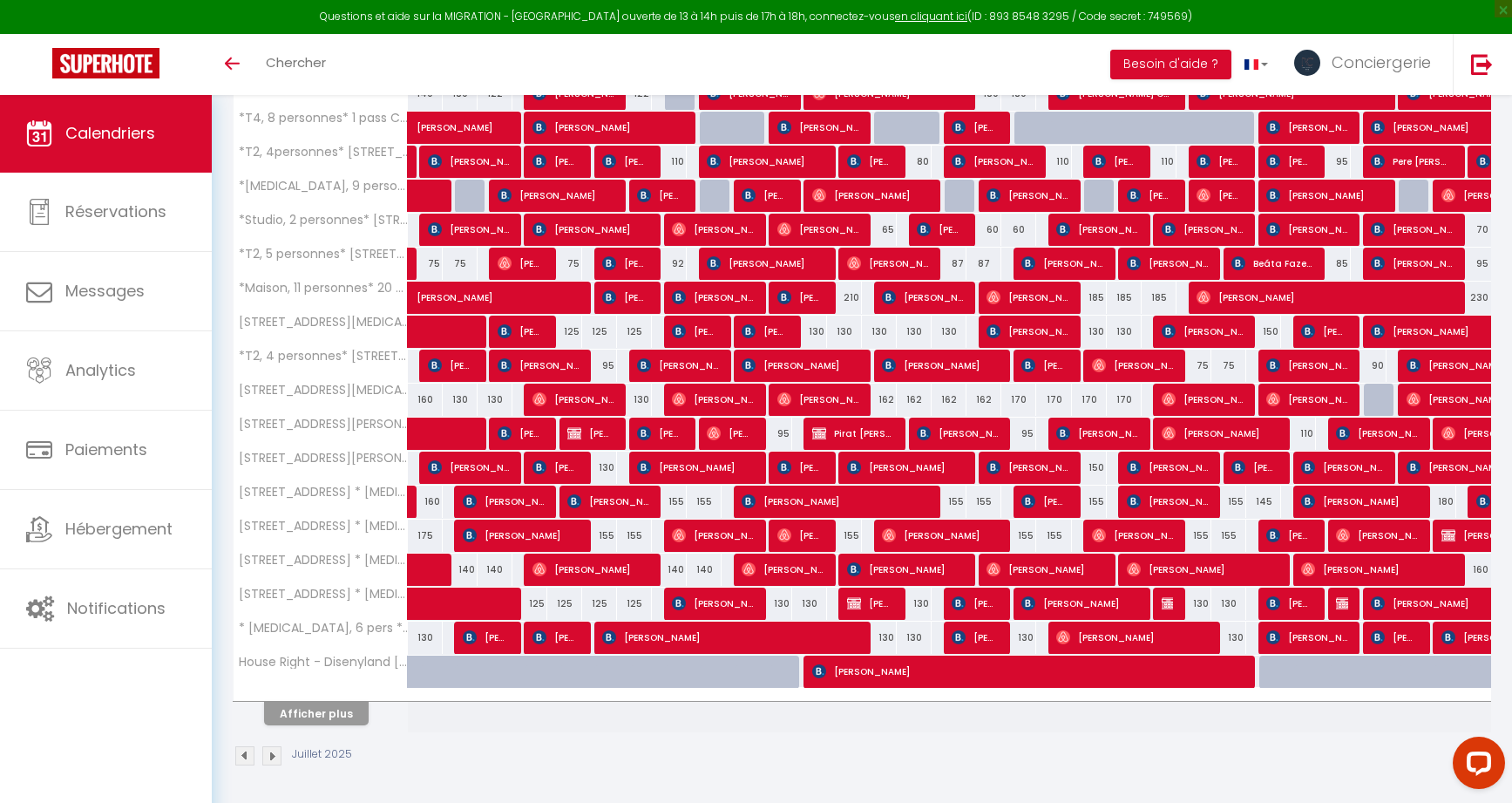
scroll to position [53, 0]
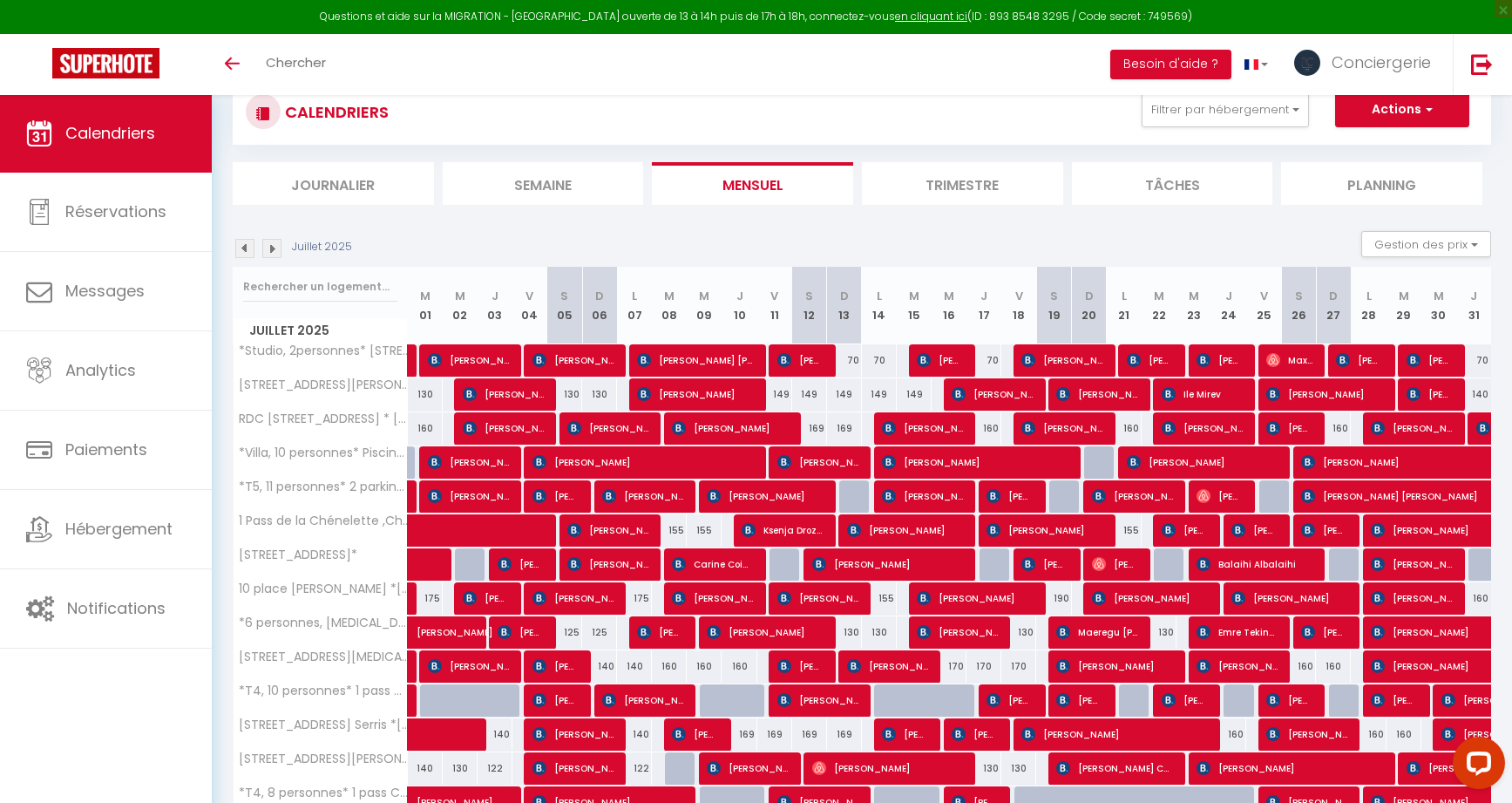
click at [242, 245] on img at bounding box center [244, 247] width 19 height 19
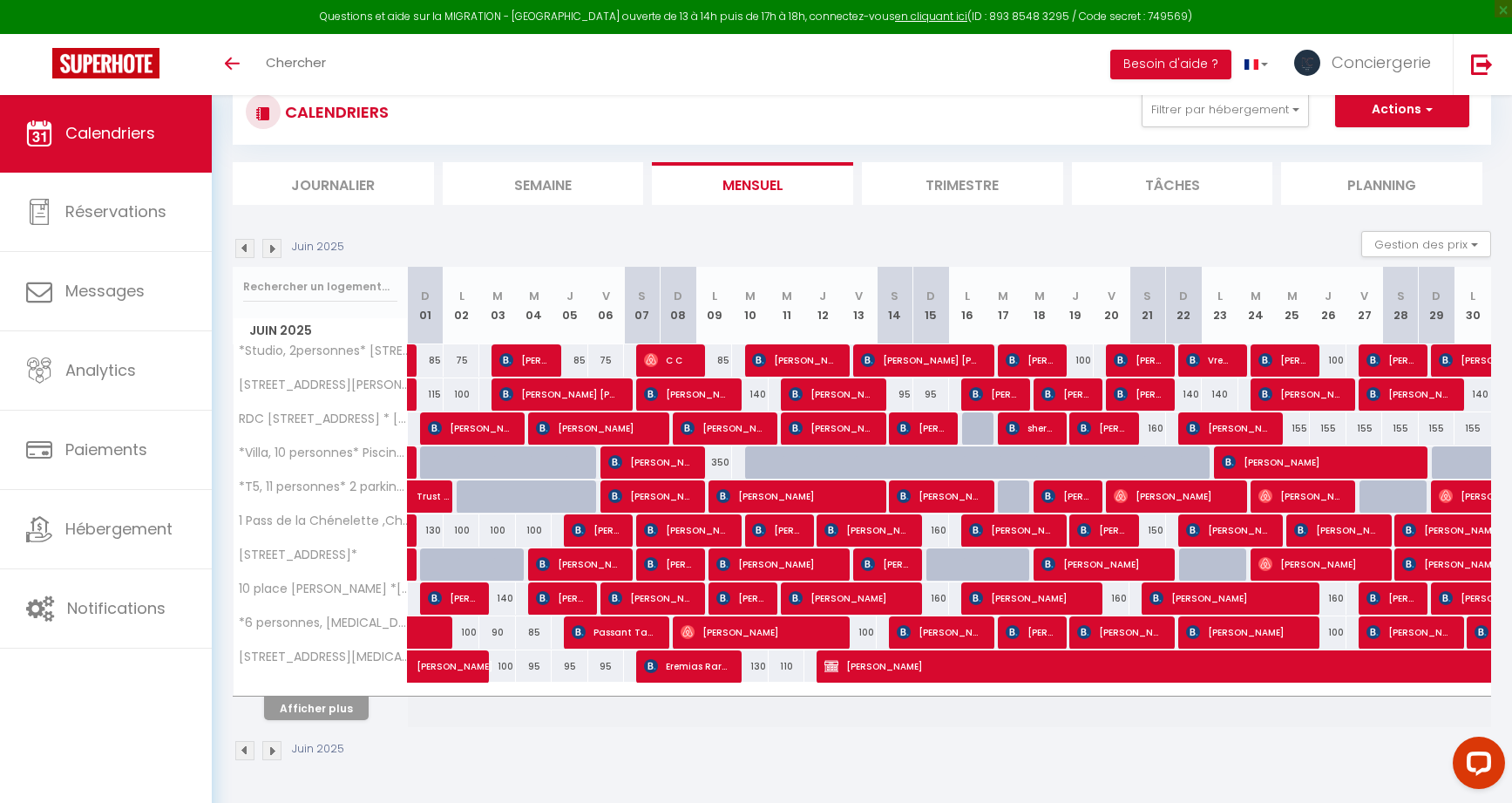
click at [248, 247] on img at bounding box center [244, 247] width 19 height 19
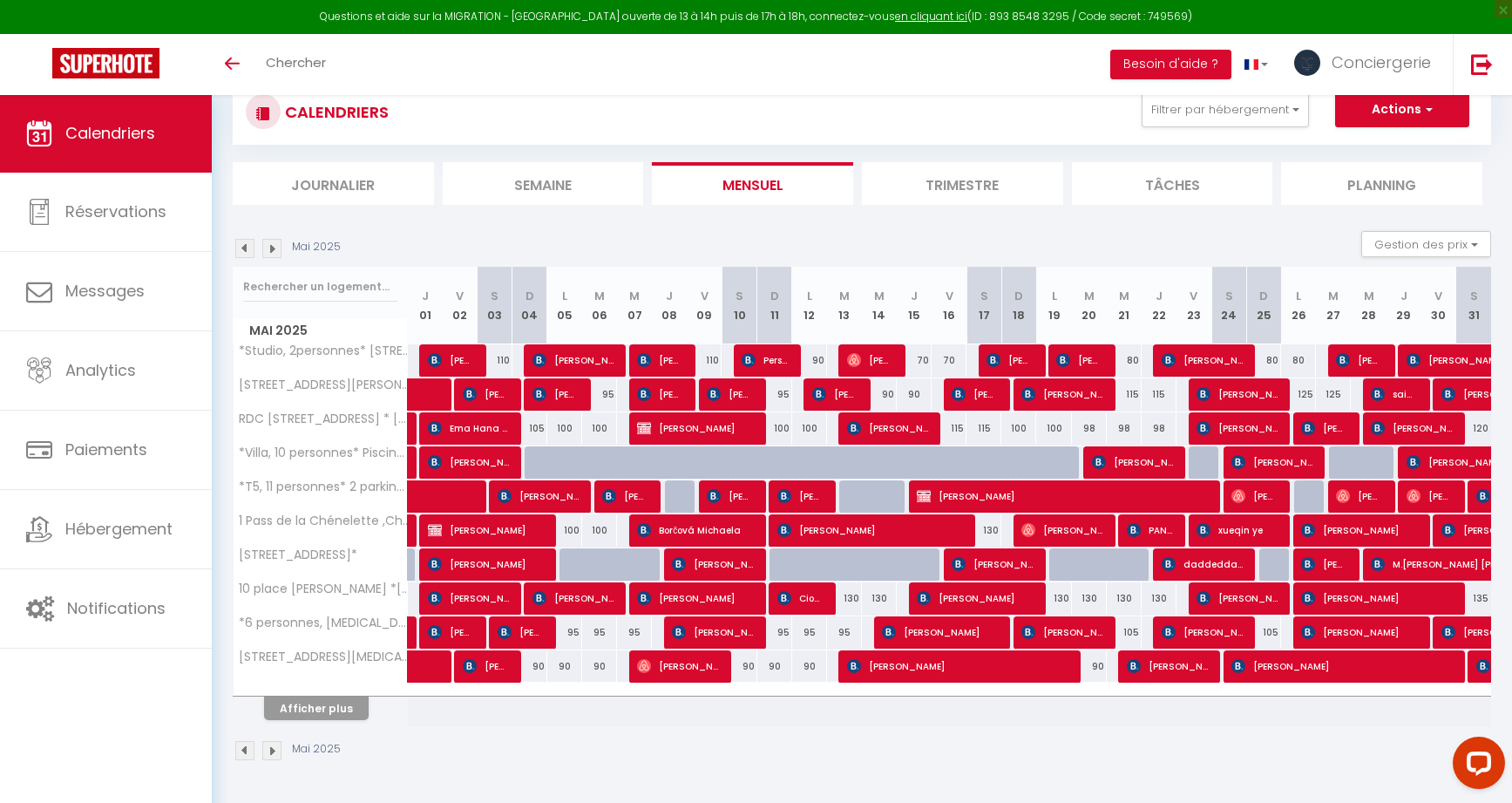
click at [248, 247] on img at bounding box center [244, 247] width 19 height 19
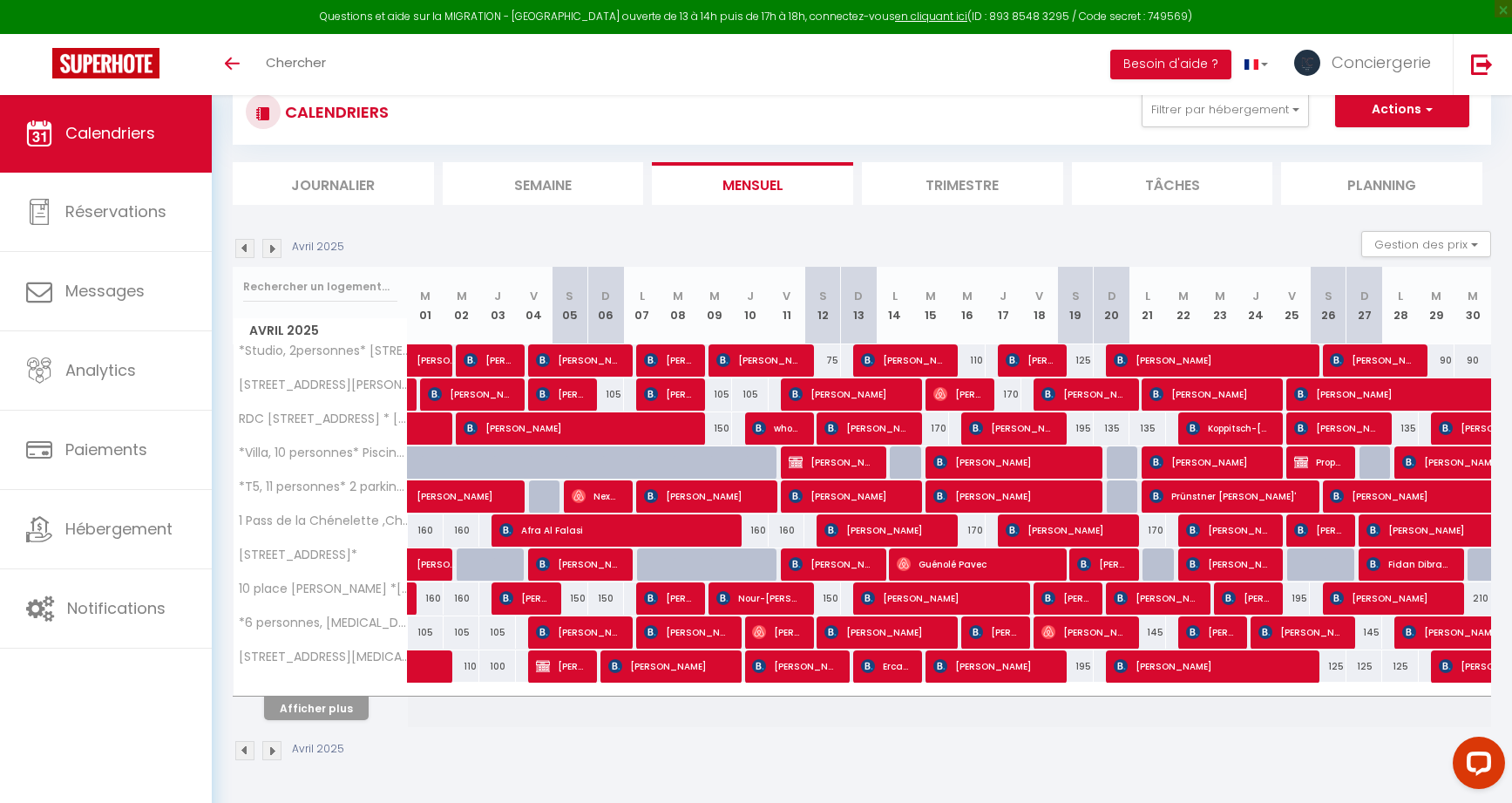
click at [247, 246] on img at bounding box center [244, 247] width 19 height 19
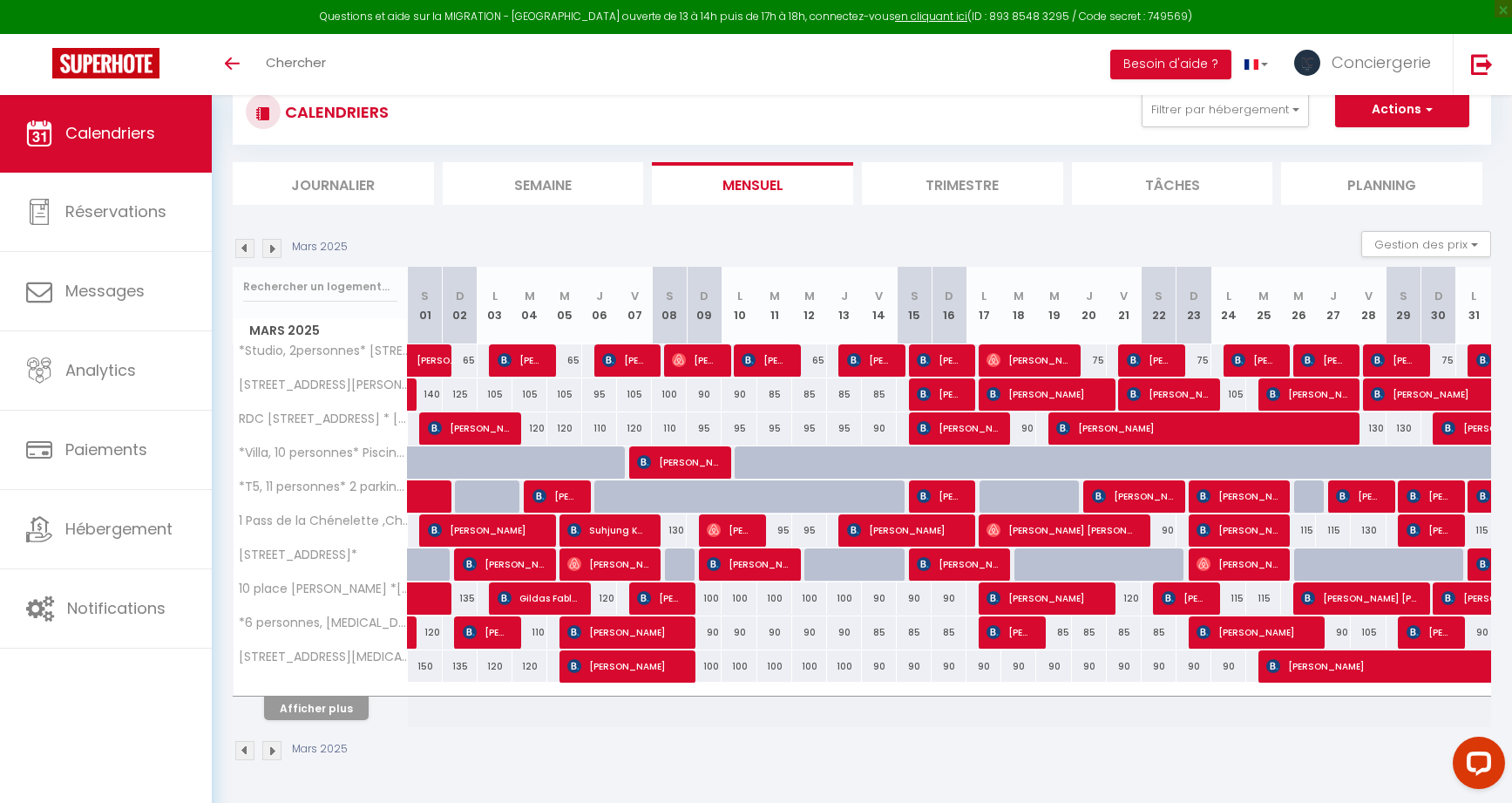
click at [247, 246] on img at bounding box center [244, 247] width 19 height 19
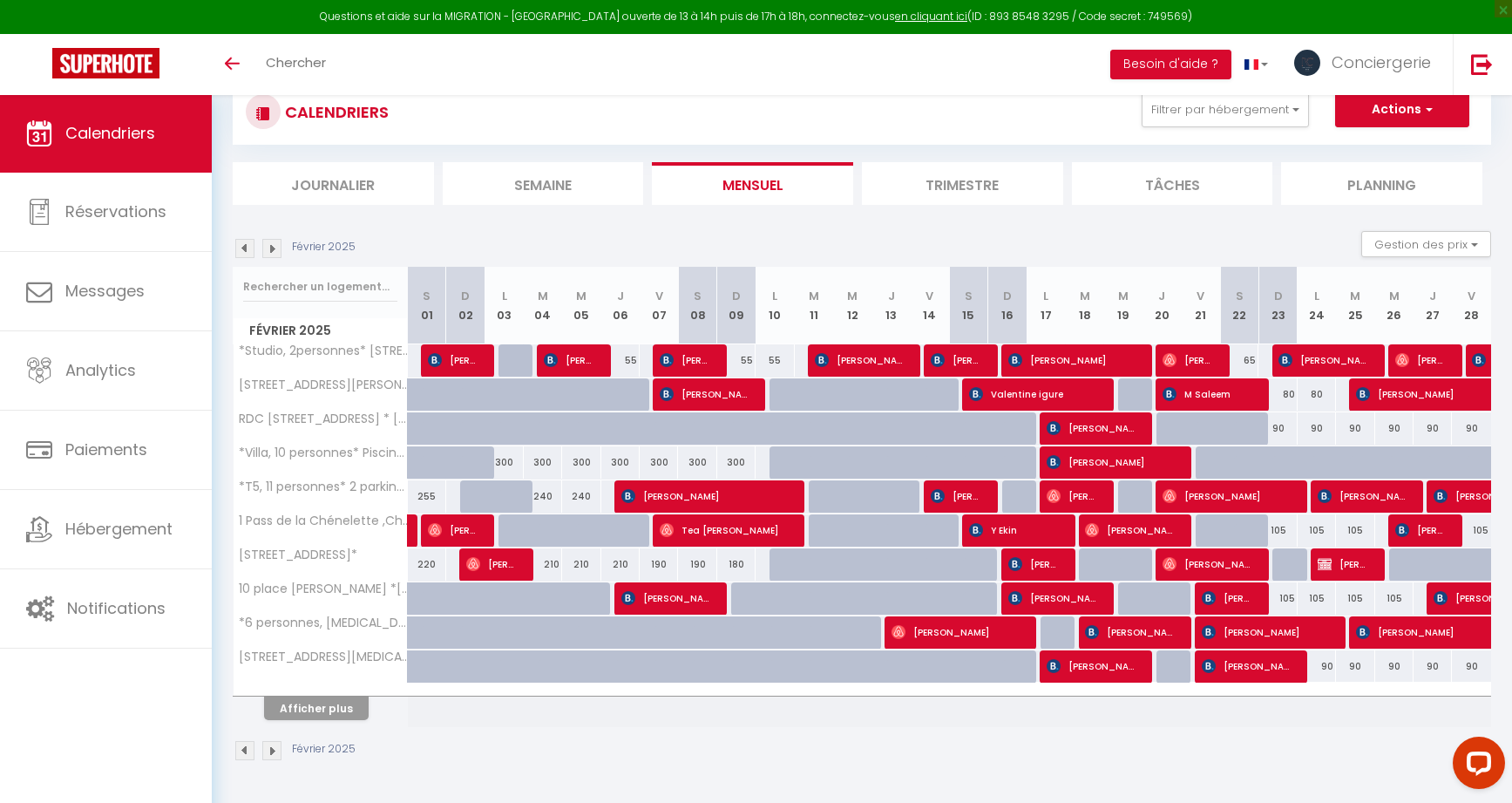
click at [267, 244] on img at bounding box center [271, 247] width 19 height 19
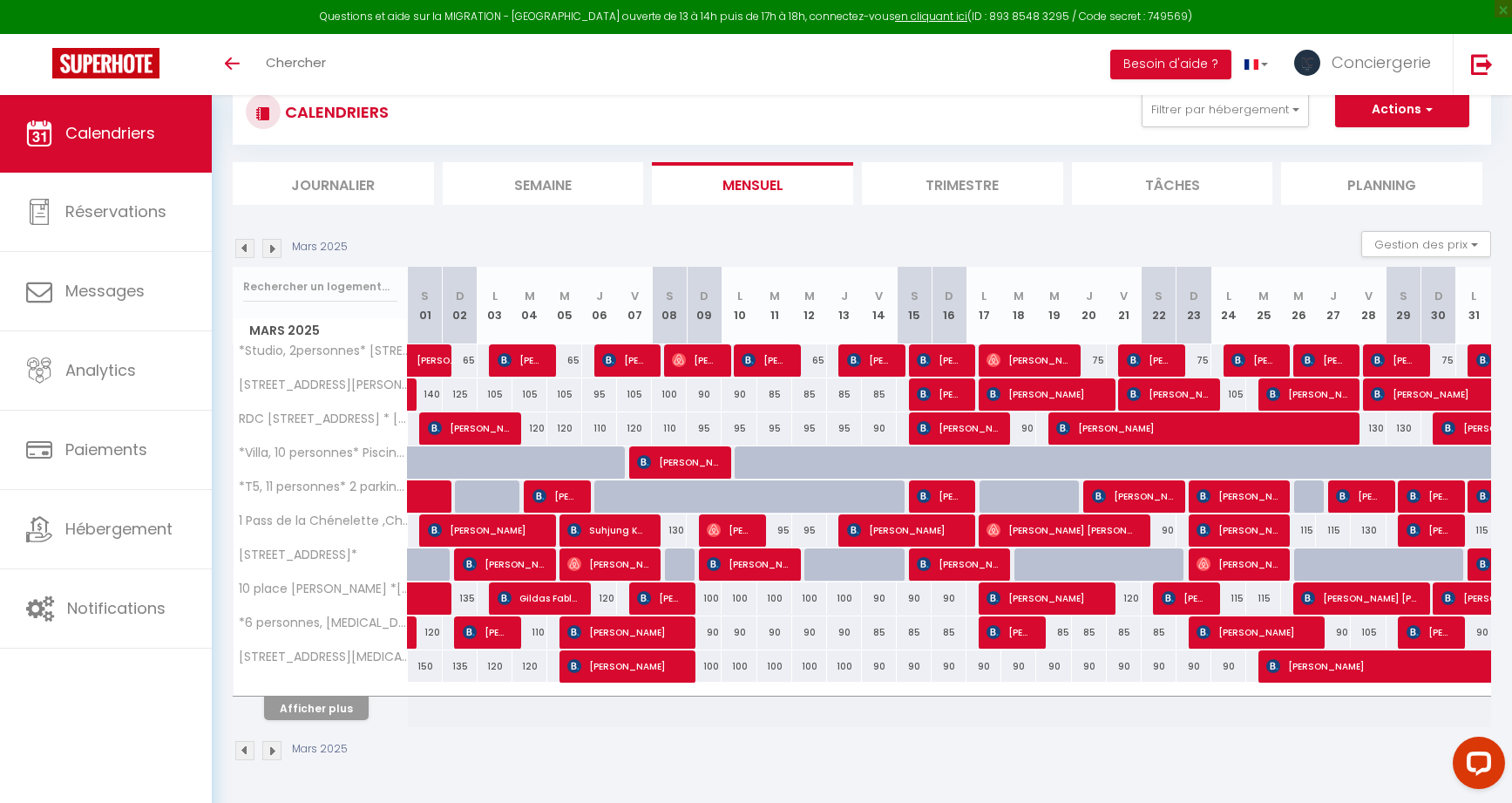
click at [273, 244] on img at bounding box center [271, 247] width 19 height 19
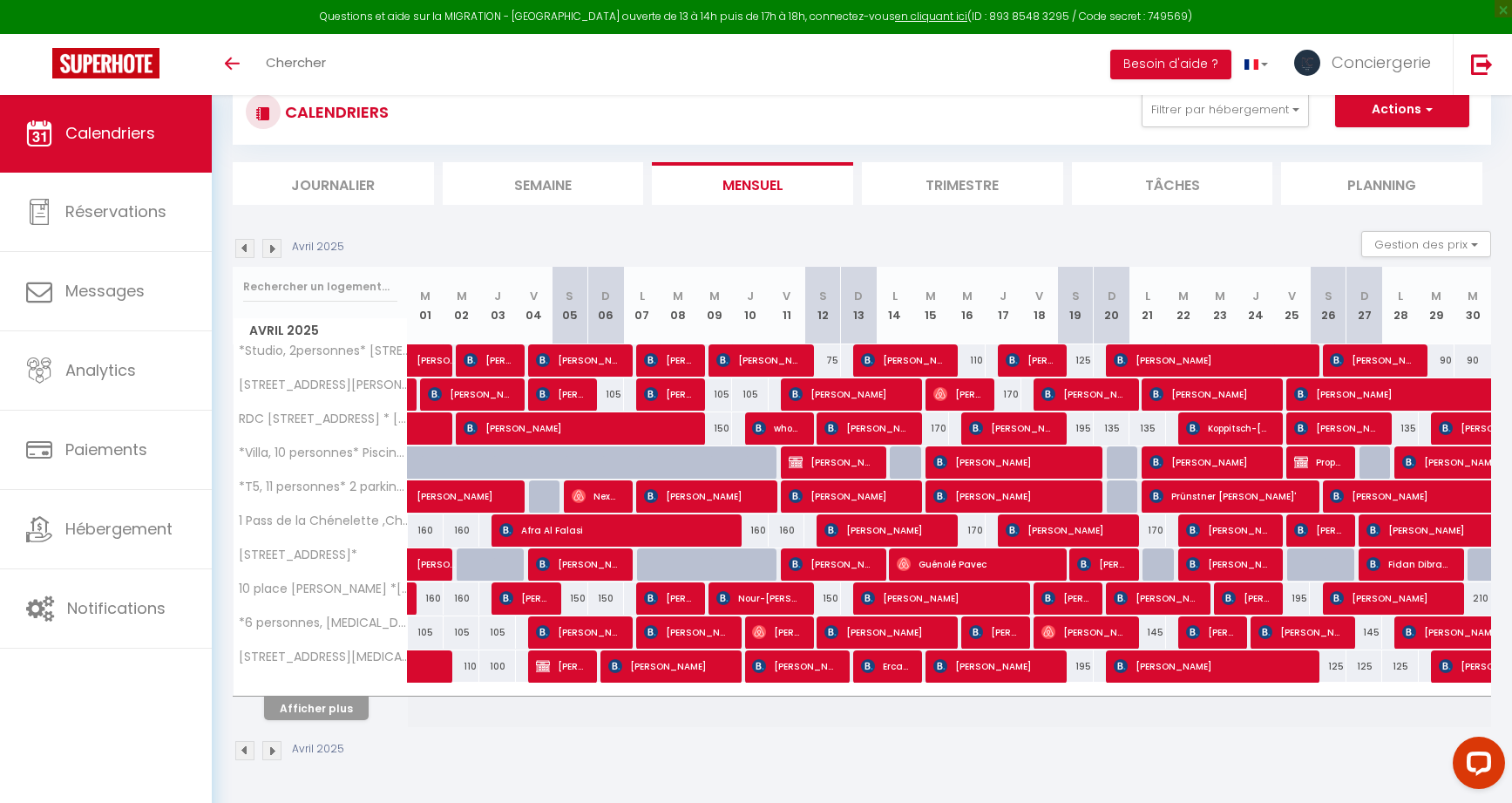
click at [242, 246] on img at bounding box center [244, 247] width 19 height 19
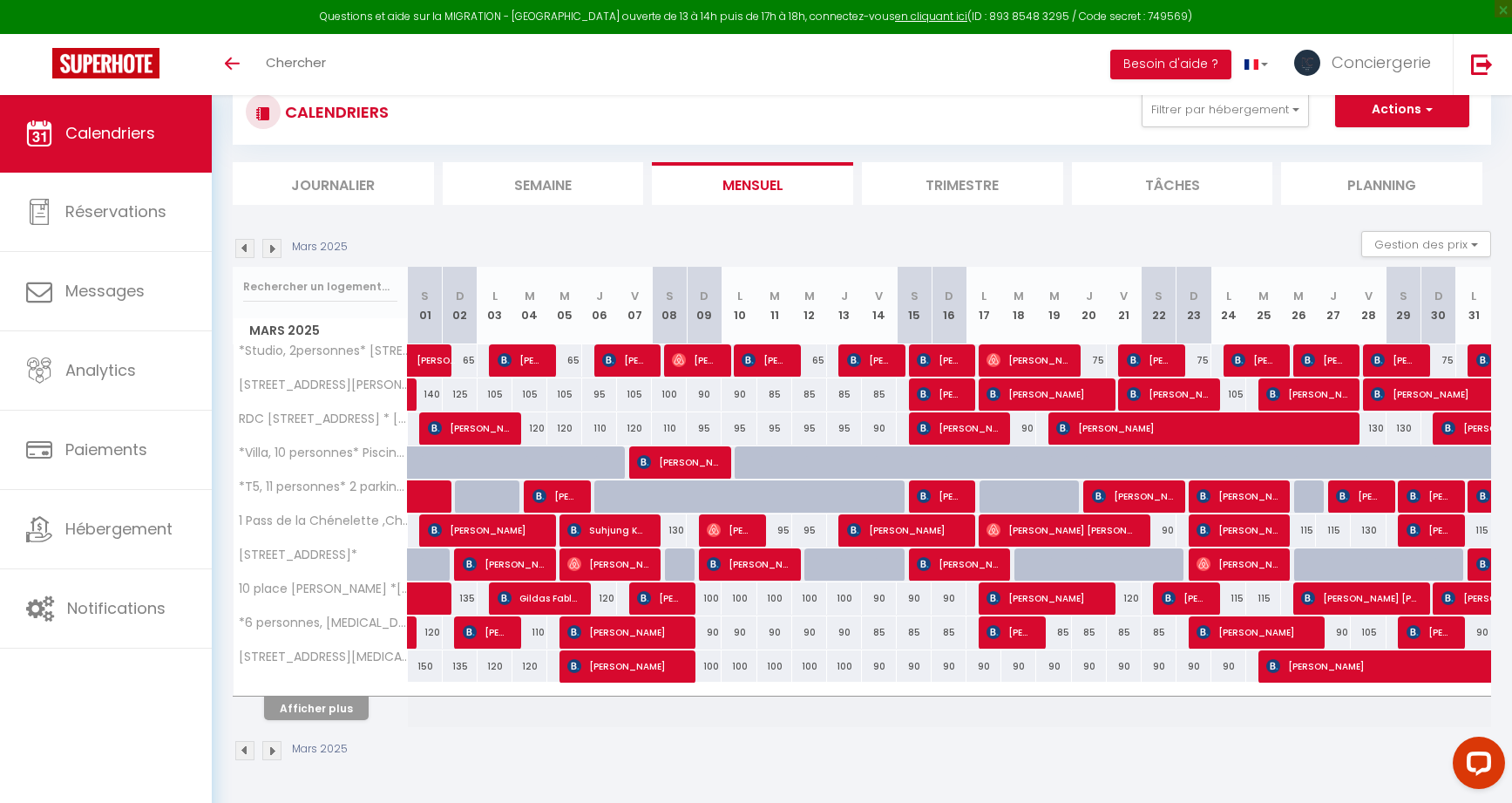
click at [241, 251] on img at bounding box center [244, 247] width 19 height 19
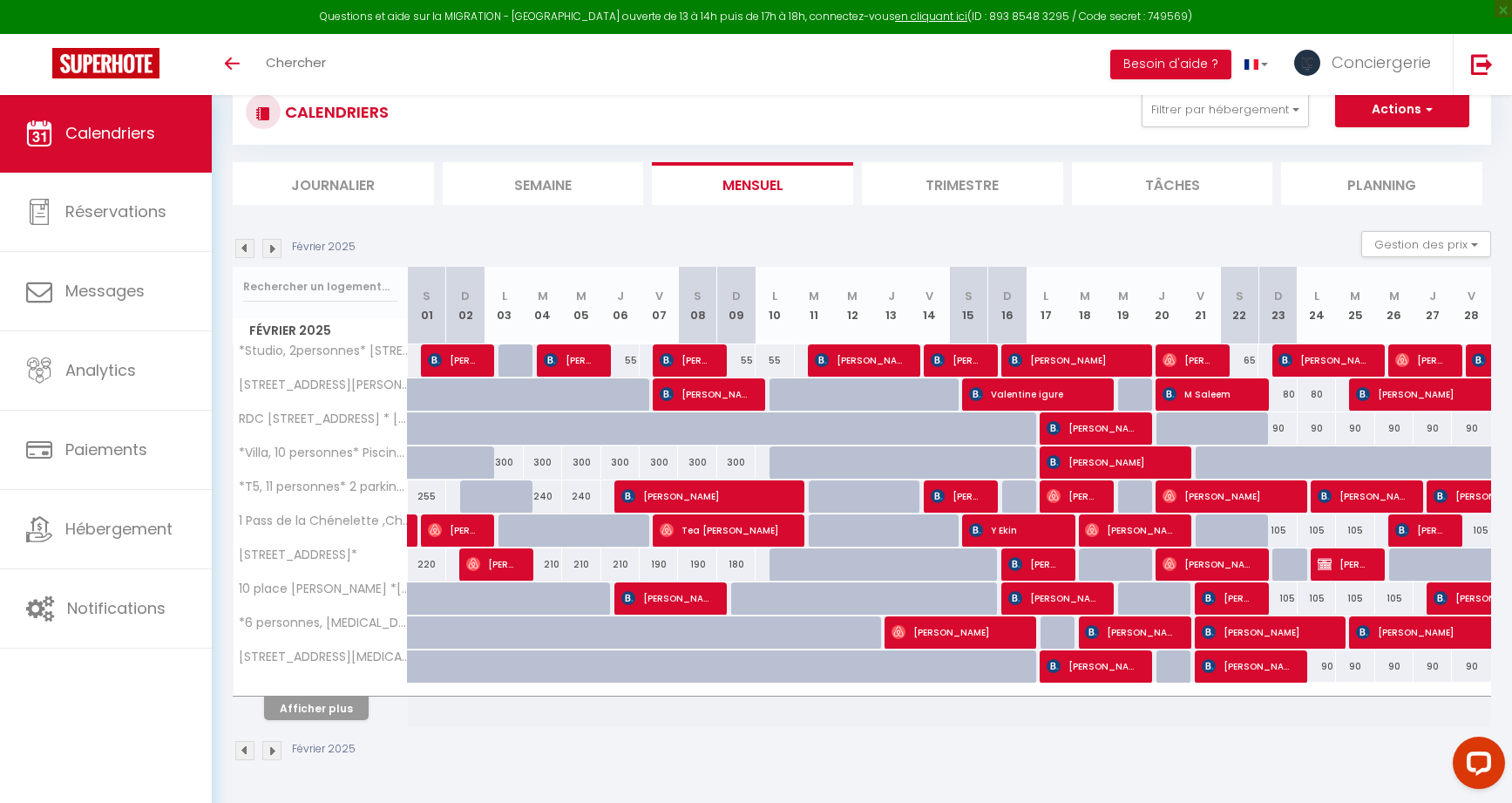
click at [241, 251] on img at bounding box center [244, 247] width 19 height 19
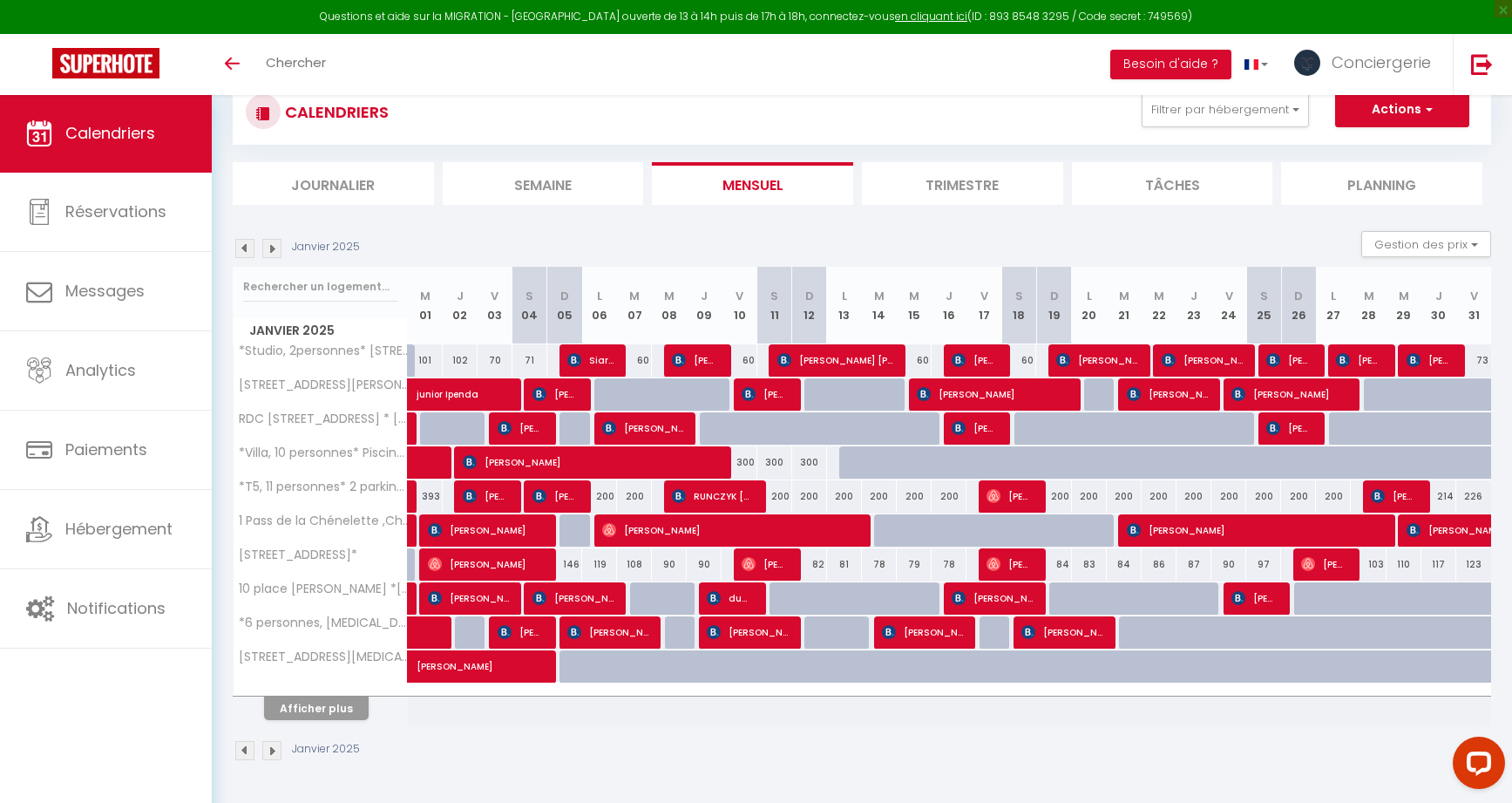
click at [241, 251] on img at bounding box center [244, 247] width 19 height 19
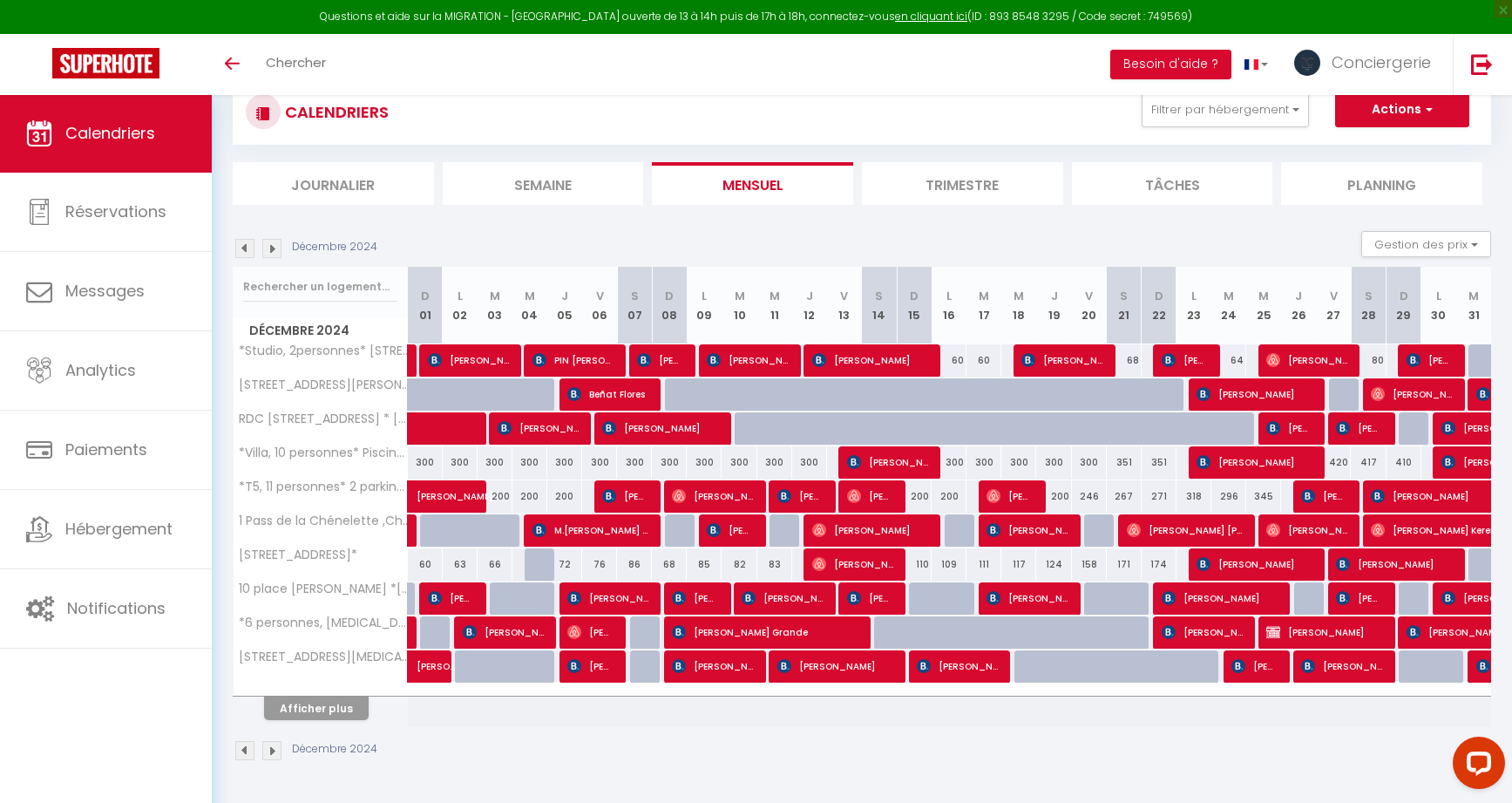
click at [241, 251] on img at bounding box center [244, 247] width 19 height 19
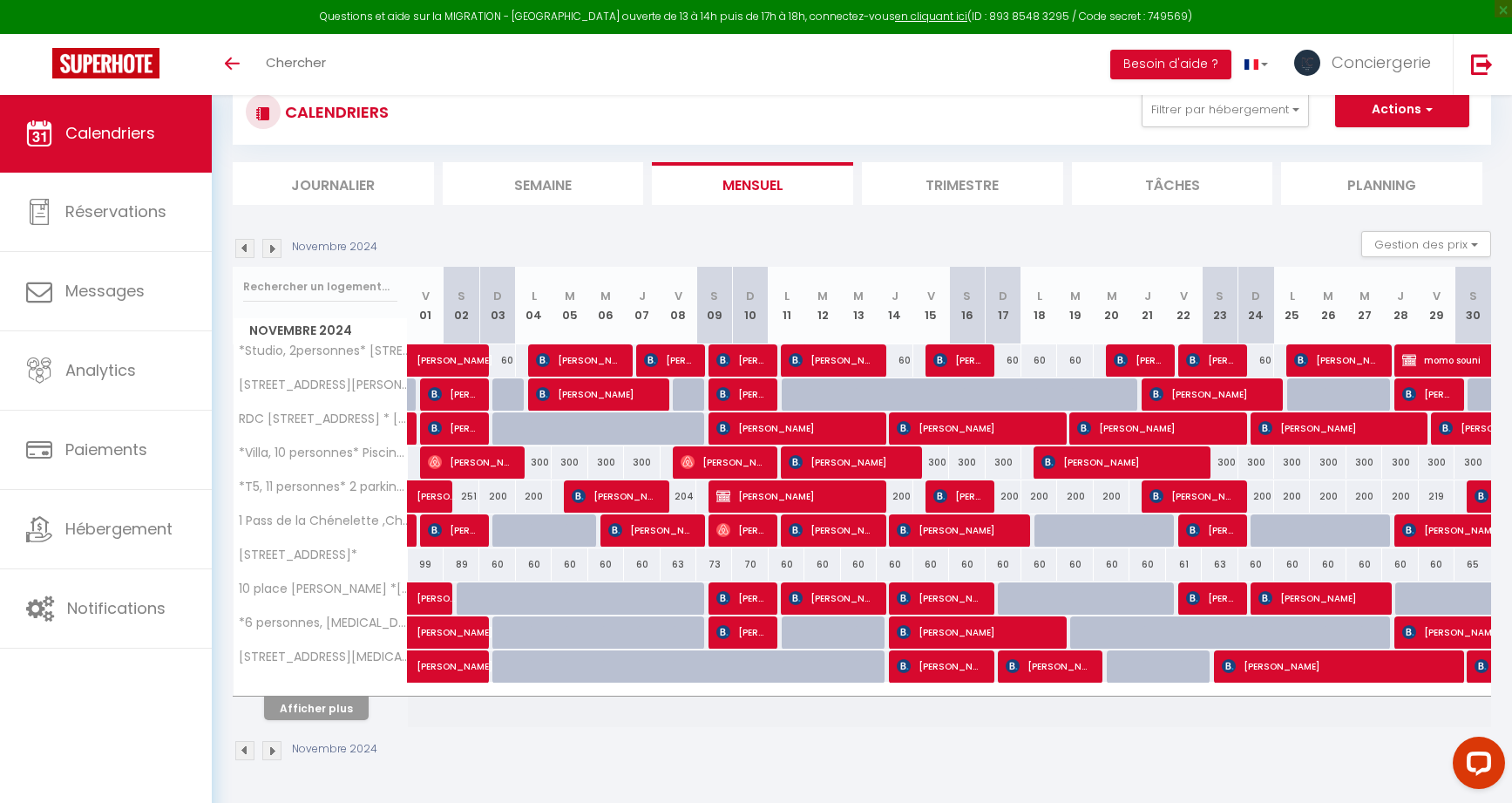
click at [241, 251] on img at bounding box center [244, 247] width 19 height 19
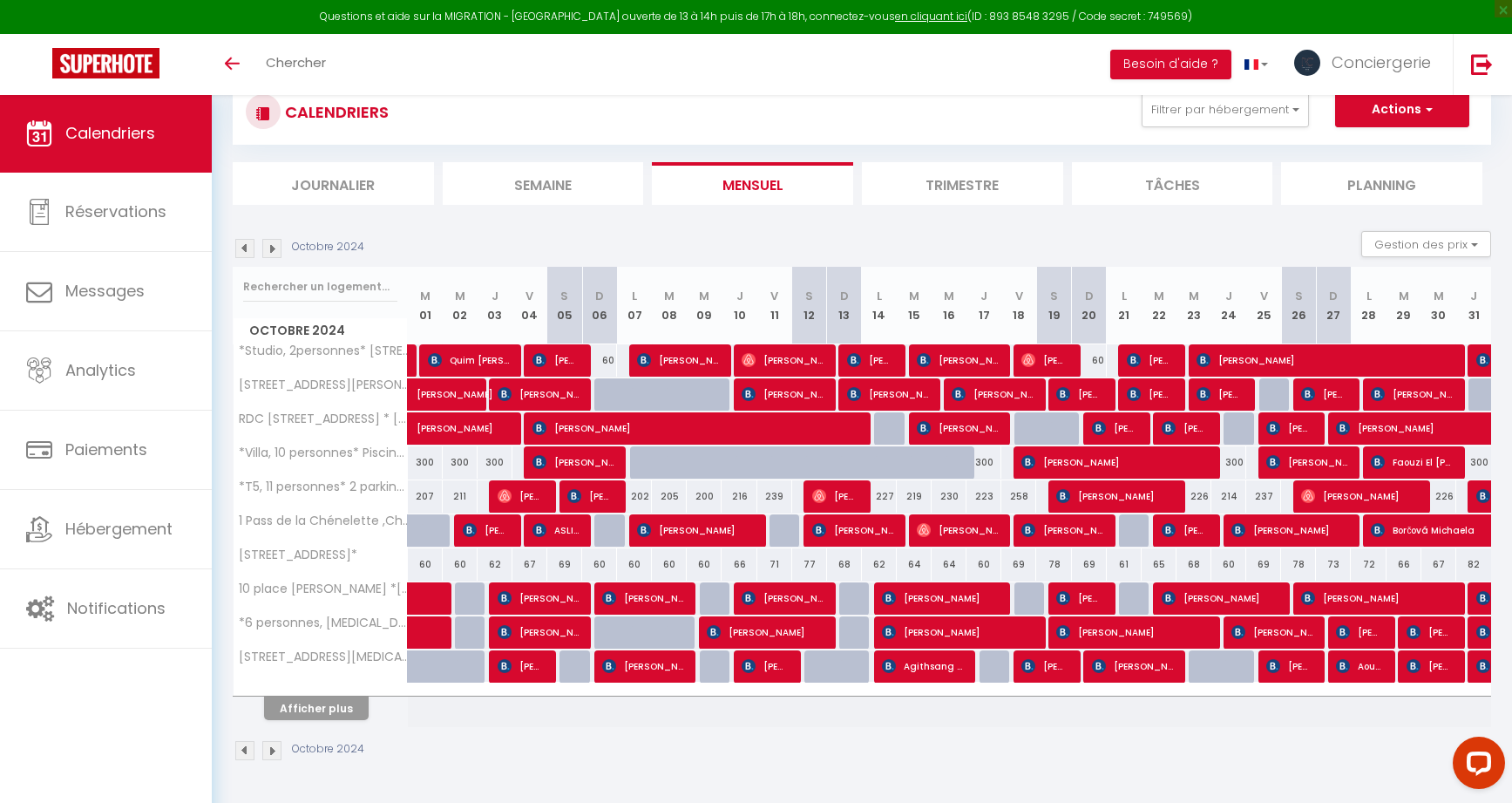
click at [241, 251] on img at bounding box center [244, 247] width 19 height 19
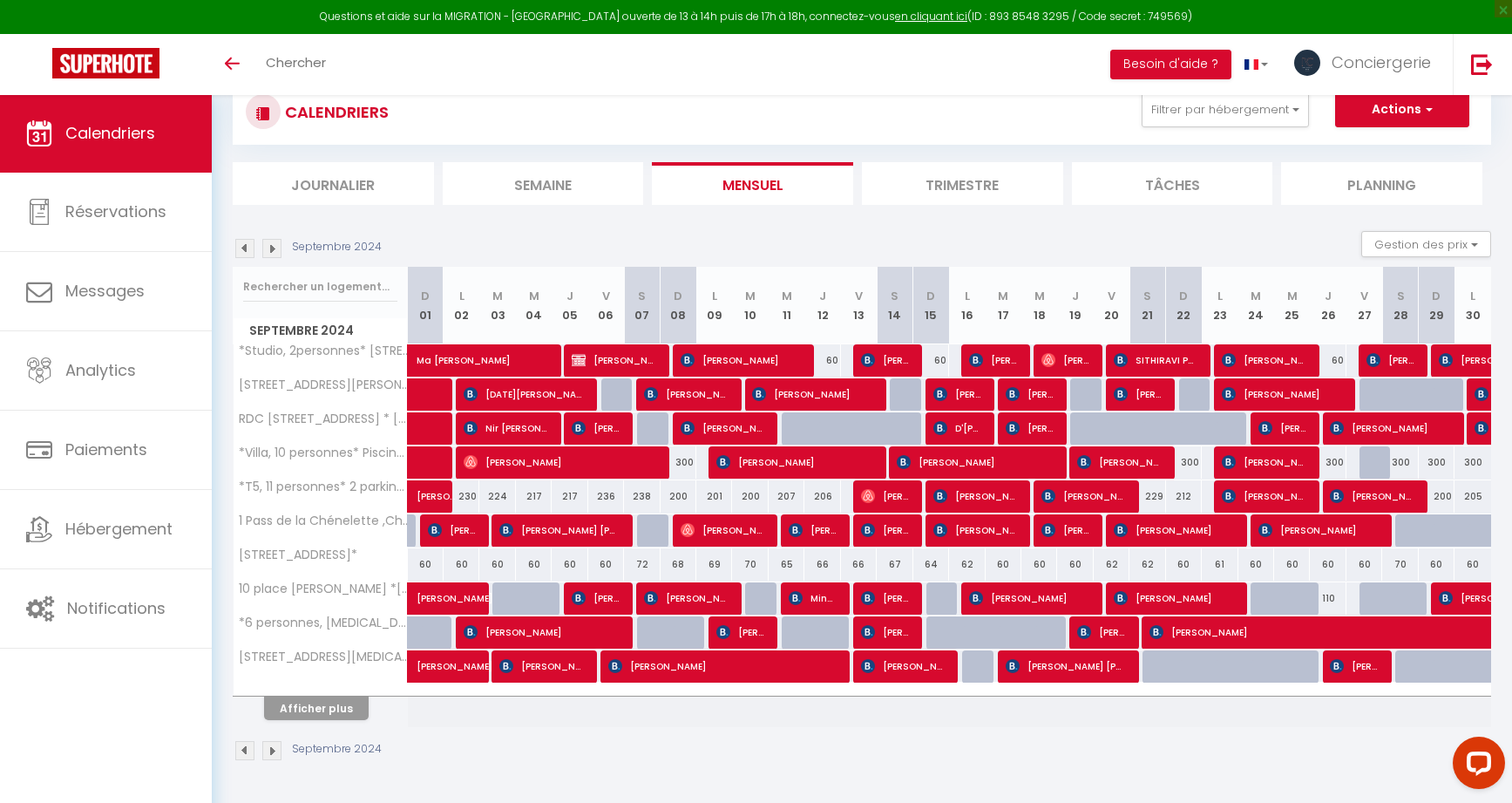
click at [241, 251] on img at bounding box center [244, 247] width 19 height 19
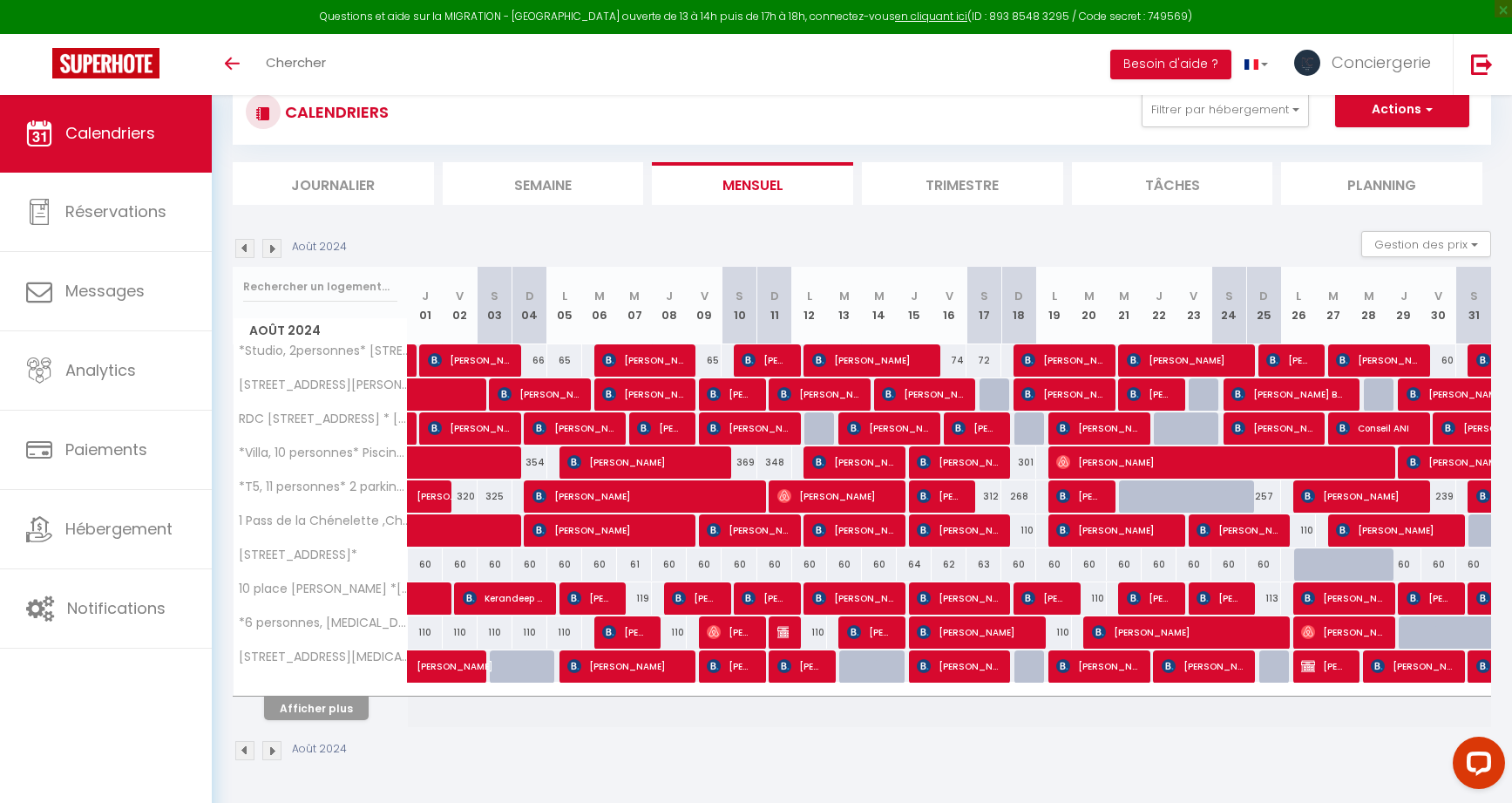
click at [241, 251] on img at bounding box center [244, 247] width 19 height 19
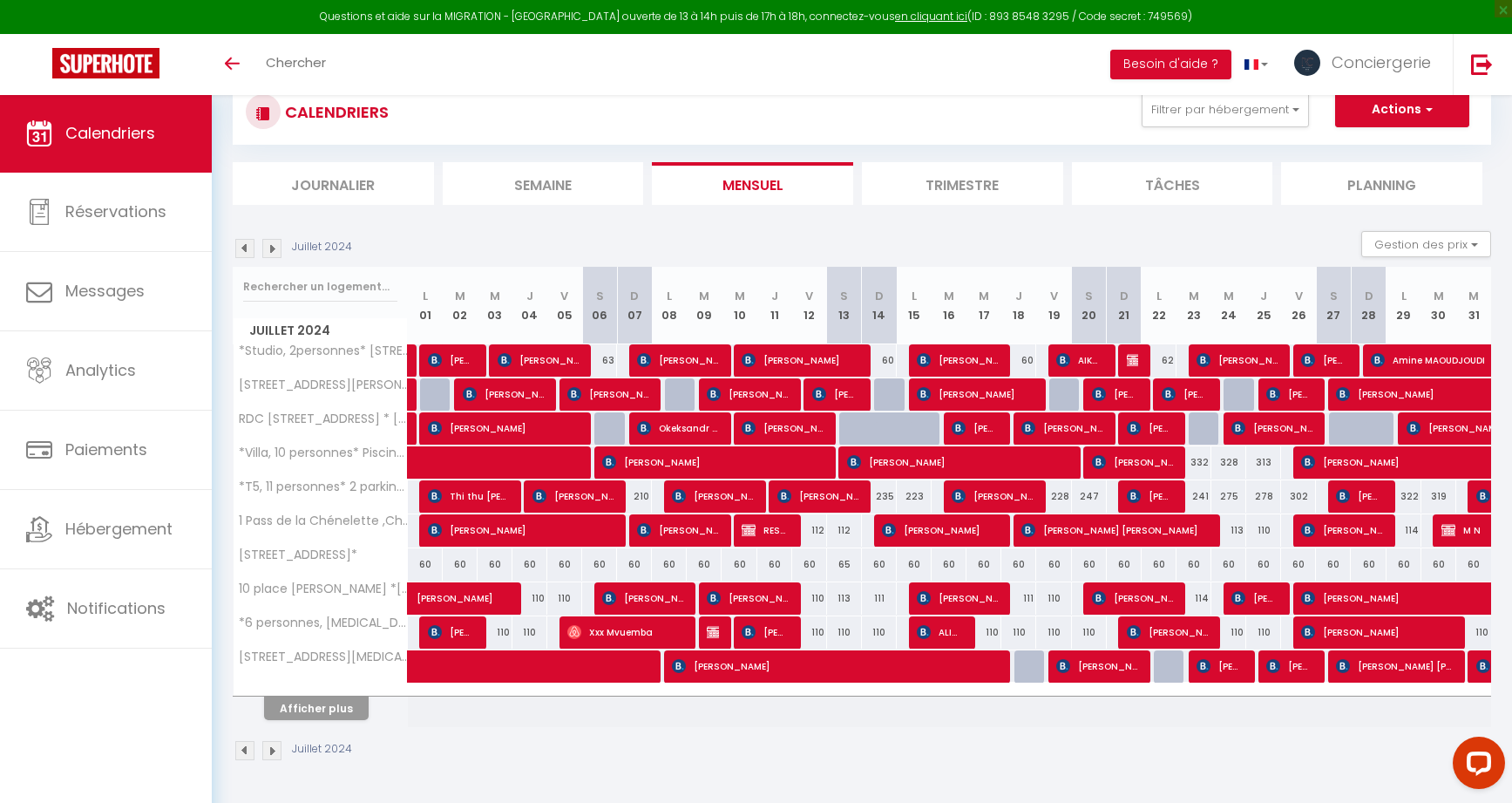
click at [248, 250] on img at bounding box center [244, 247] width 19 height 19
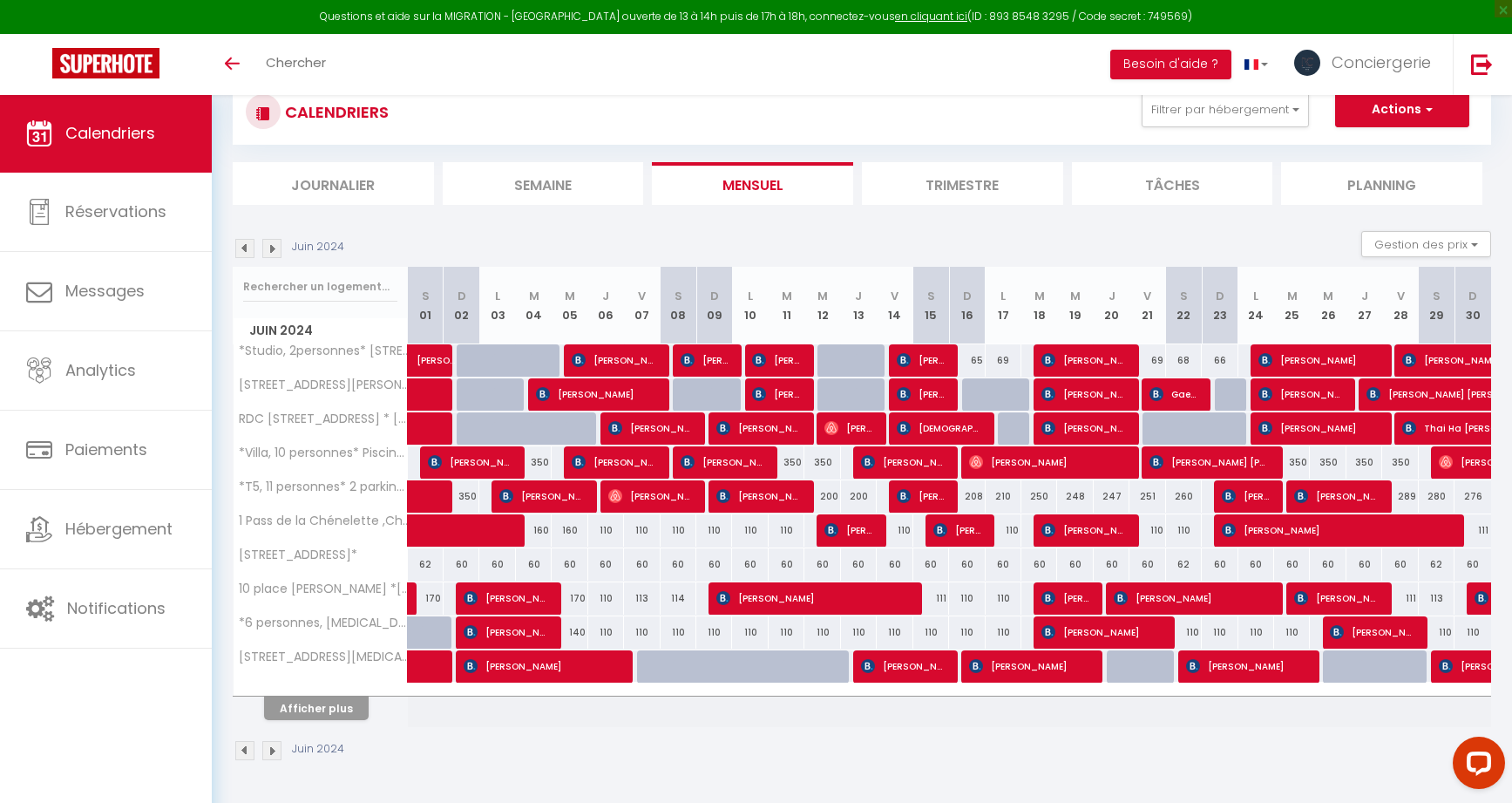
click at [270, 246] on img at bounding box center [271, 247] width 19 height 19
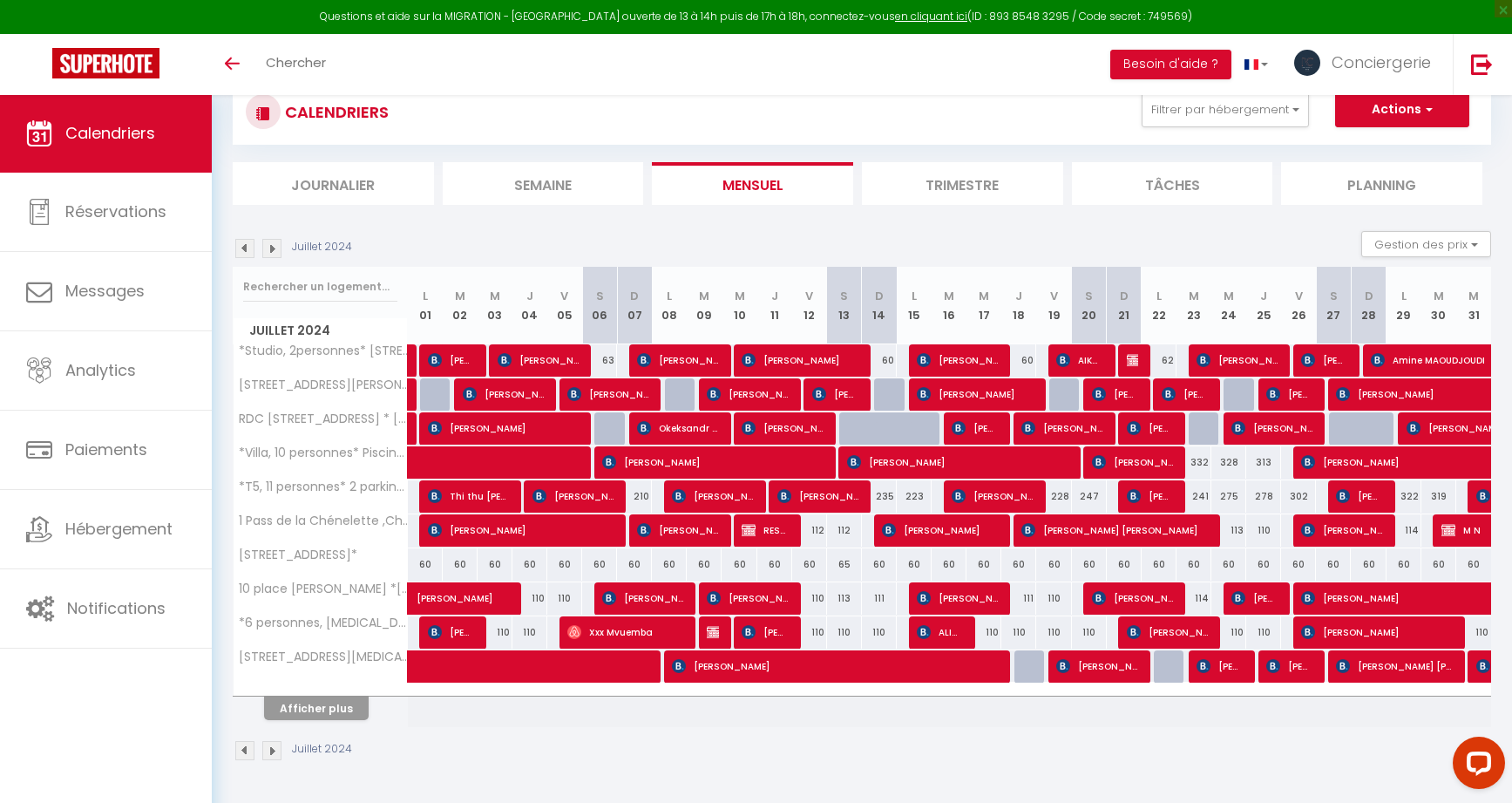
click at [270, 246] on img at bounding box center [271, 247] width 19 height 19
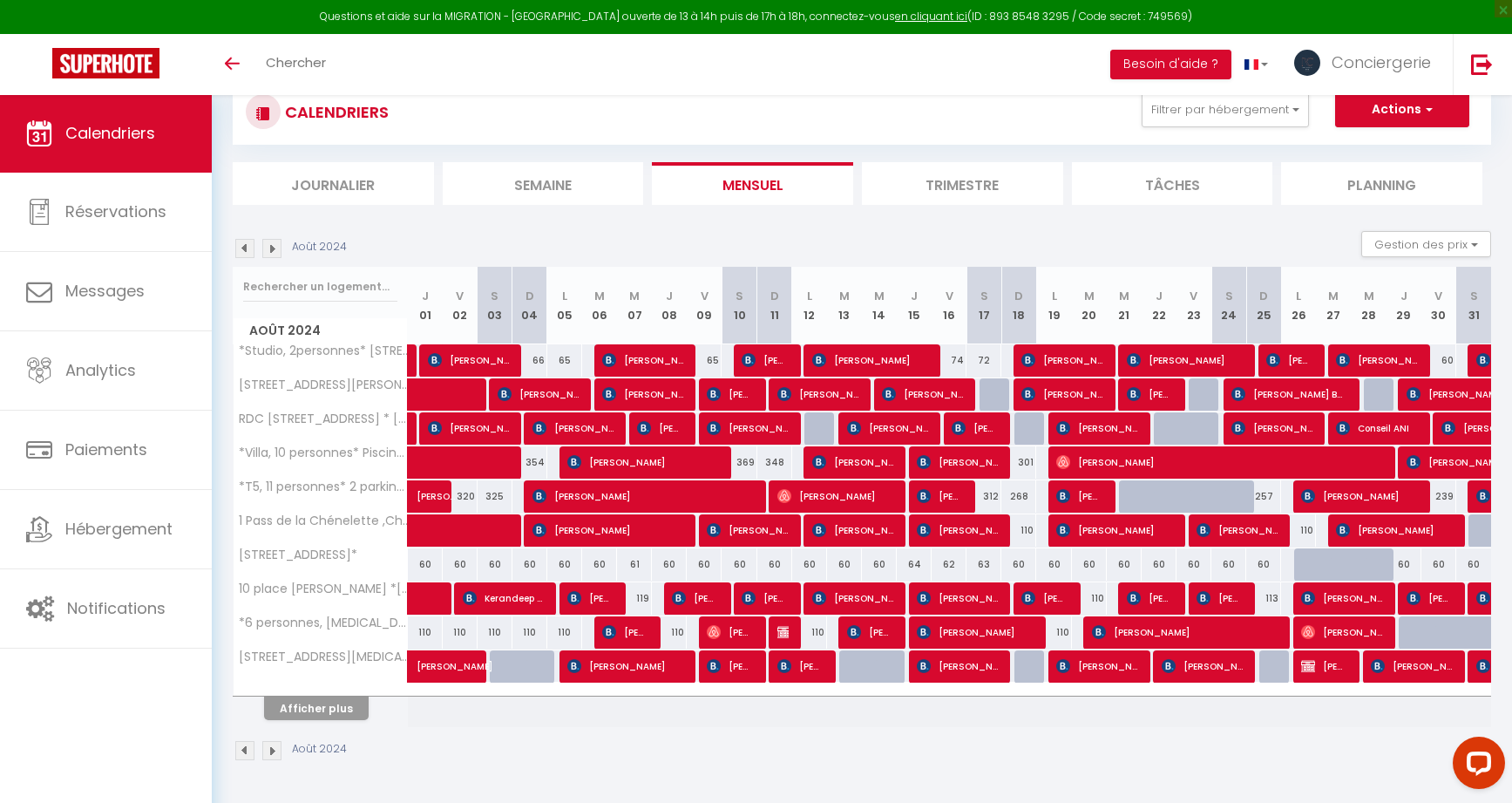
click at [270, 246] on img at bounding box center [271, 247] width 19 height 19
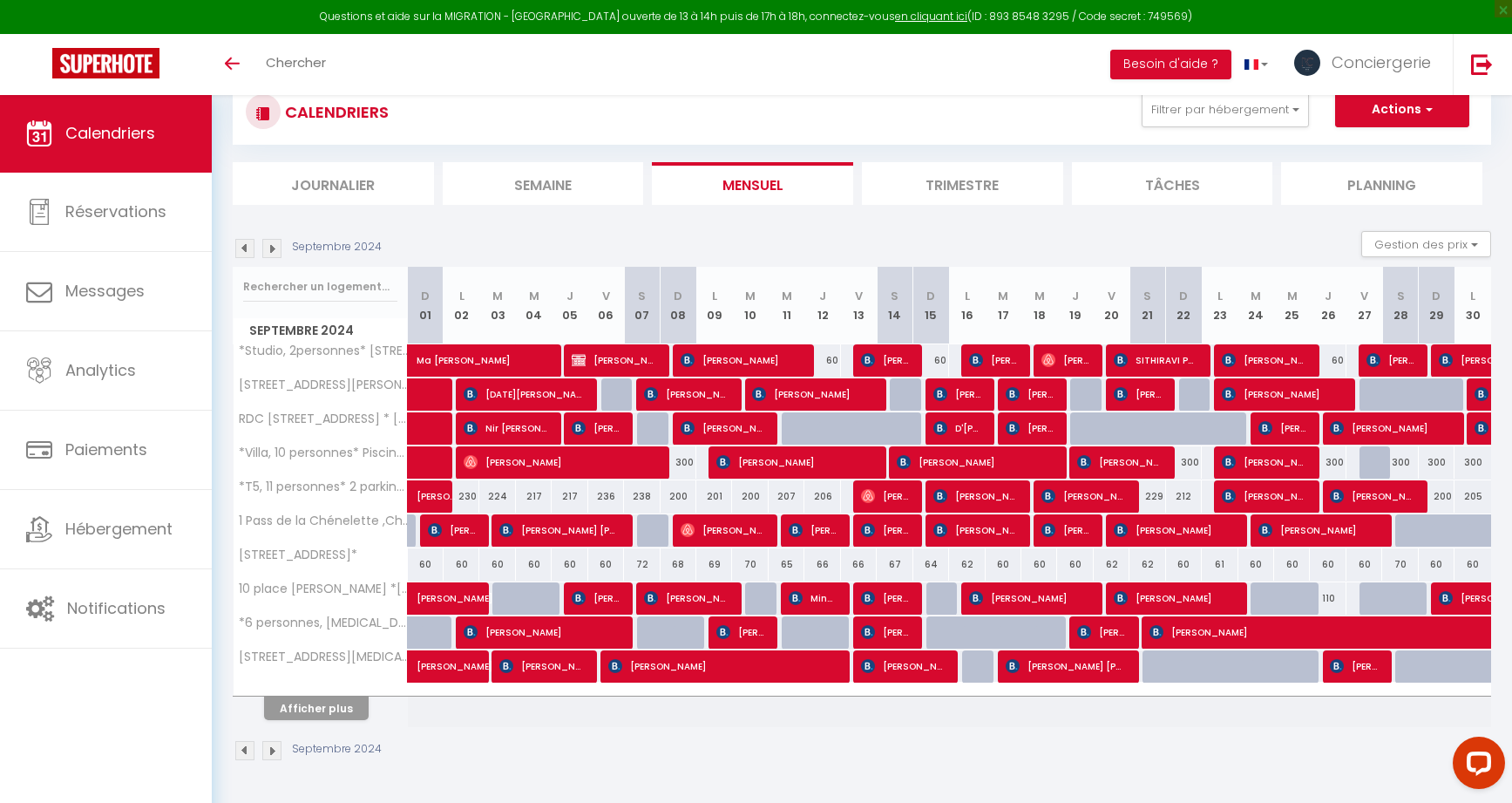
click at [307, 710] on button "Afficher plus" at bounding box center [316, 708] width 104 height 23
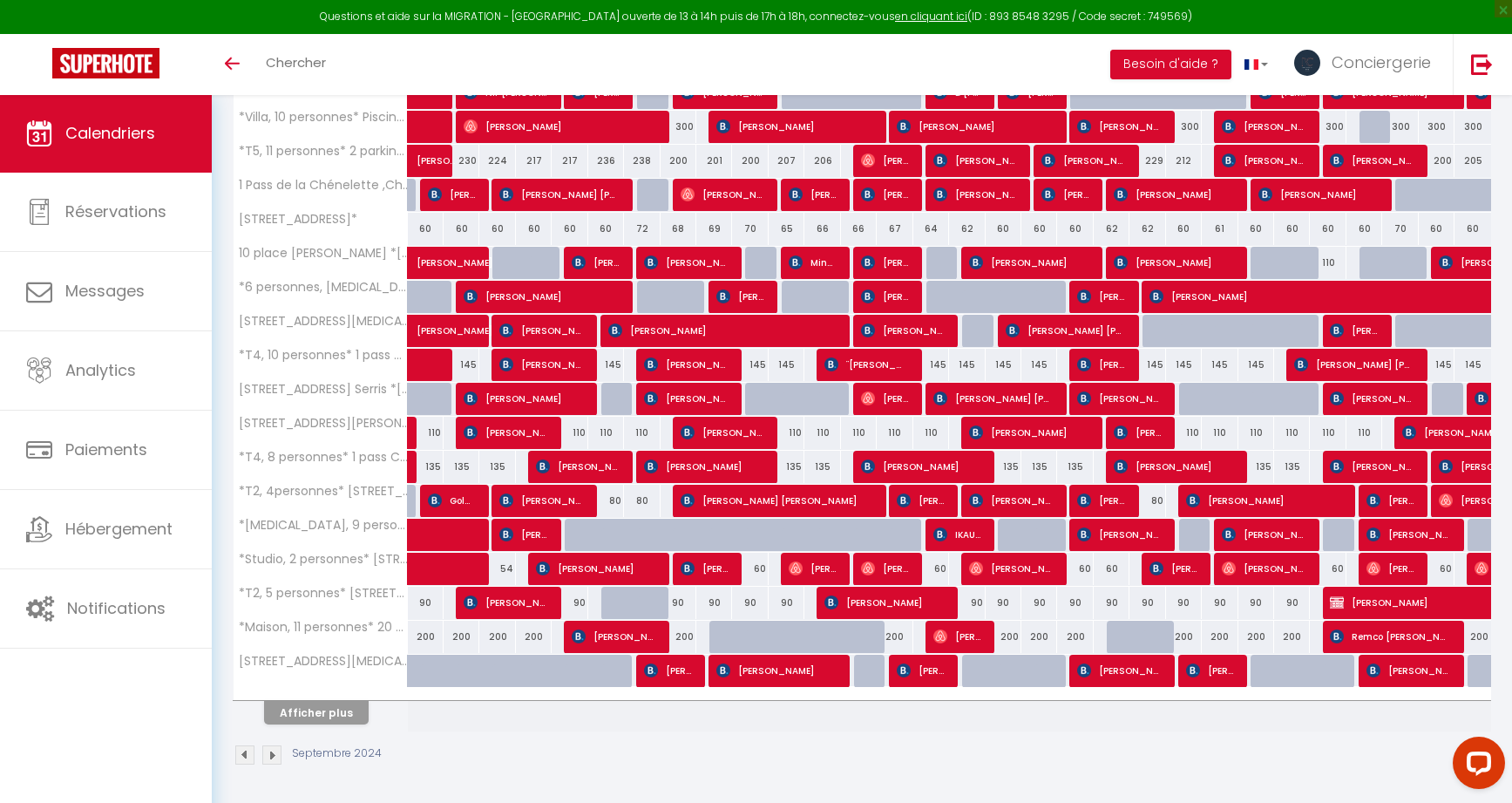
click at [307, 710] on button "Afficher plus" at bounding box center [316, 713] width 104 height 23
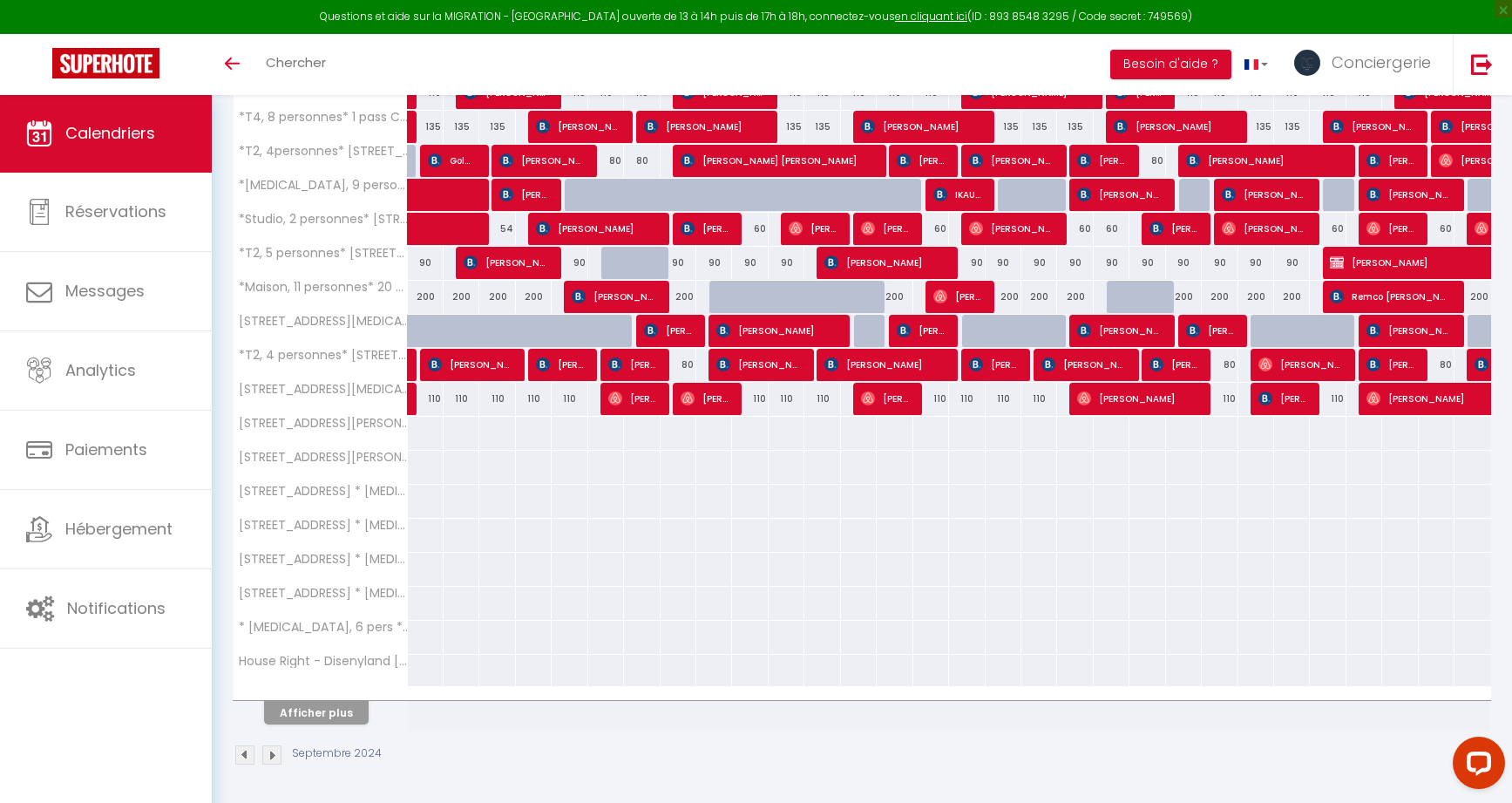
click at [307, 710] on button "Afficher plus" at bounding box center [316, 713] width 104 height 23
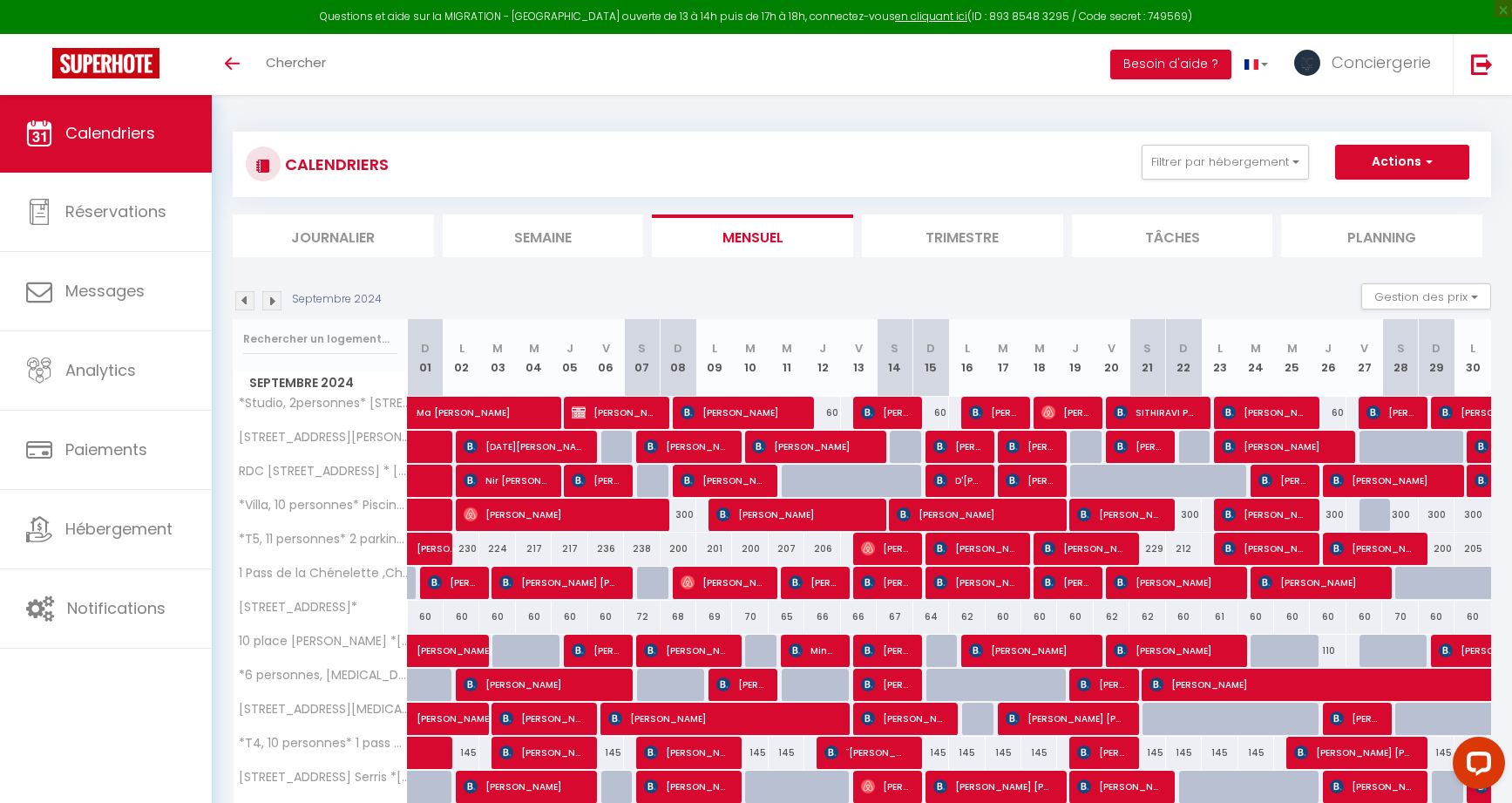
scroll to position [0, 0]
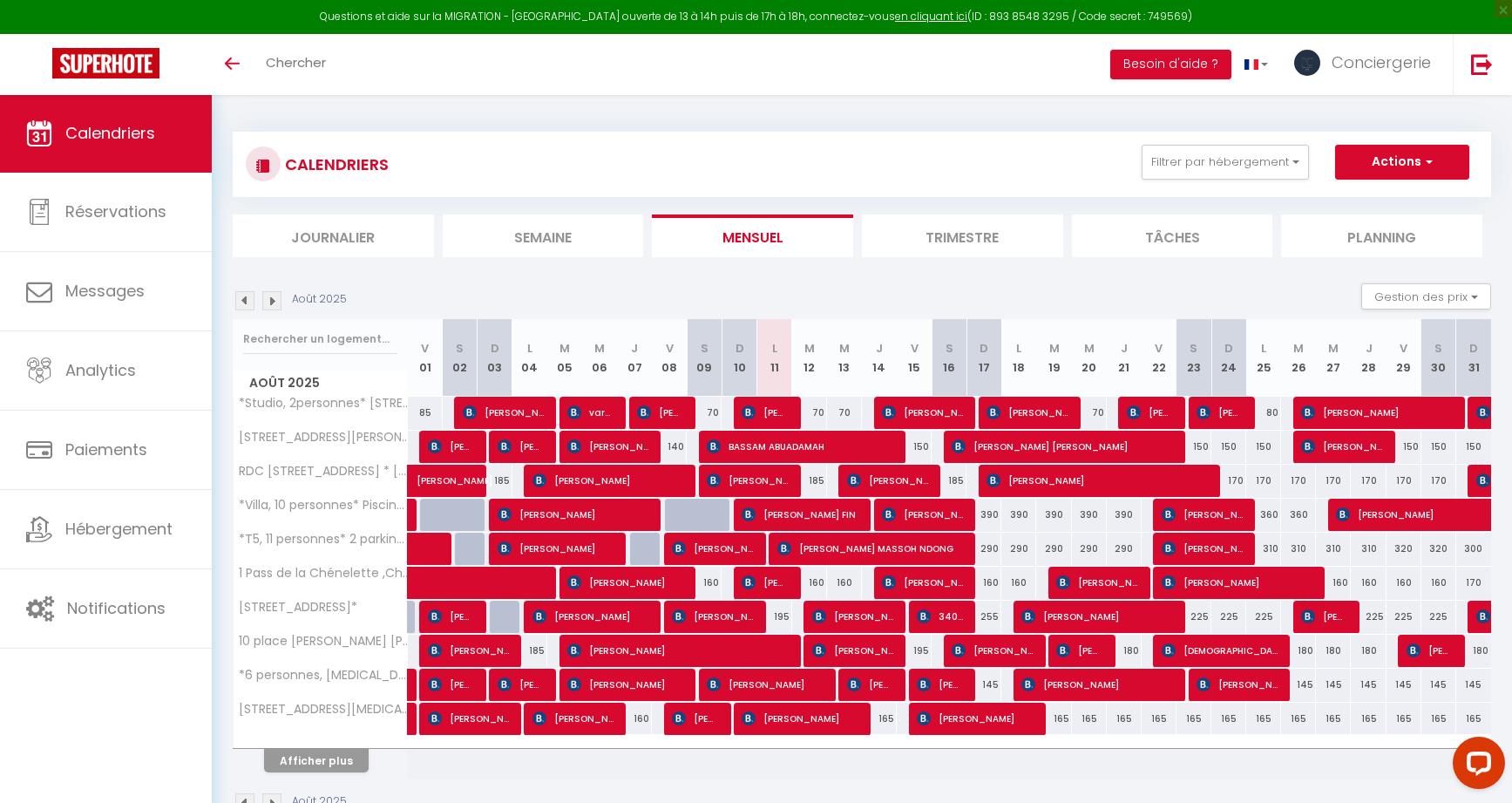
click at [313, 762] on button "Afficher plus" at bounding box center [316, 760] width 104 height 23
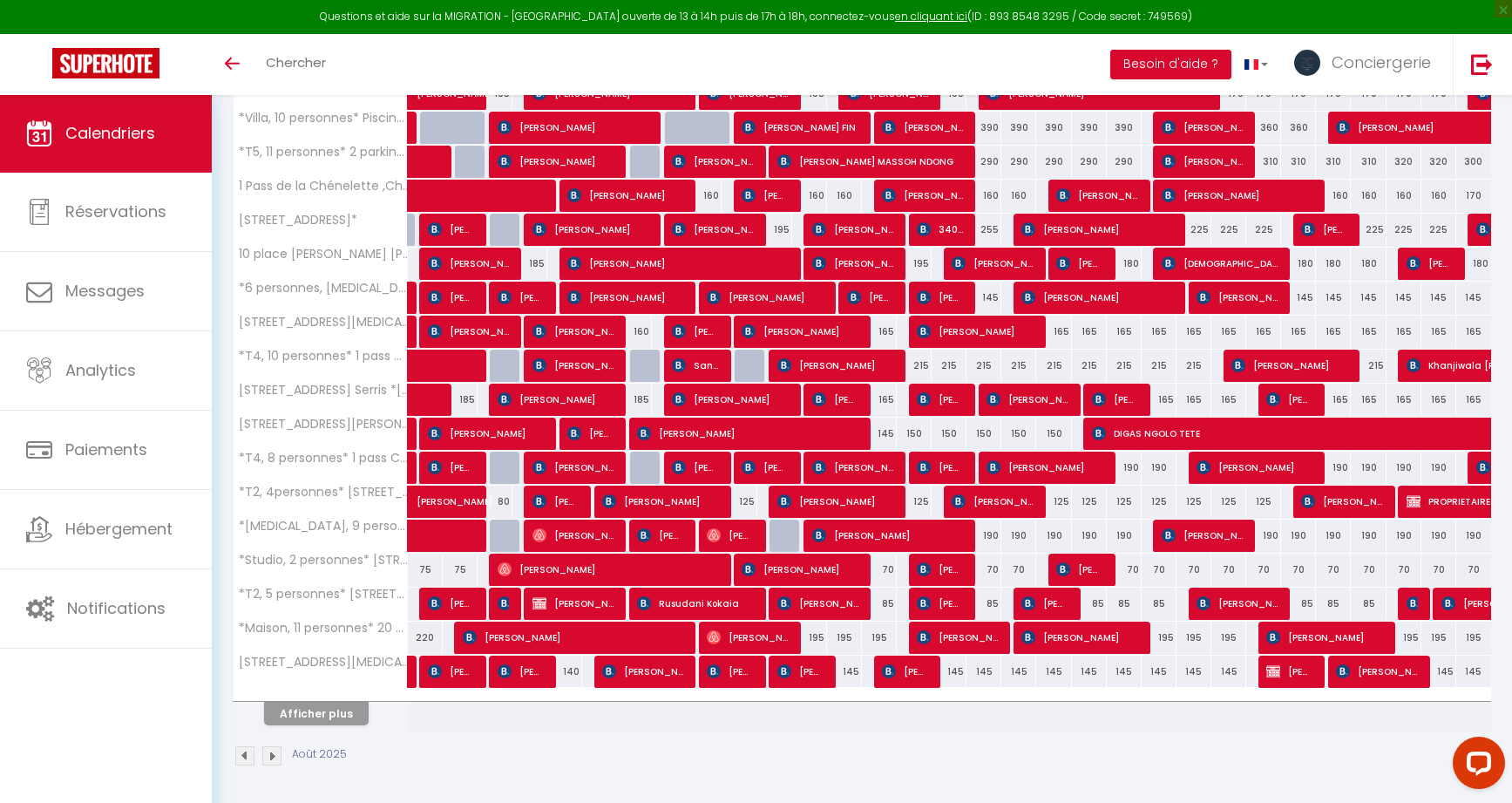
click at [321, 718] on button "Afficher plus" at bounding box center [316, 714] width 104 height 23
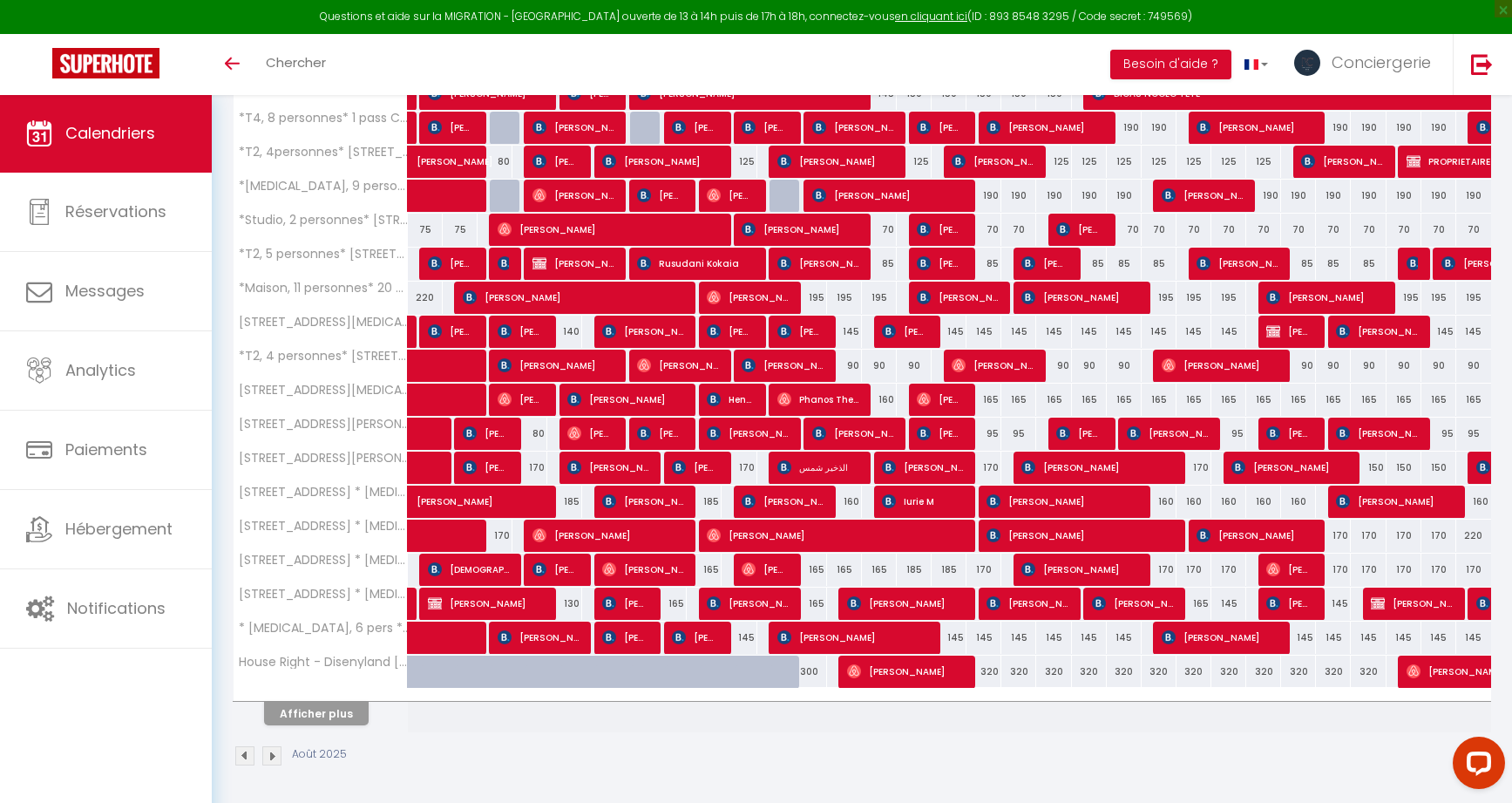
click at [322, 715] on button "Afficher plus" at bounding box center [316, 714] width 104 height 23
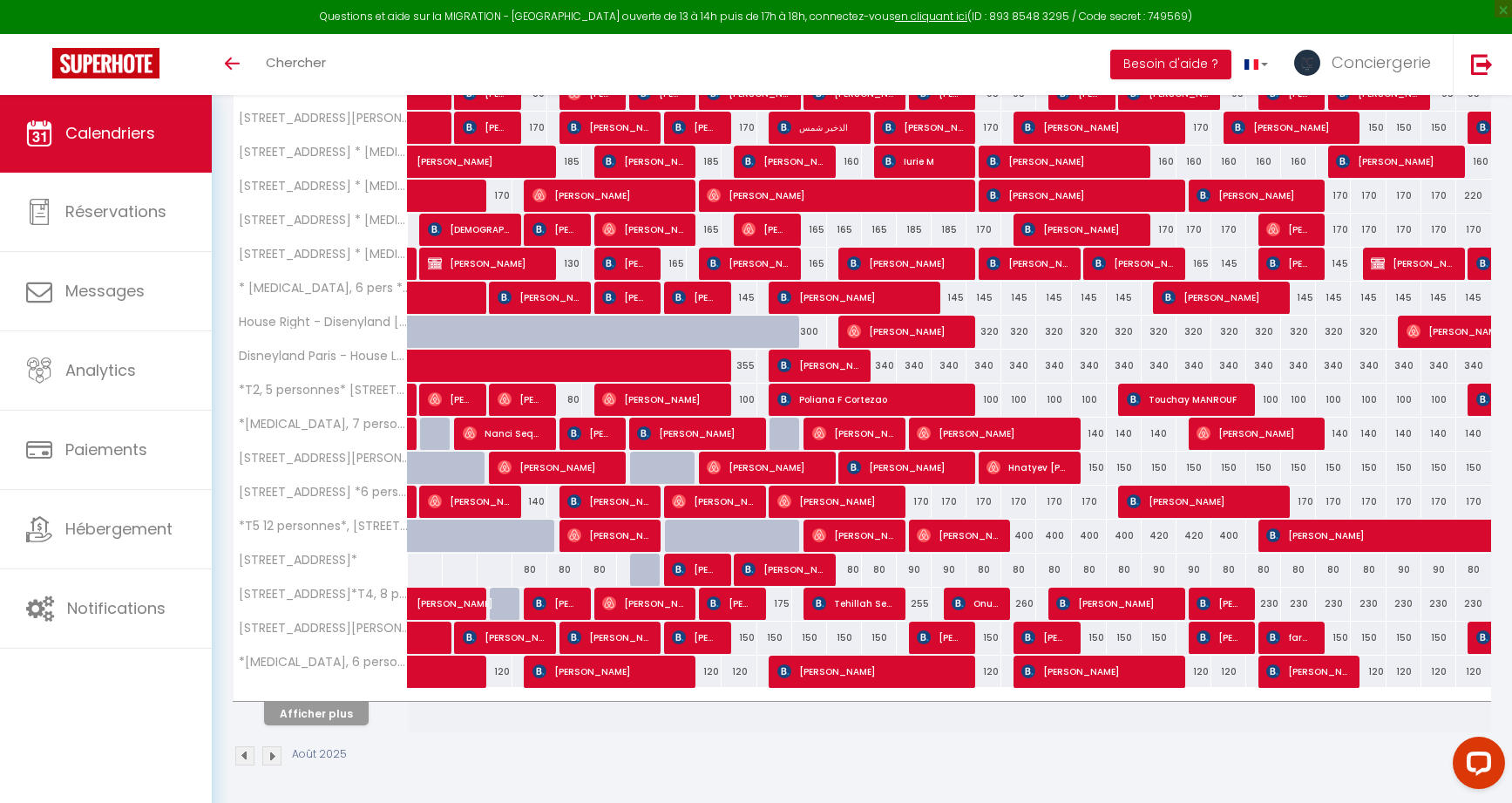
click at [322, 715] on button "Afficher plus" at bounding box center [316, 714] width 104 height 23
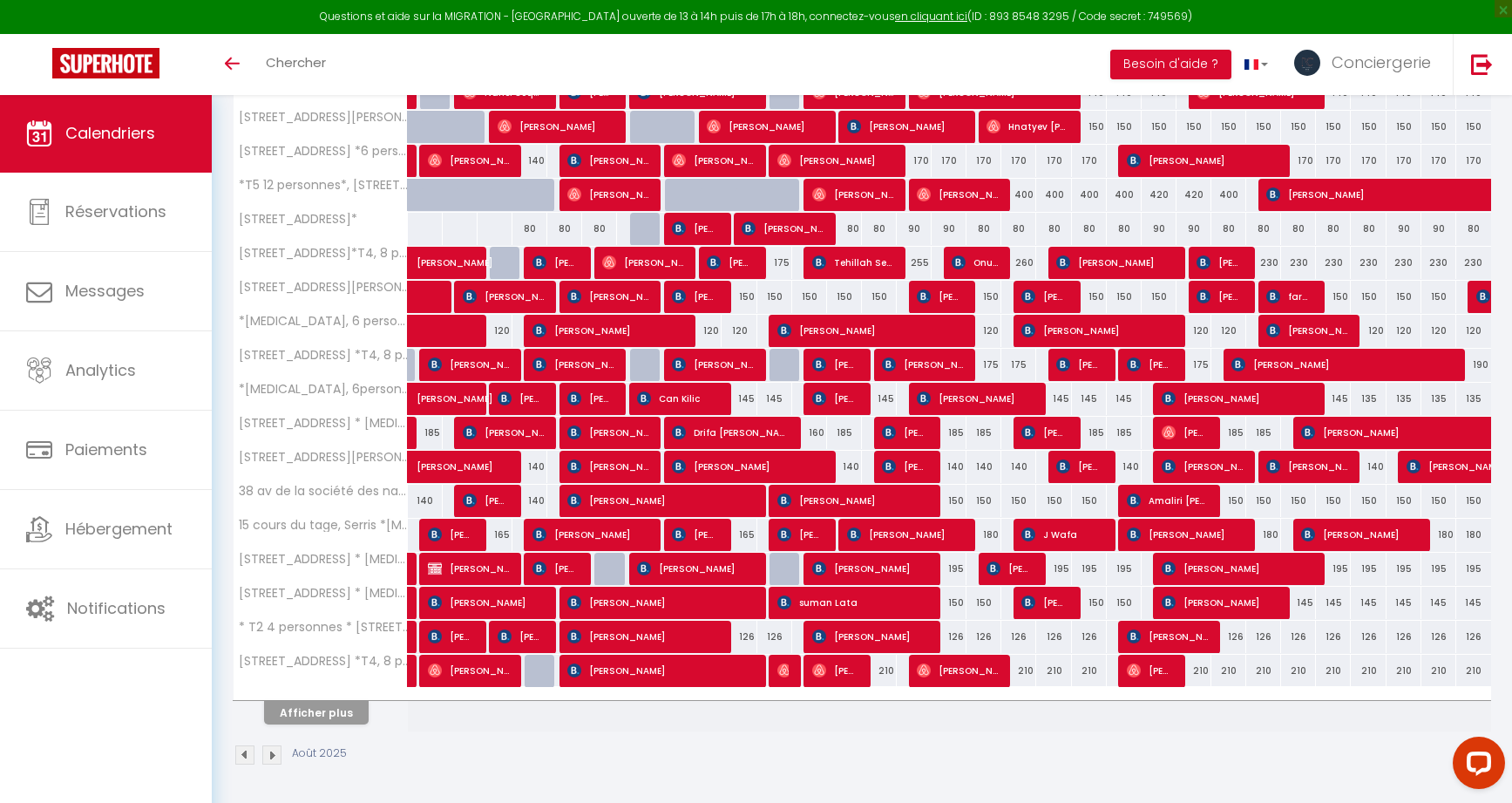
scroll to position [1407, 0]
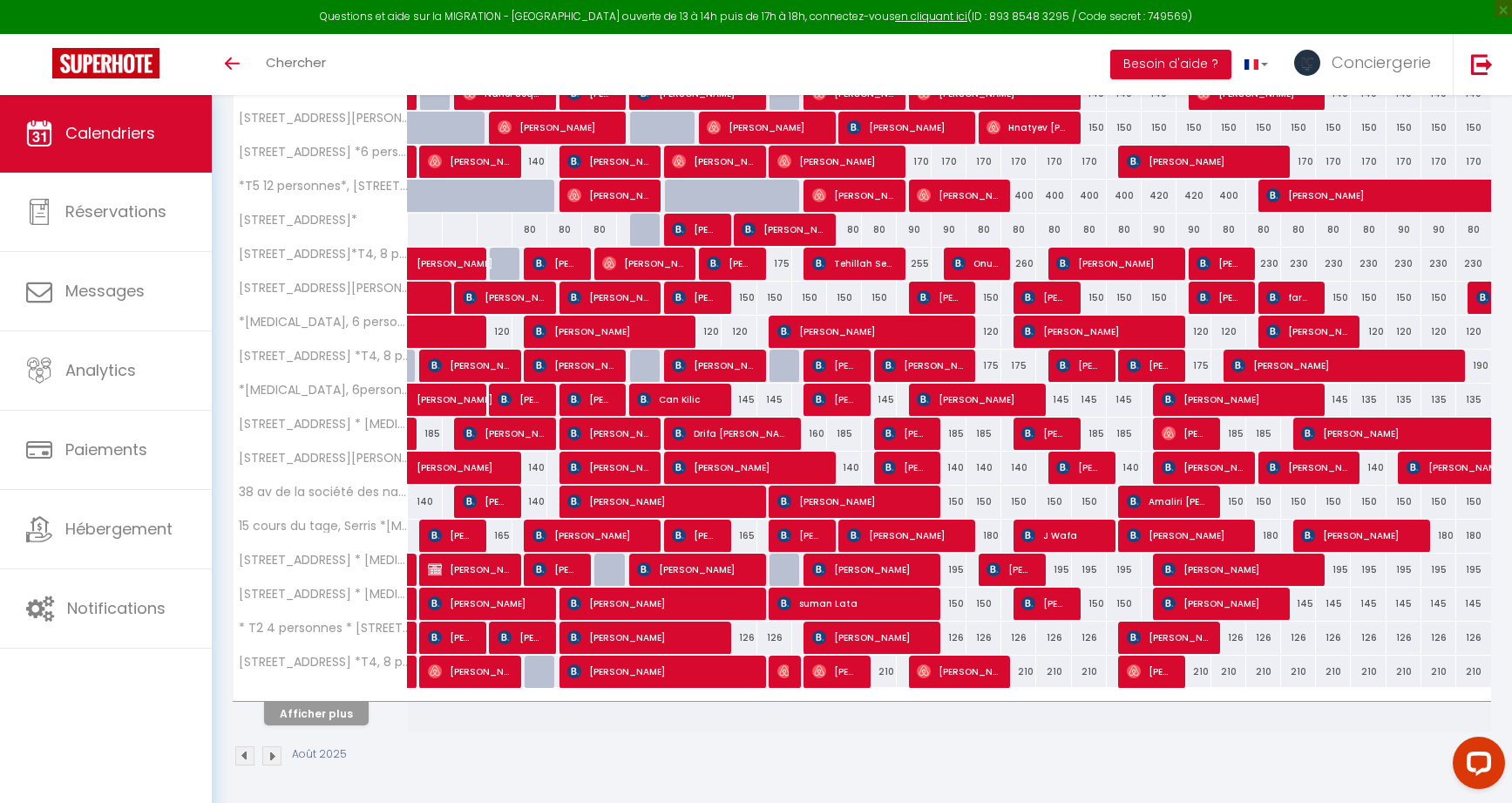
click at [322, 715] on button "Afficher plus" at bounding box center [316, 714] width 104 height 23
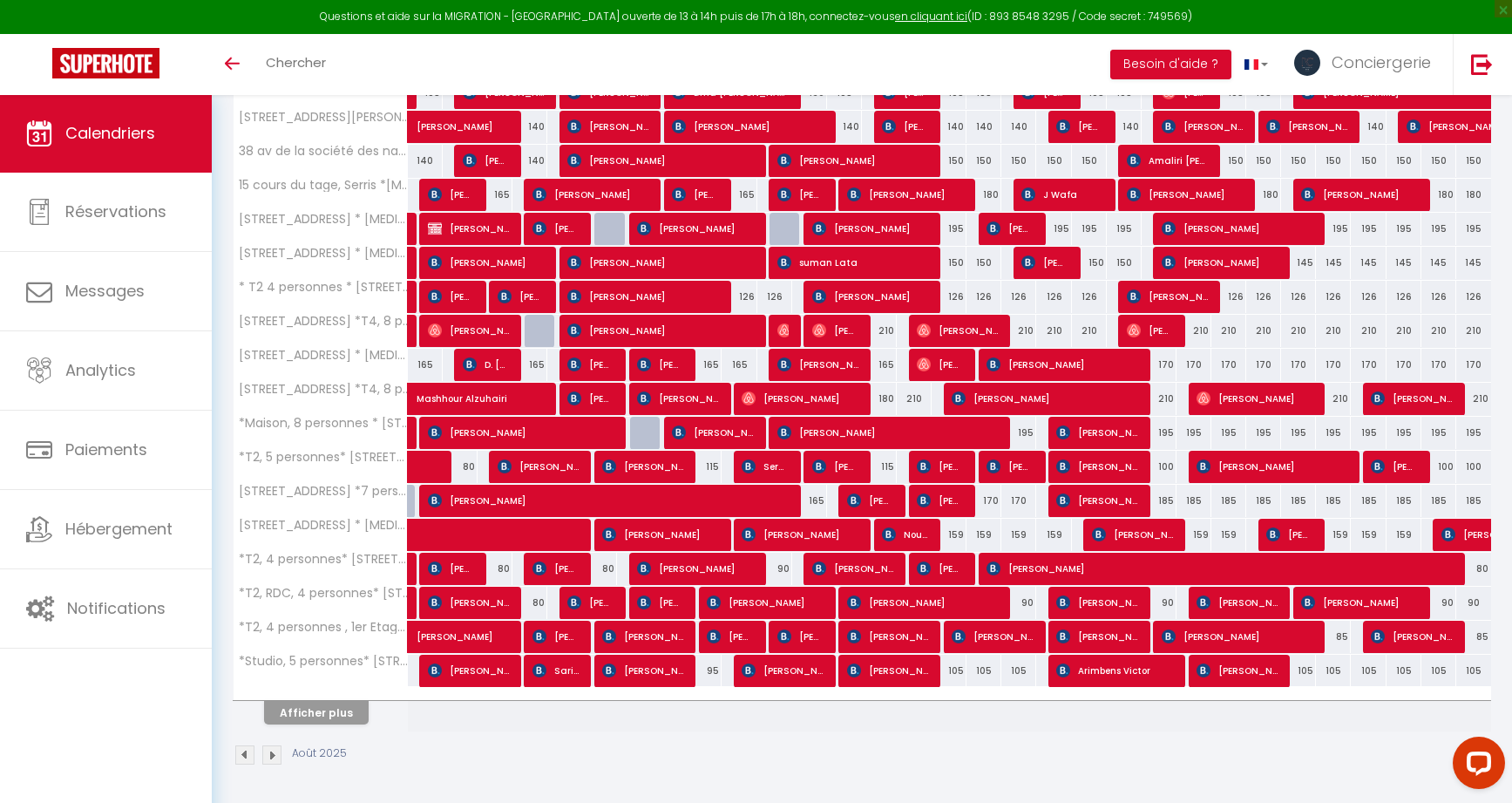
scroll to position [1747, 0]
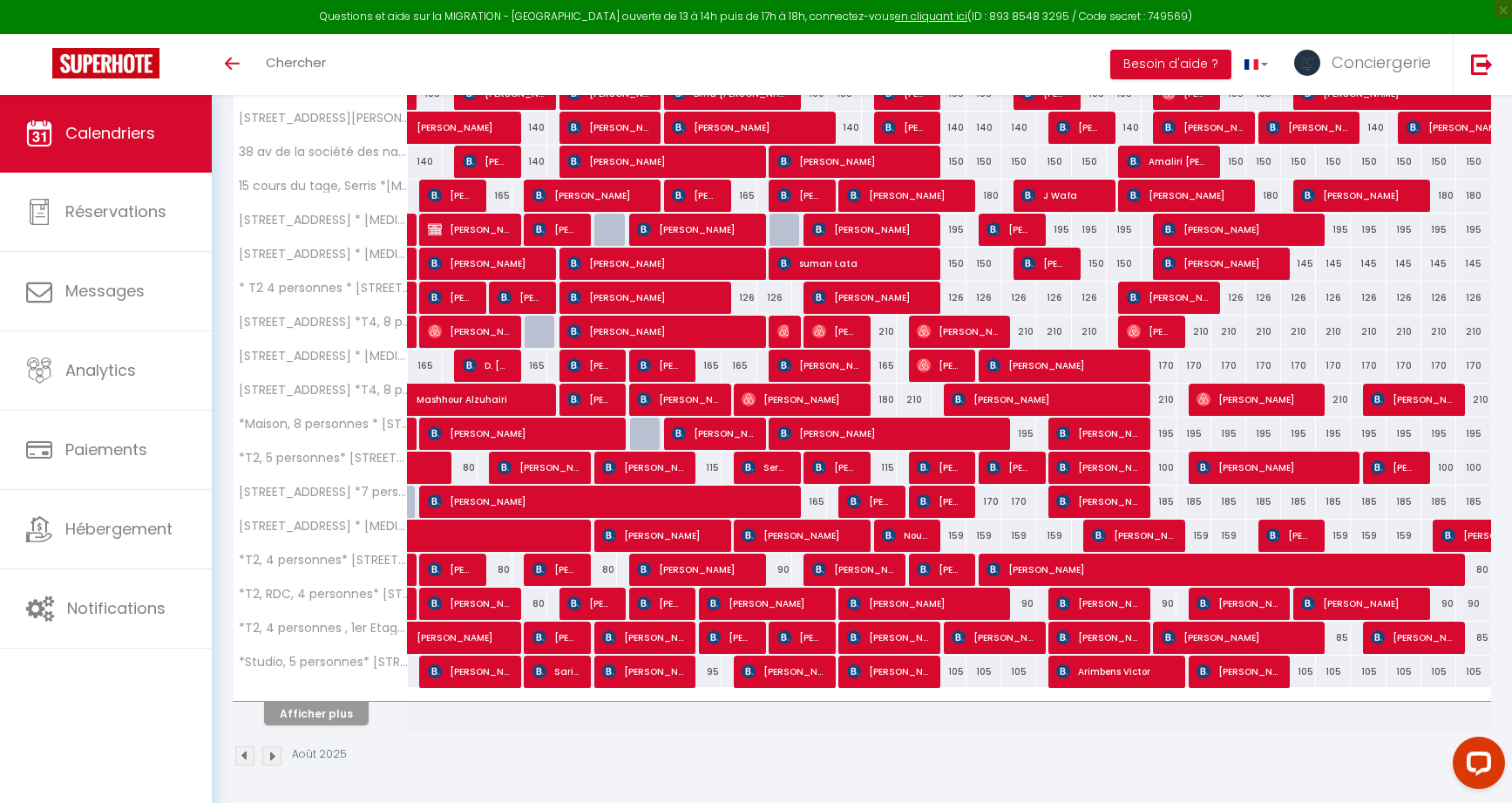
click at [322, 715] on button "Afficher plus" at bounding box center [316, 714] width 104 height 23
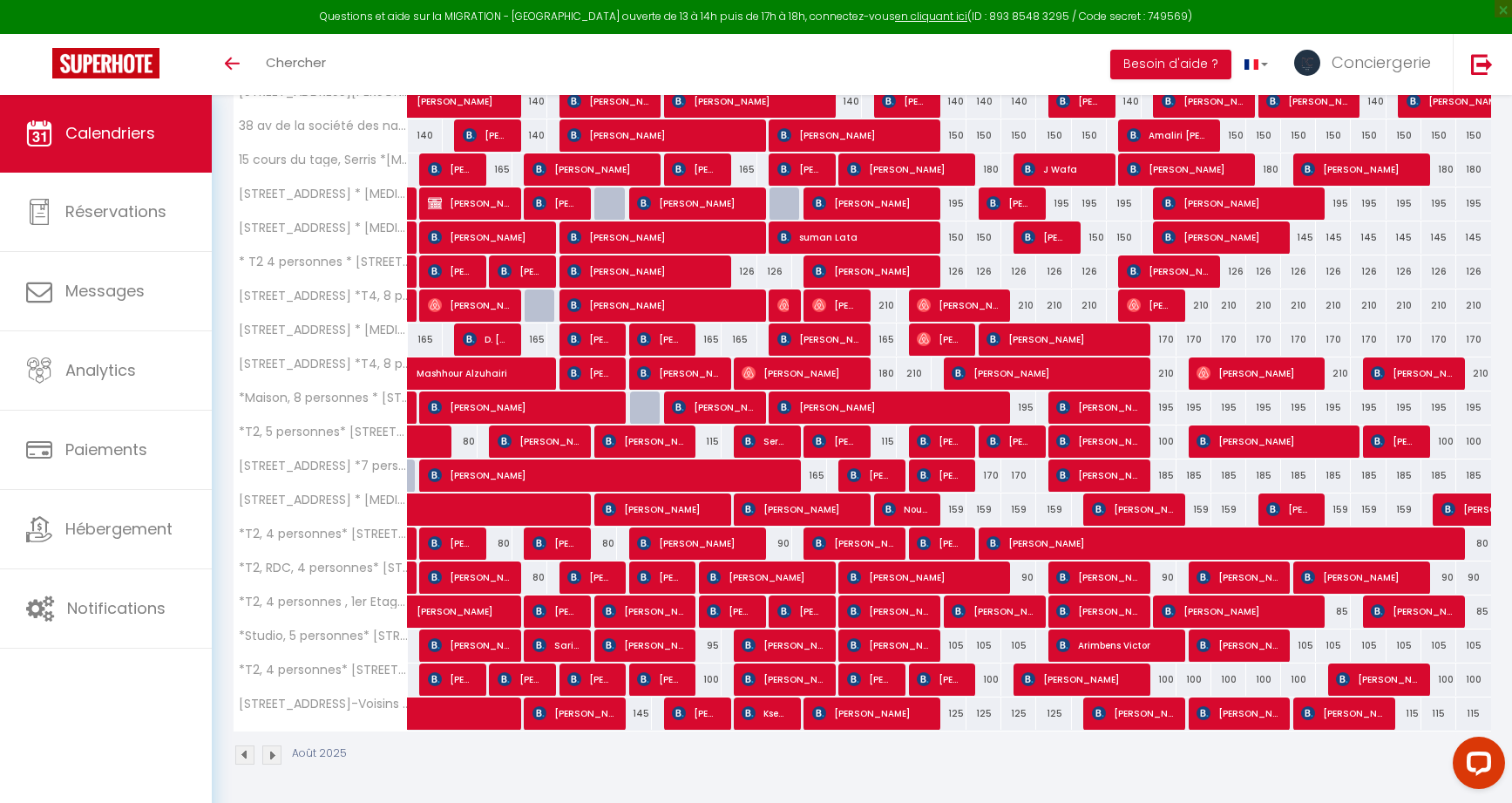
scroll to position [1772, 0]
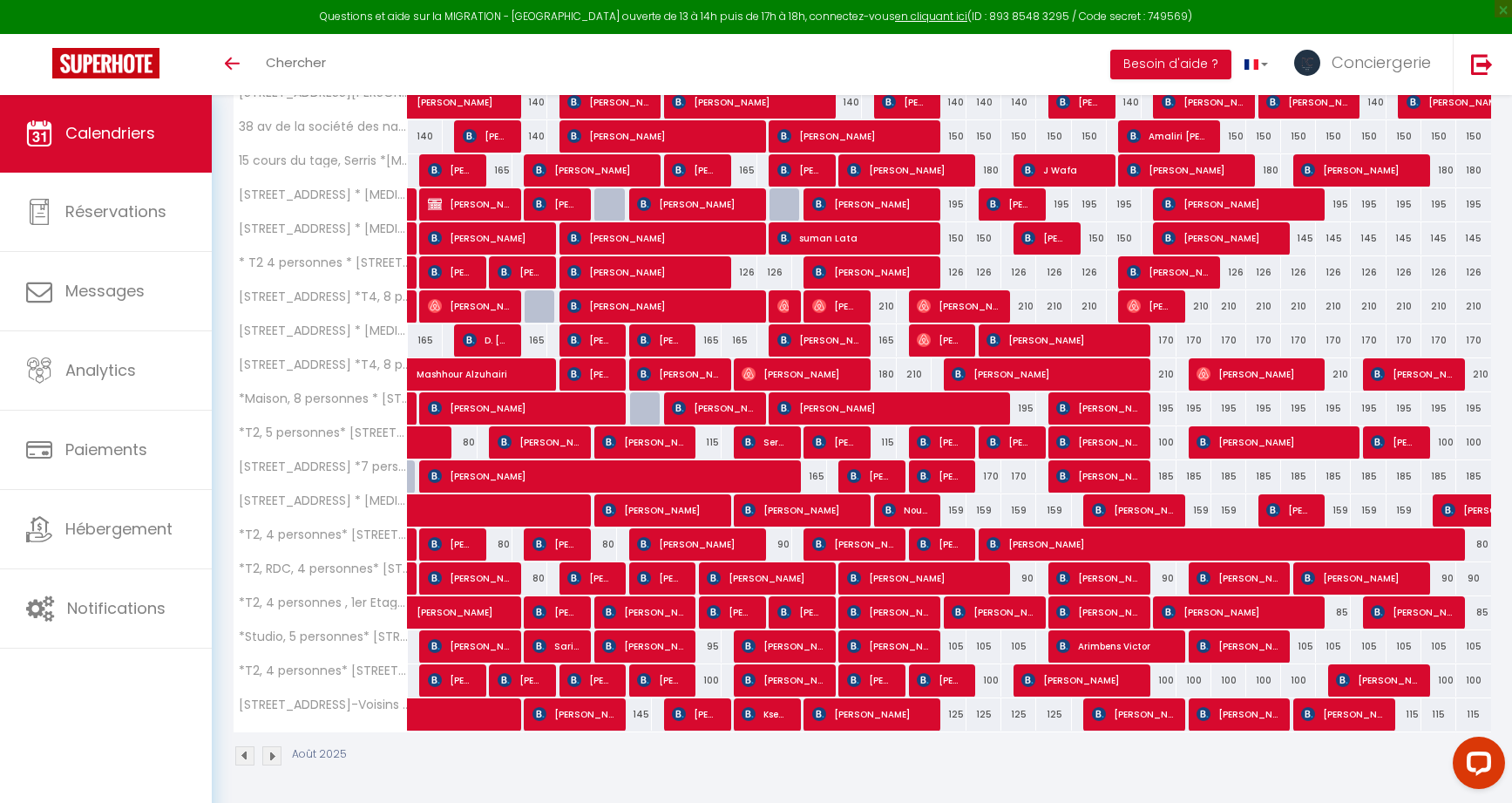
click at [907, 711] on span "[PERSON_NAME]" at bounding box center [871, 714] width 116 height 33
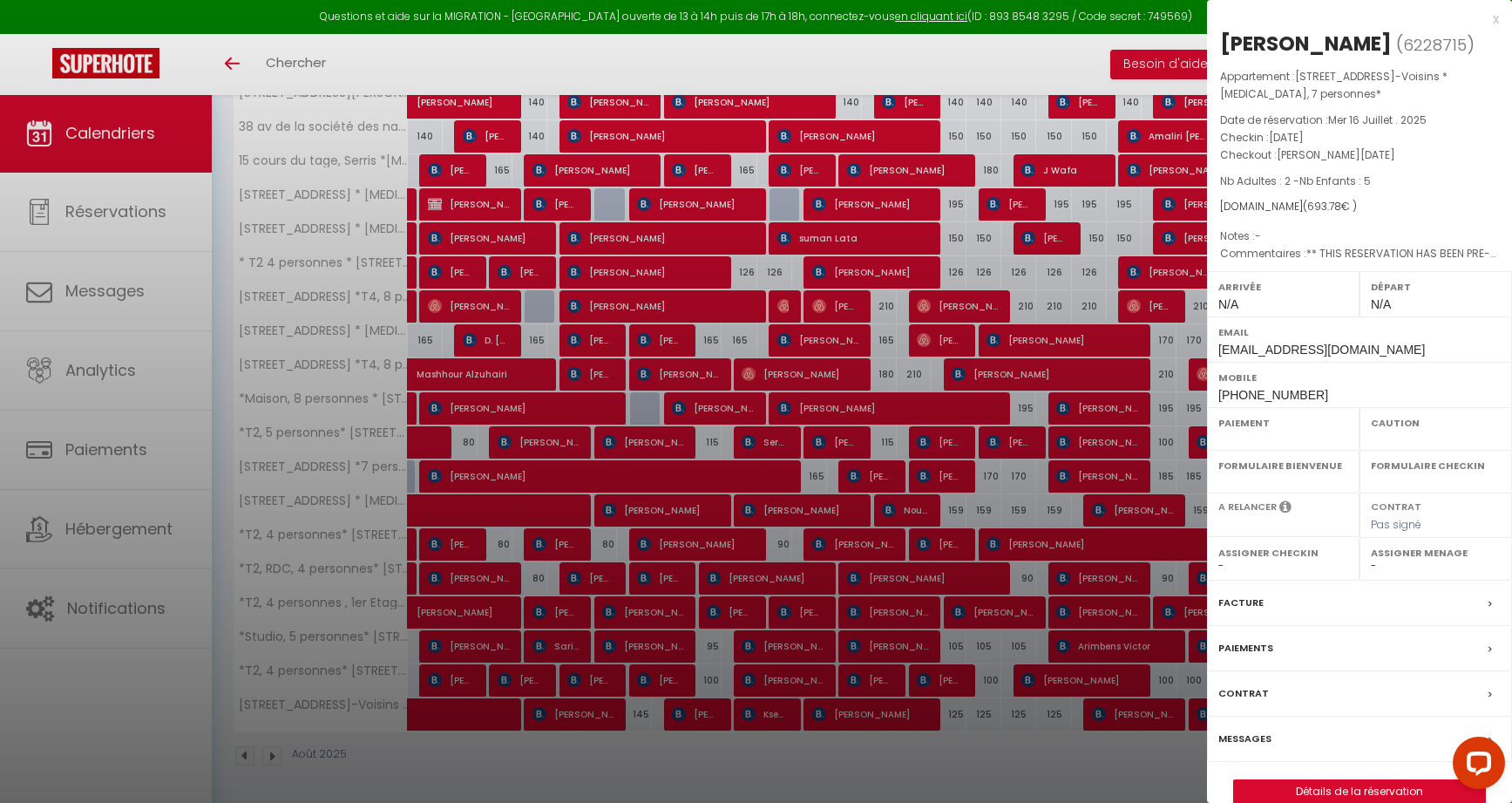
select select "OK"
select select "0"
select select "1"
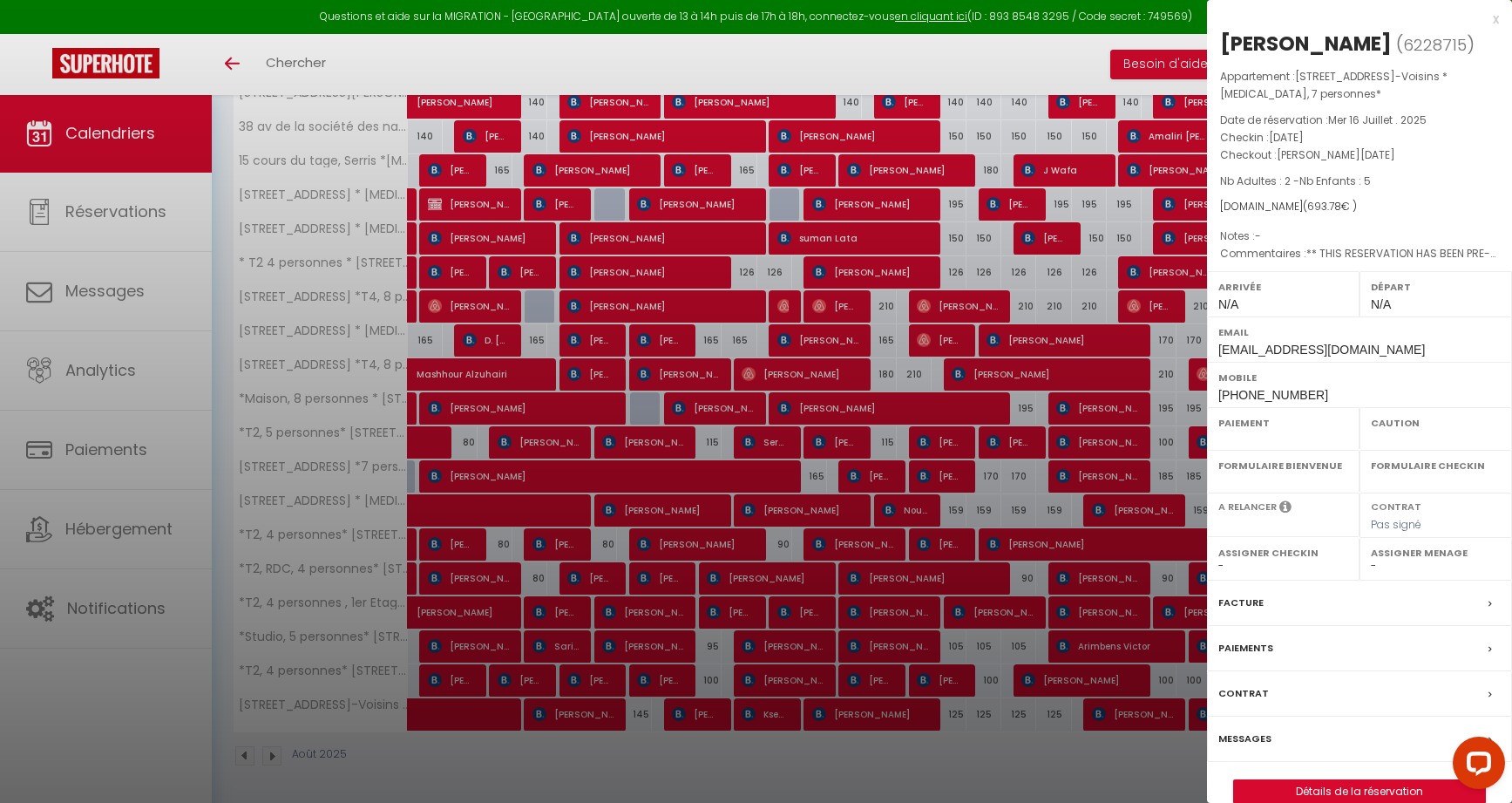
select select
click at [907, 711] on div at bounding box center [756, 401] width 1512 height 803
